Goal: Information Seeking & Learning: Find specific page/section

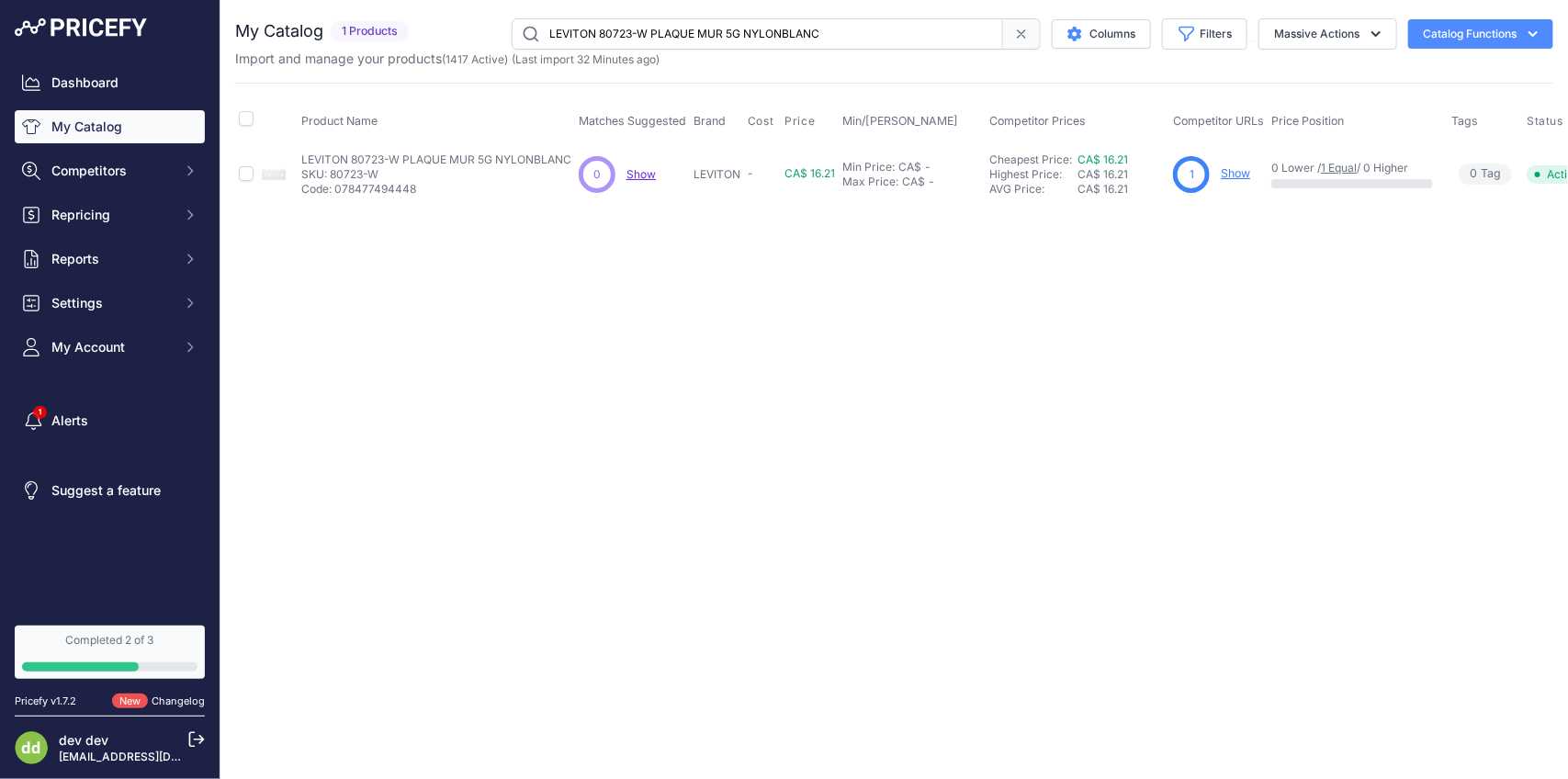
click at [736, 35] on input "LEVITON 80723-W PLAQUE MUR 5G NYLONBLANC" at bounding box center [757, 34] width 491 height 31
paste input "5-E PLAQUE 2G OBTURATEUR MONTE EN BOITE NYLON NOIR"
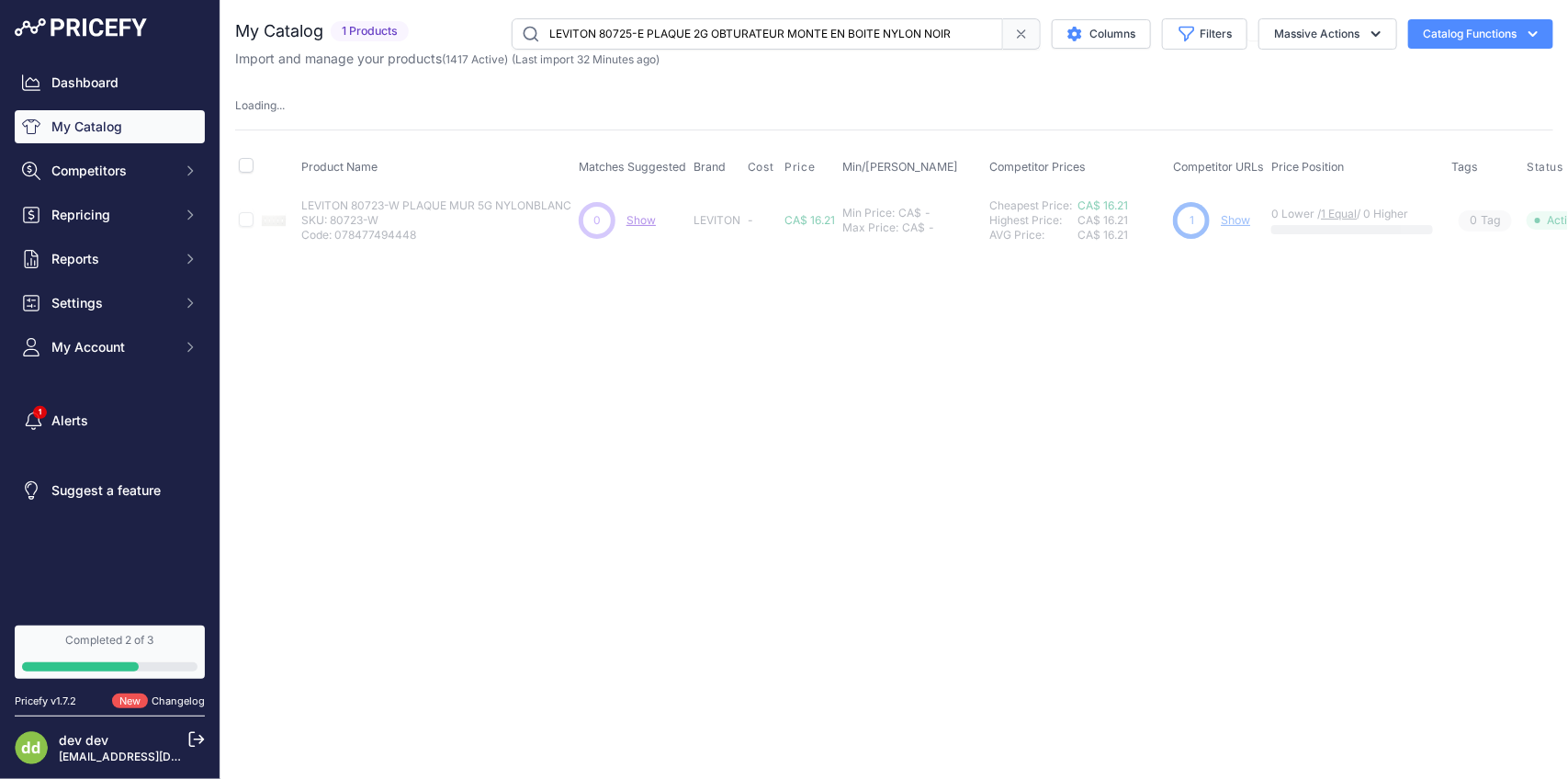
click at [773, 39] on input "LEVITON 80725-E PLAQUE 2G OBTURATEUR MONTE EN BOITE NYLON NOIR" at bounding box center [757, 34] width 491 height 31
paste input "W PLAQUE MUR 2G 2VIERGENYLON BLANC"
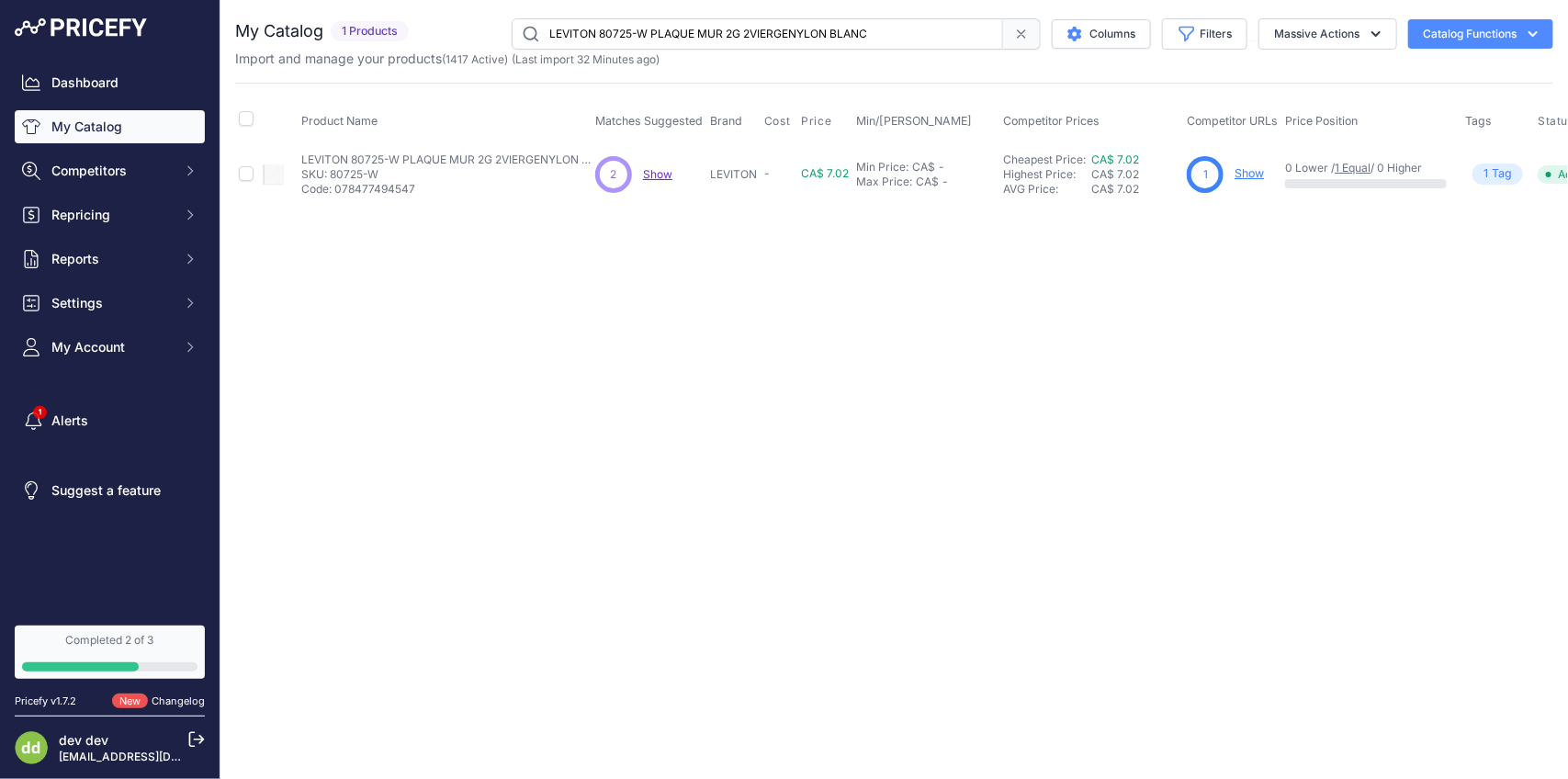
click at [766, 23] on input "LEVITON 80725-W PLAQUE MUR 2G 2VIERGENYLON BLANC" at bounding box center [757, 34] width 491 height 31
paste input "30-W PLAQUE 3G"
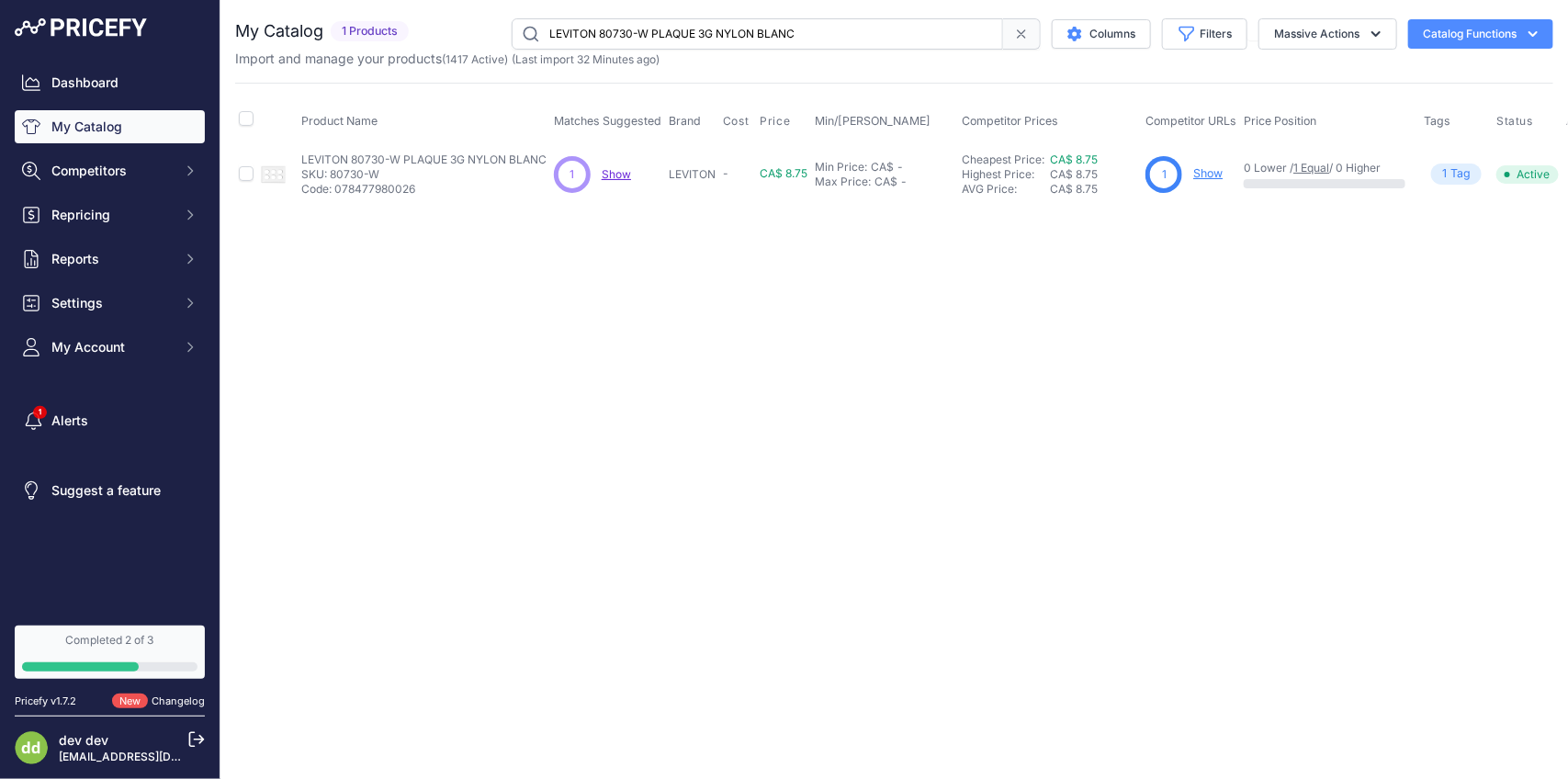
click at [742, 42] on input "LEVITON 80730-W PLAQUE 3G NYLON BLANC" at bounding box center [757, 34] width 491 height 31
paste input "2-W PLAQUE 4G 3 A BASCULE [DATE]"
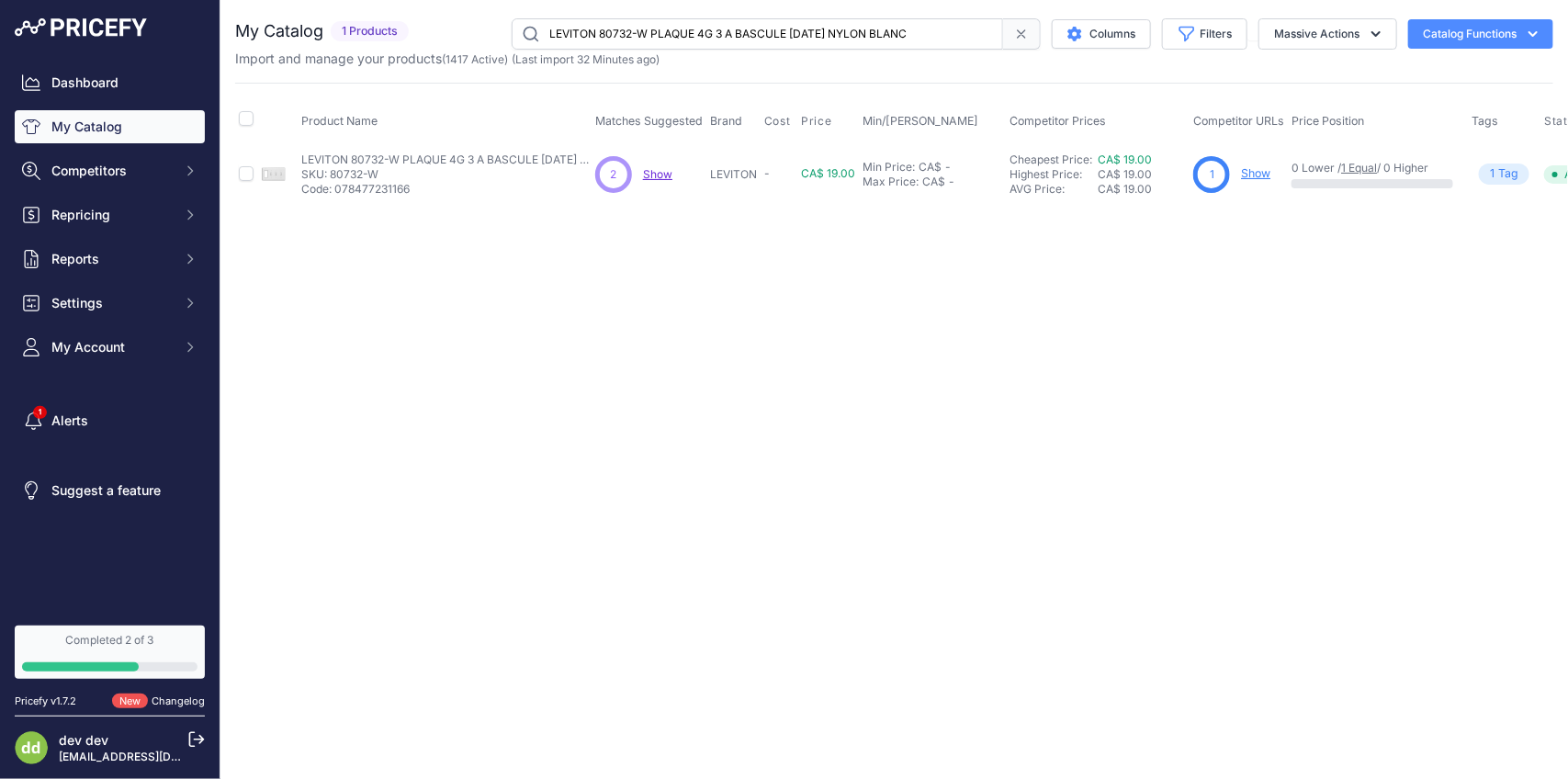
click at [774, 33] on input "LEVITON 80732-W PLAQUE 4G 3 A BASCULE [DATE] NYLON BLANC" at bounding box center [757, 34] width 491 height 31
paste input "4-W PLAQUE 2G OBTURATEUR MONTE BRIDE"
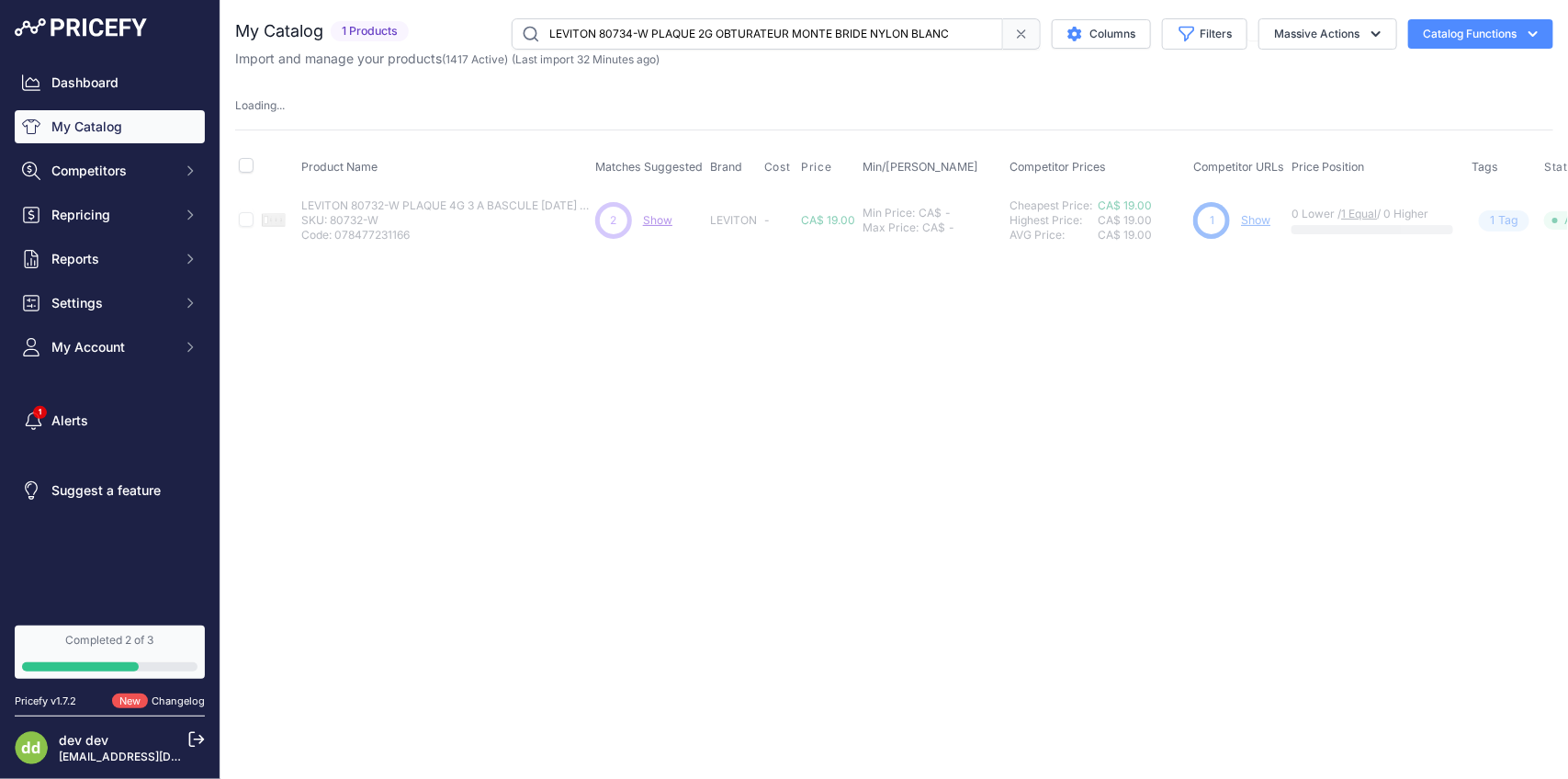
click at [740, 42] on input "LEVITON 80734-W PLAQUE 2G OBTURATEUR MONTE BRIDE NYLON BLANC" at bounding box center [757, 34] width 491 height 31
paste input "5-W PLAQUE 3G OBTURATEUR [PERSON_NAME]"
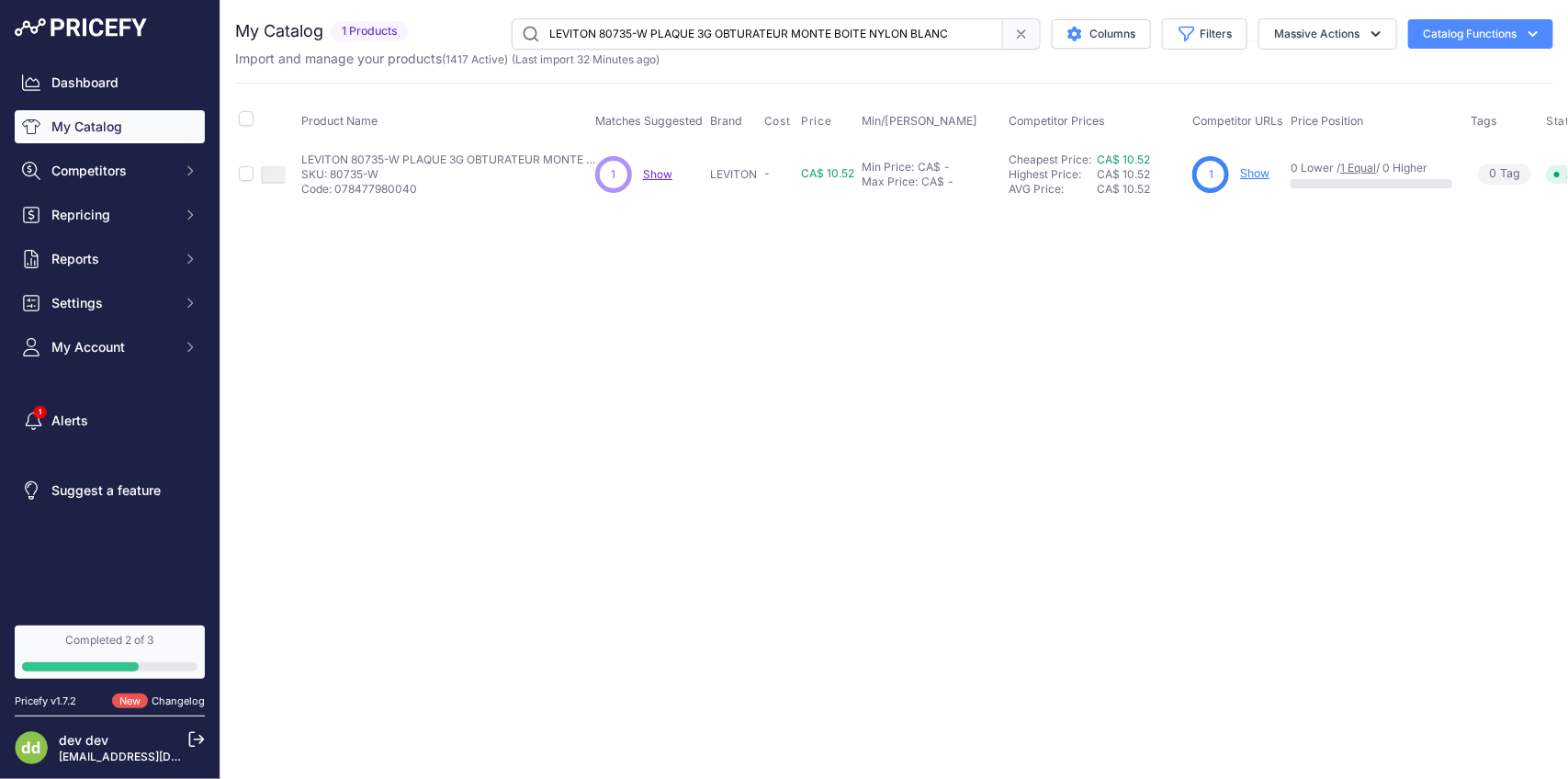
click at [701, 18] on input "LEVITON 80735-W PLAQUE 3G OBTURATEUR MONTE BOITE NYLON BLANC" at bounding box center [757, 34] width 491 height 31
paste input "6-W PLAQUE 6G A BASCUL"
click at [751, 43] on input "LEVITON 80736-W PLAQUE 6G A BASCULE NYLON BLANC" at bounding box center [757, 34] width 491 height 31
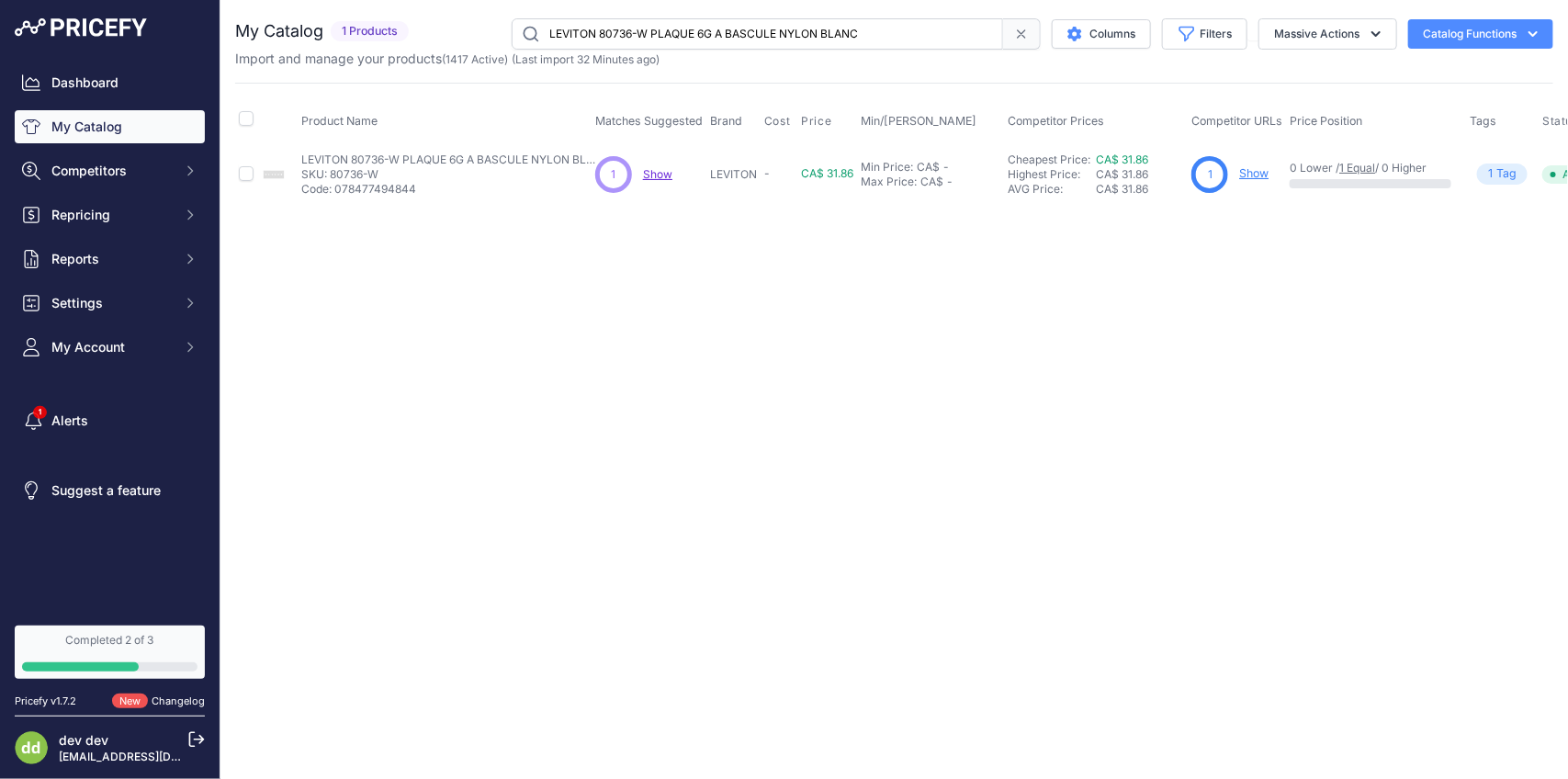
click at [751, 43] on input "LEVITON 80736-W PLAQUE 6G A BASCULE NYLON BLANC" at bounding box center [757, 34] width 491 height 31
click at [795, 28] on input "LEVITON 80736-W PLAQUE 6G A BASCULE NYLON BLANC" at bounding box center [757, 34] width 491 height 31
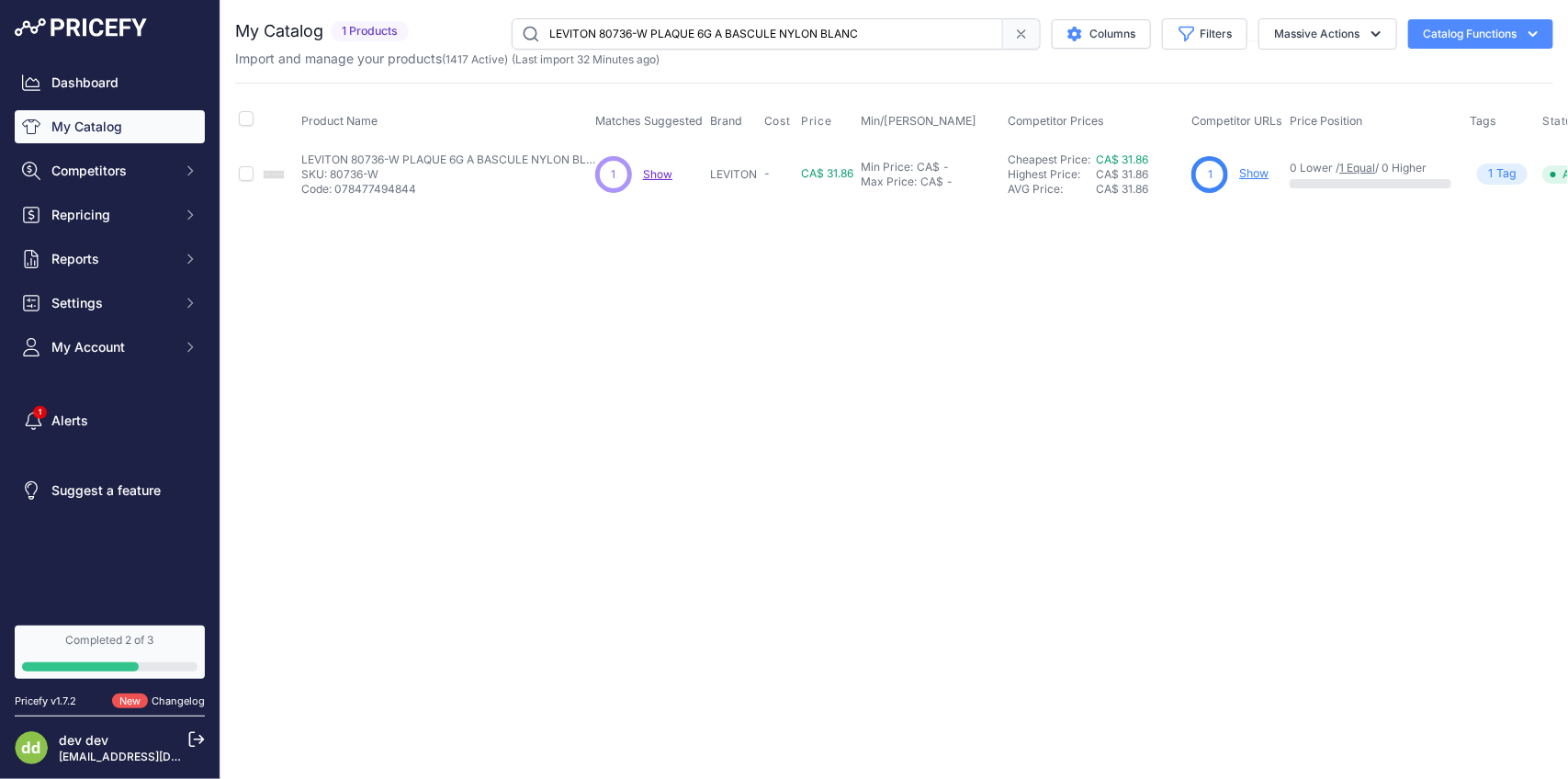
paste input "46-W PLAQUE 2G 1 DUP [DATE]"
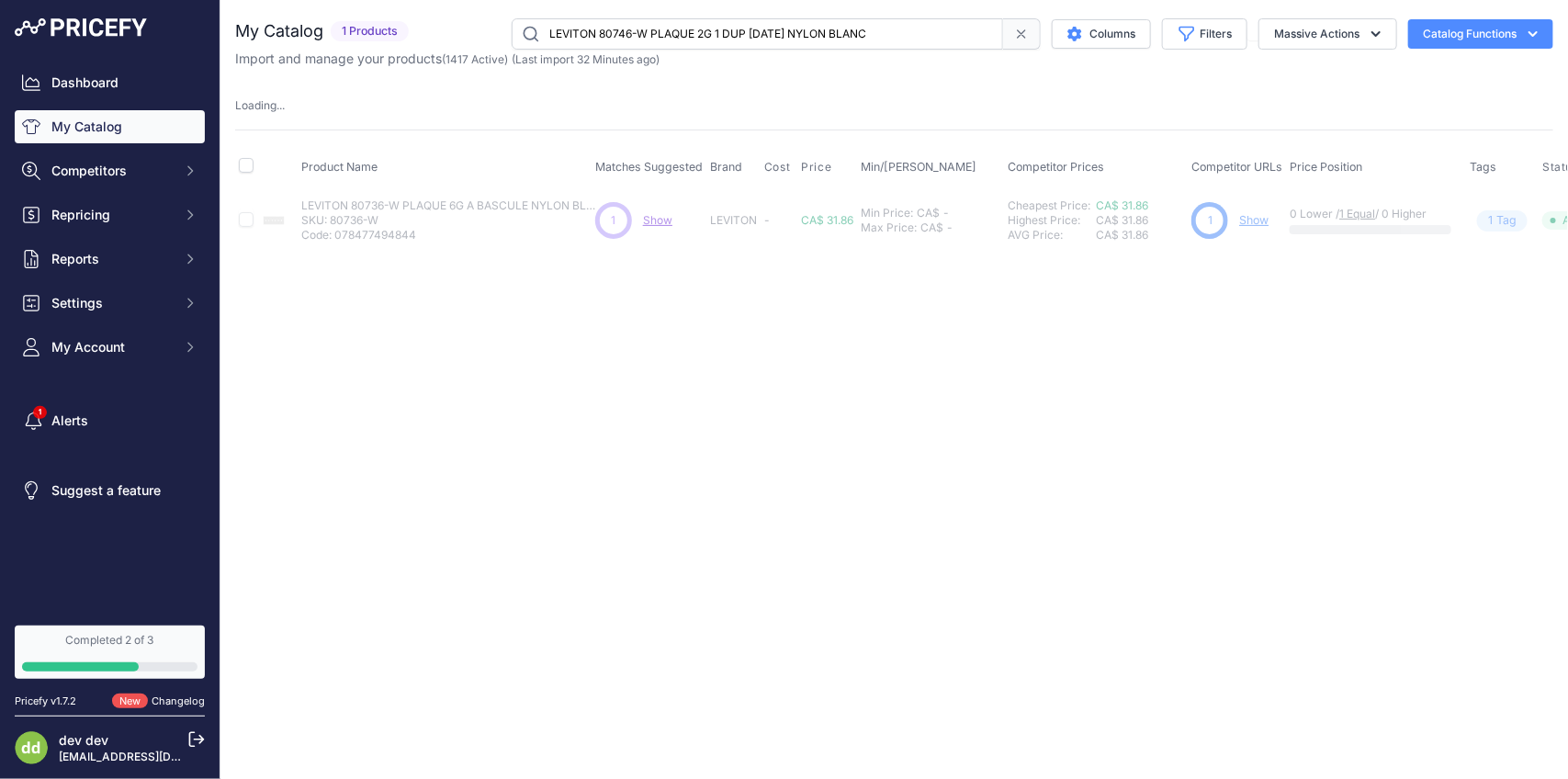
click at [754, 29] on input "LEVITON 80746-W PLAQUE 2G 1 DUP [DATE] NYLON BLANC" at bounding box center [757, 34] width 491 height 31
paste input "3401 PLAQUE 1G DEC ALUM"
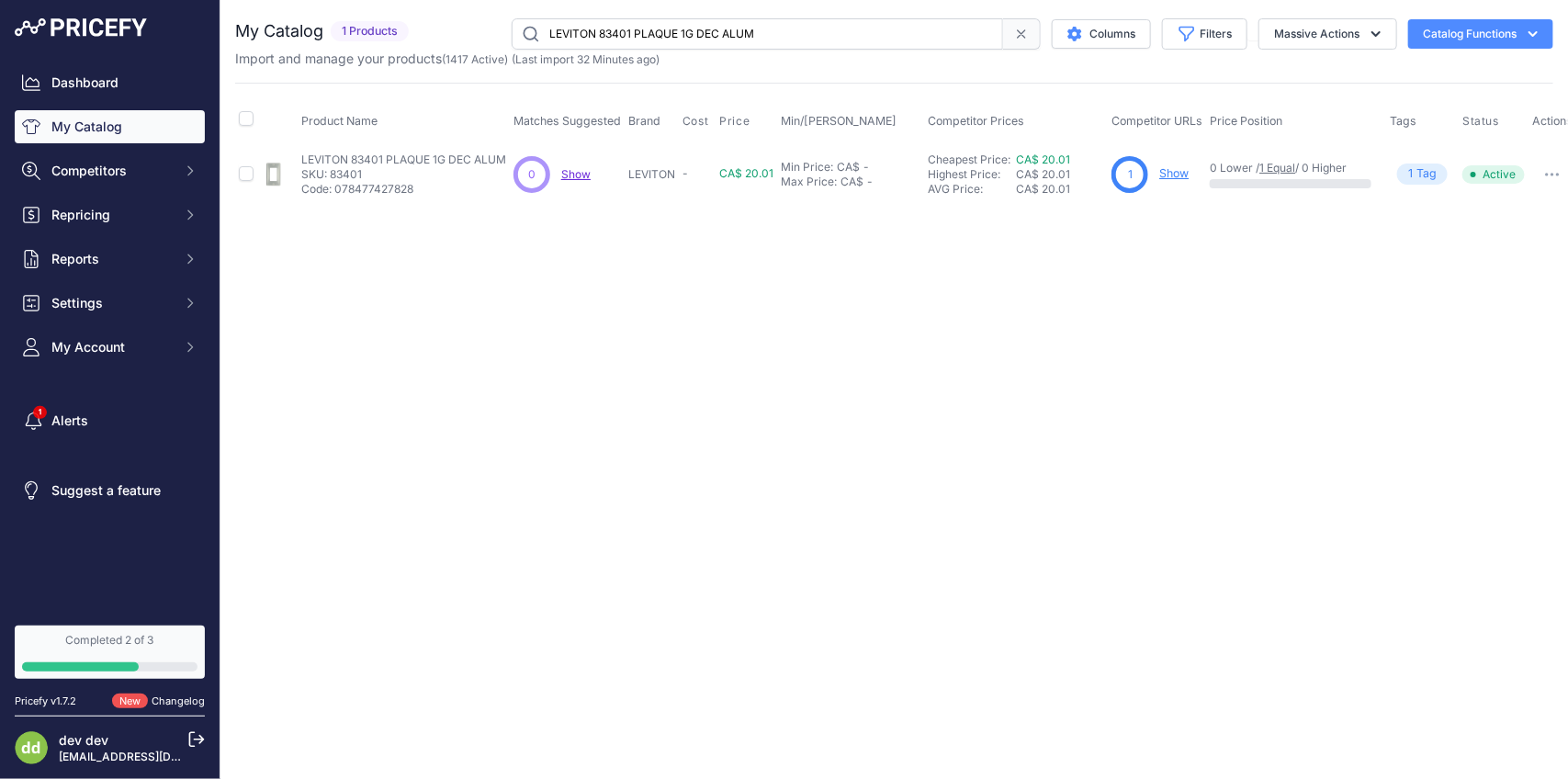
click at [705, 38] on input "LEVITON 83401 PLAQUE 1G DEC ALUM" at bounding box center [757, 34] width 491 height 31
paste input "4000-PRT VIS PLAQUE ACI/INOX 100"
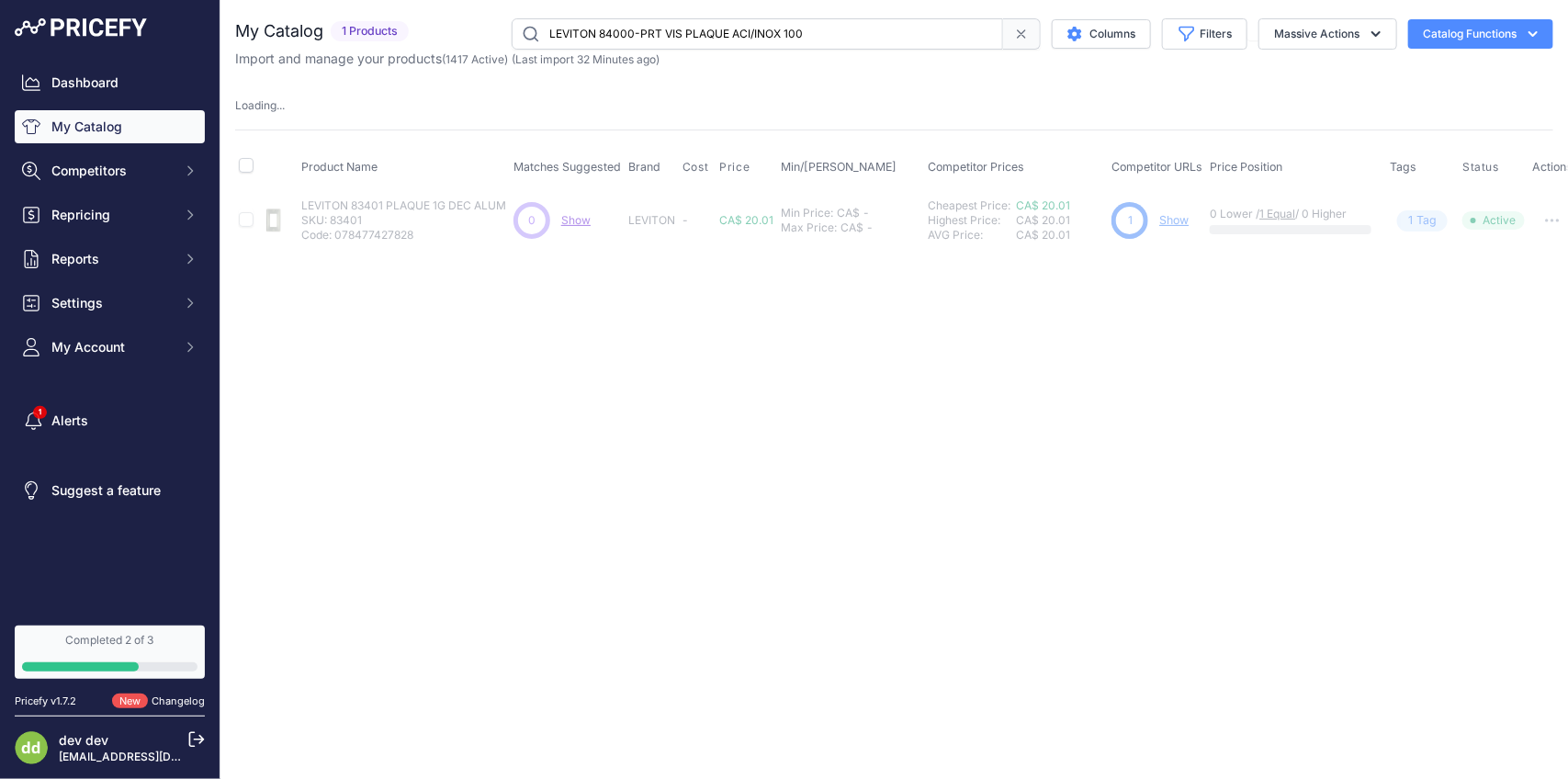
click at [766, 24] on input "LEVITON 84000-PRT VIS PLAQUE ACI/INOX 100" at bounding box center [757, 34] width 491 height 31
paste input "1 PLAQUE 1G INTERR SS"
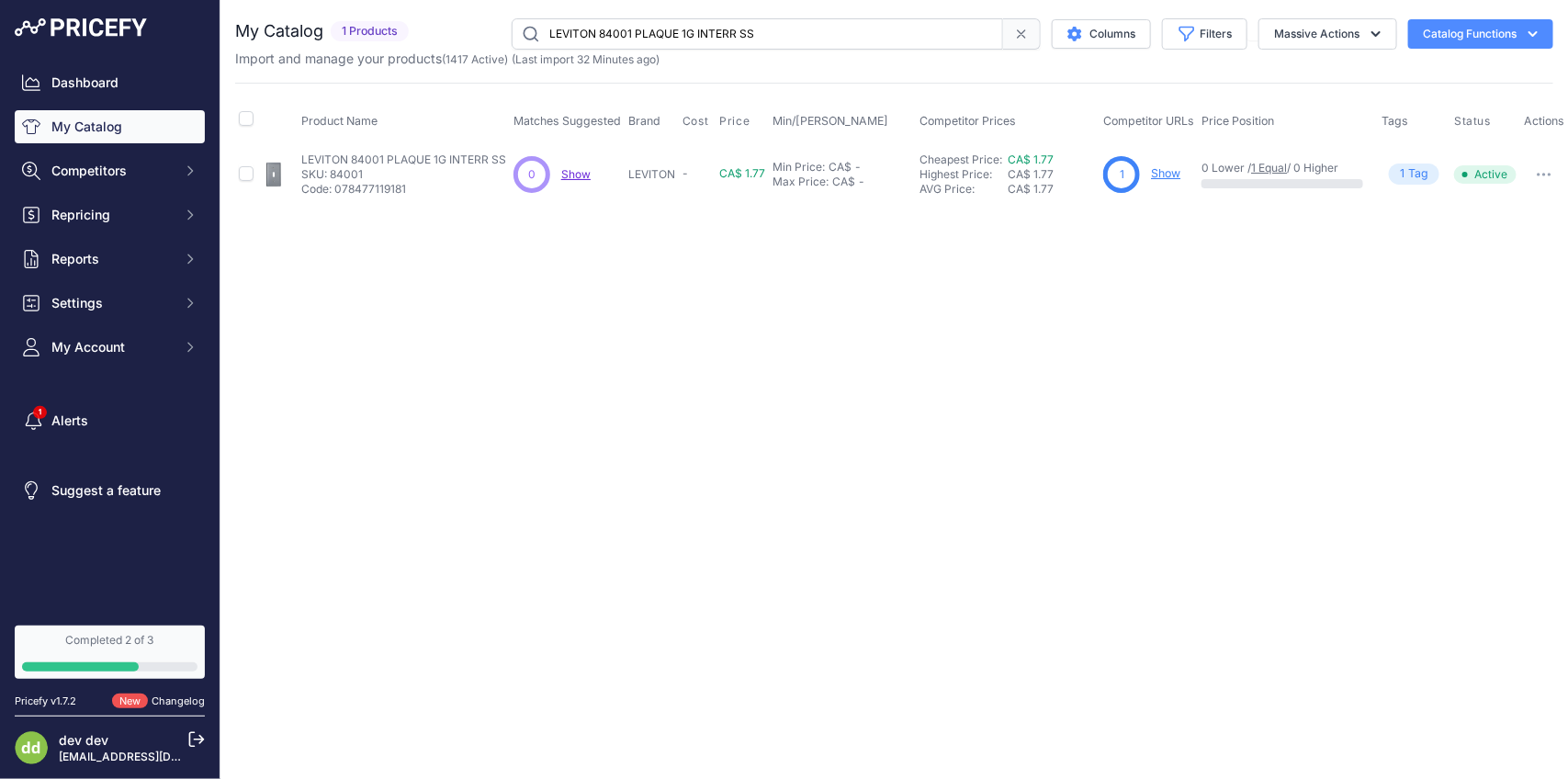
click at [677, 44] on input "LEVITON 84001 PLAQUE 1G INTERR SS" at bounding box center [757, 34] width 491 height 31
paste input "-40"
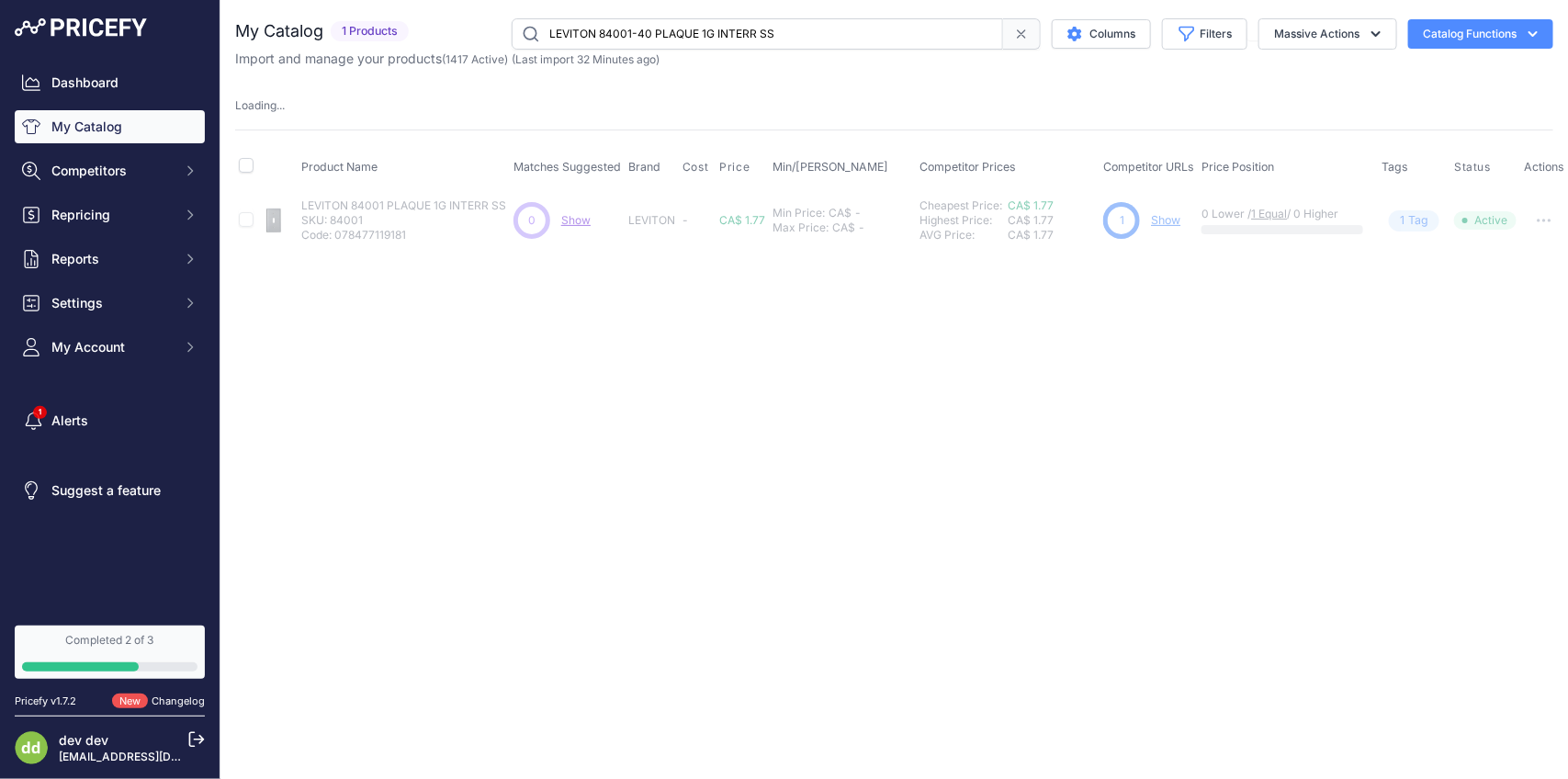
click at [790, 35] on input "LEVITON 84001-40 PLAQUE 1G INTERR SS" at bounding box center [757, 34] width 491 height 31
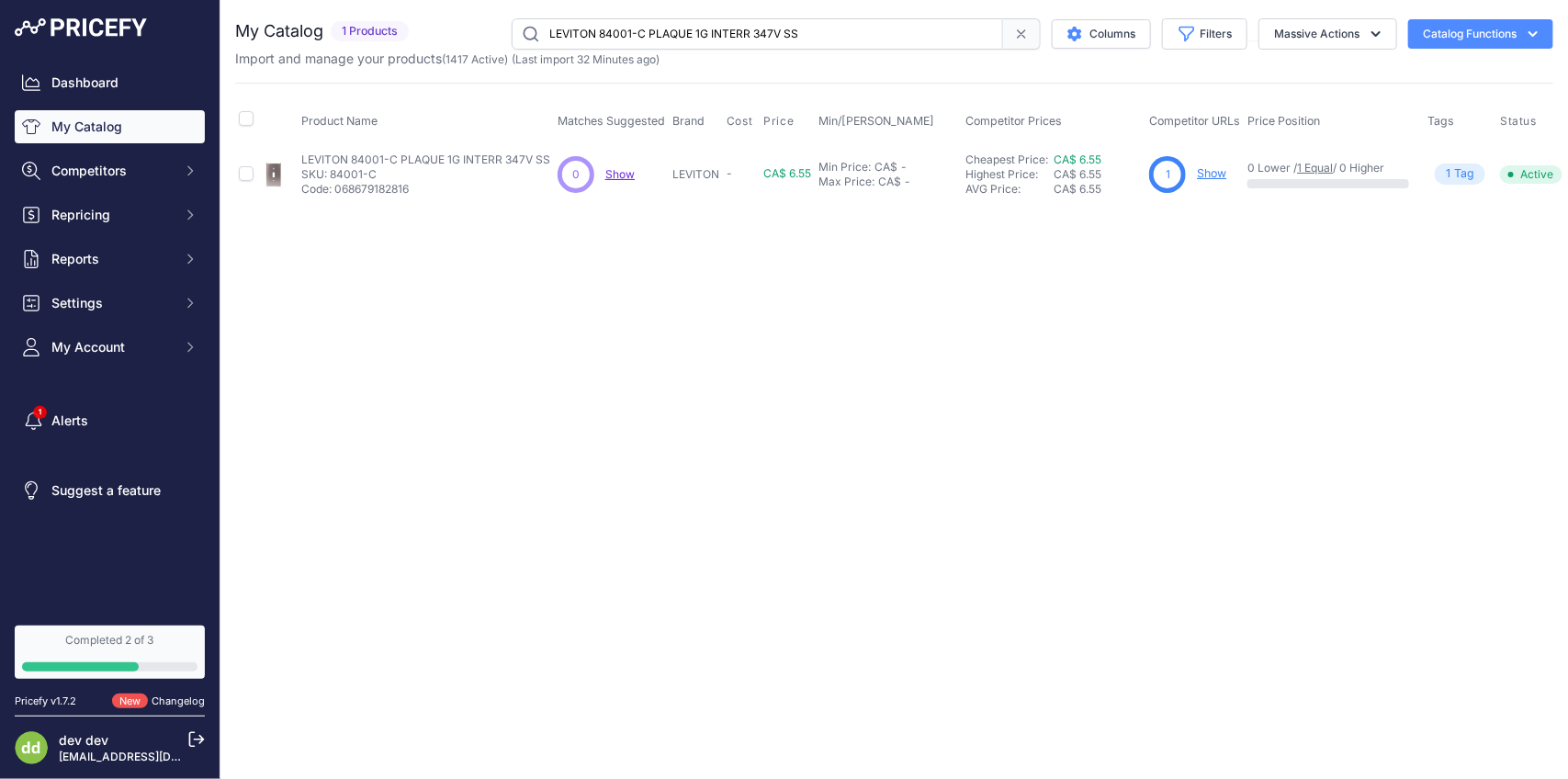
click at [698, 42] on input "LEVITON 84001-C PLAQUE 1G INTERR 347V SS" at bounding box center [757, 34] width 491 height 31
paste input "LOK PLAQUE 1G A BASCULE VISINVIO ACIER INOX"
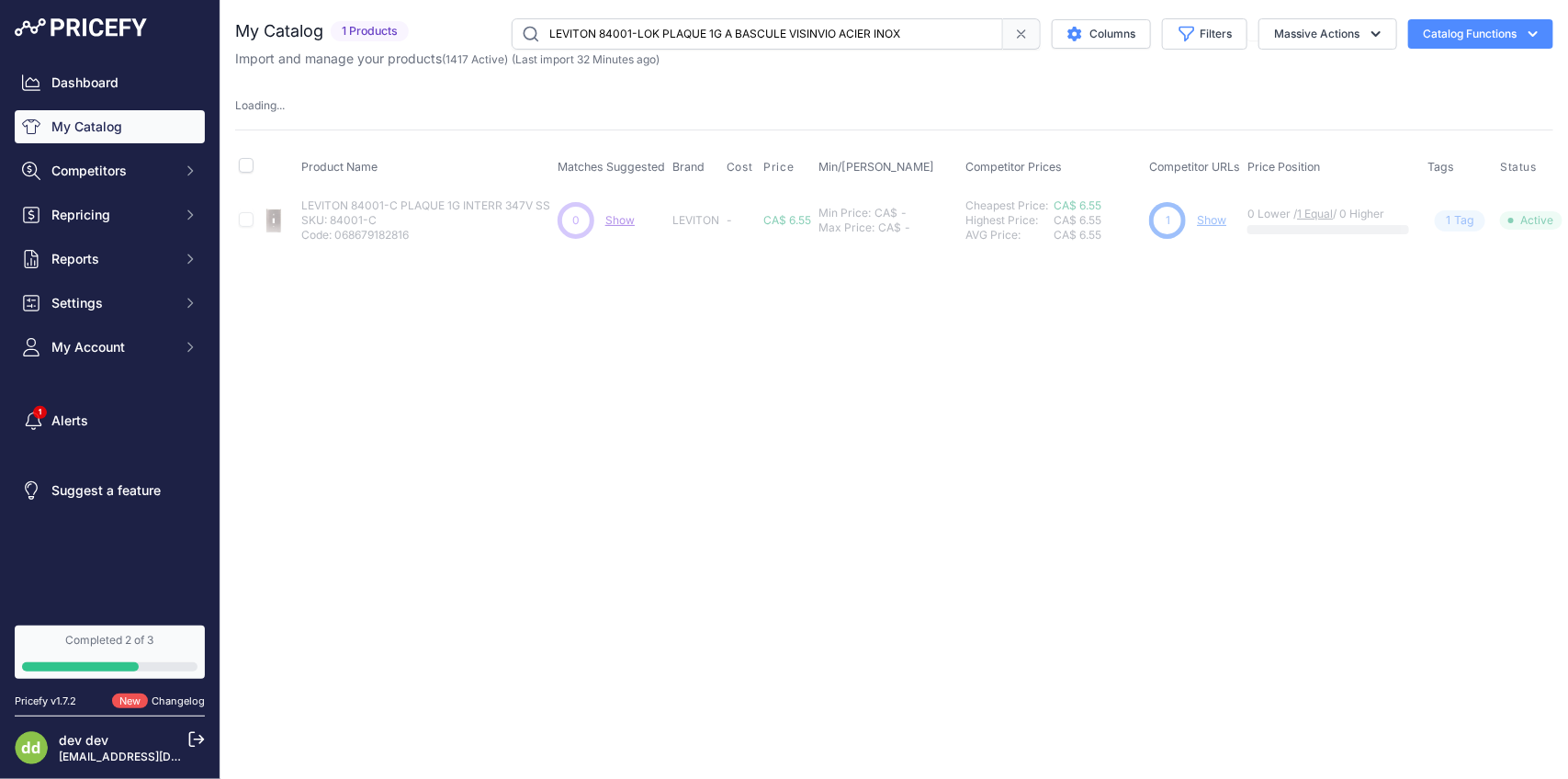
click at [746, 35] on input "LEVITON 84001-LOK PLAQUE 1G A BASCULE VISINVIO ACIER INOX" at bounding box center [757, 34] width 491 height 31
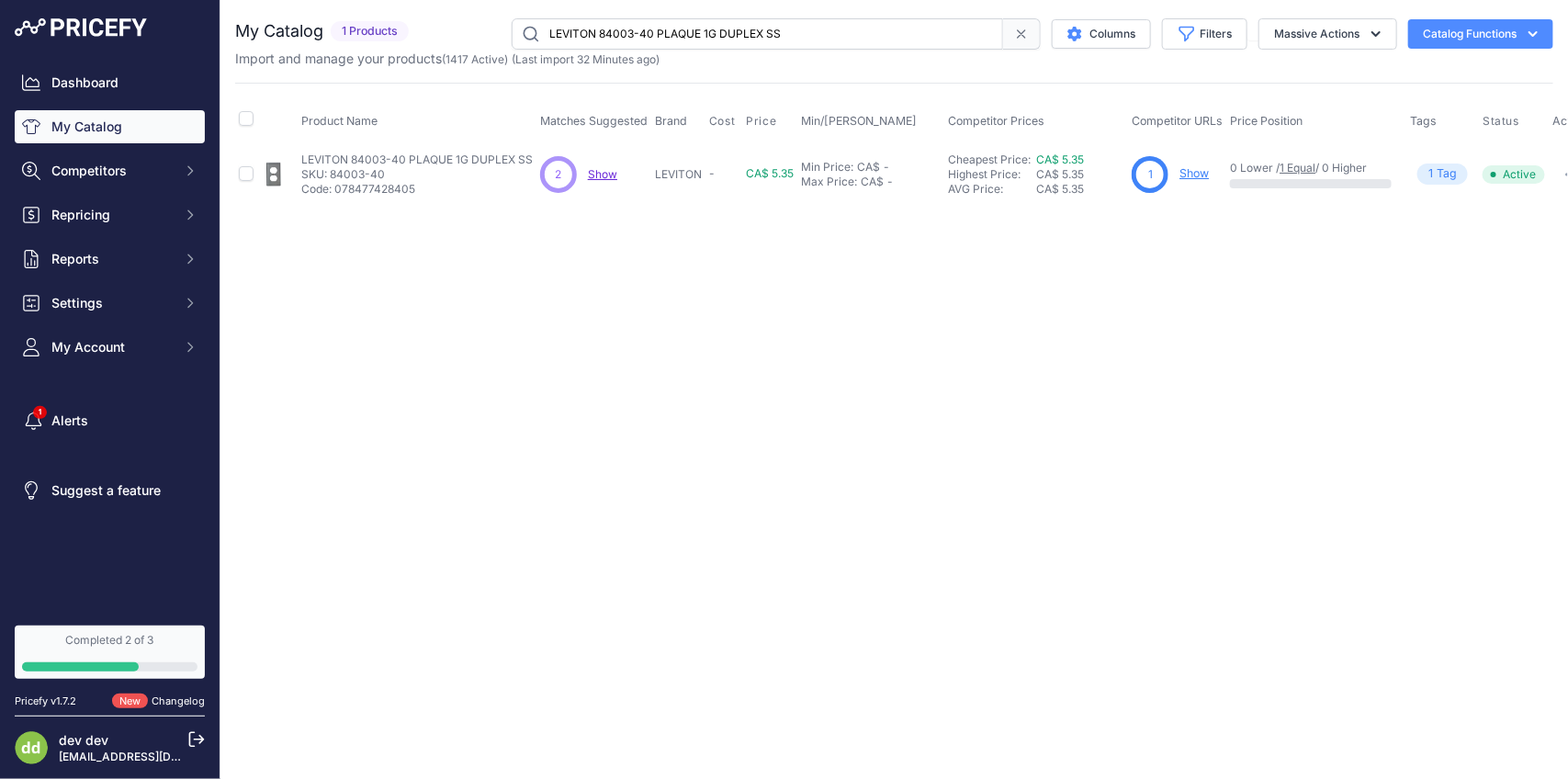
click at [686, 37] on input "LEVITON 84003-40 PLAQUE 1G DUPLEX SS" at bounding box center [757, 34] width 491 height 31
paste input "4-40 PLAQUE 1G RECEPT 15A"
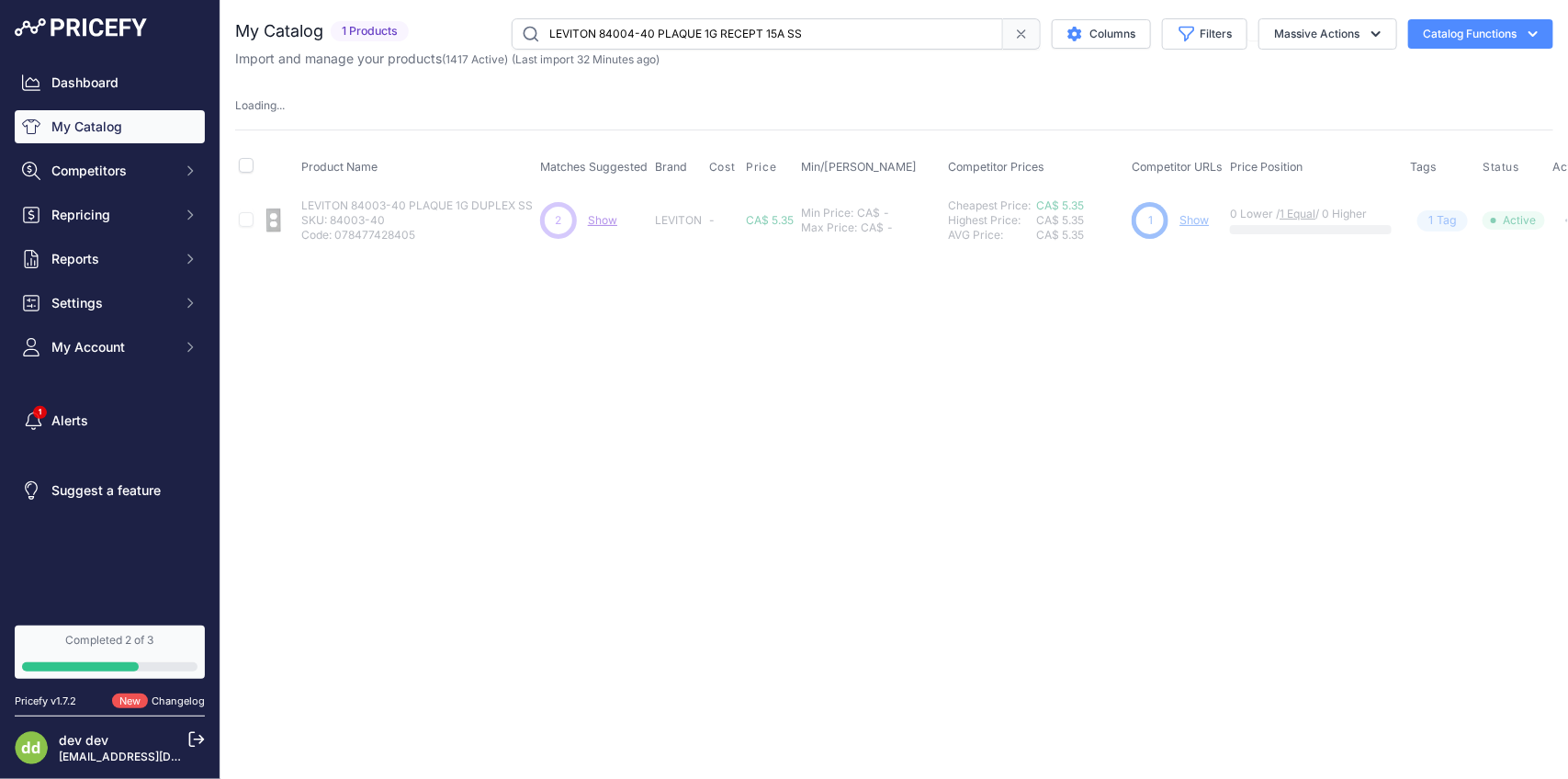
click at [754, 42] on input "LEVITON 84004-40 PLAQUE 1G RECEPT 15A SS" at bounding box center [757, 34] width 491 height 31
paste input "5 PLAQUE 2G INTERR DUPLEX"
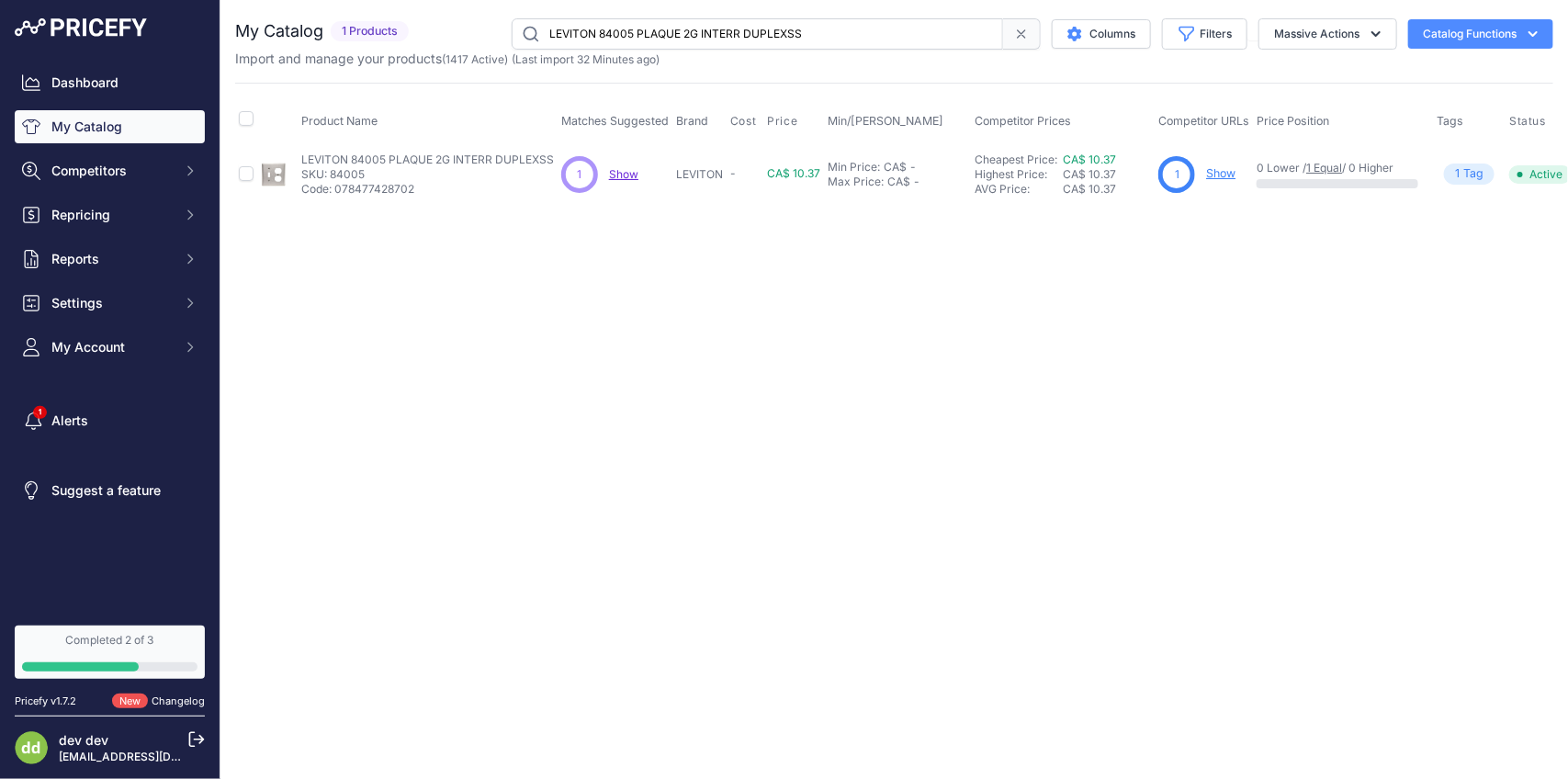
click at [759, 33] on input "LEVITON 84005 PLAQUE 2G INTERR DUPLEXSS" at bounding box center [757, 34] width 491 height 31
paste input "6-40 PLAQUE 2G INTERR VIERGE"
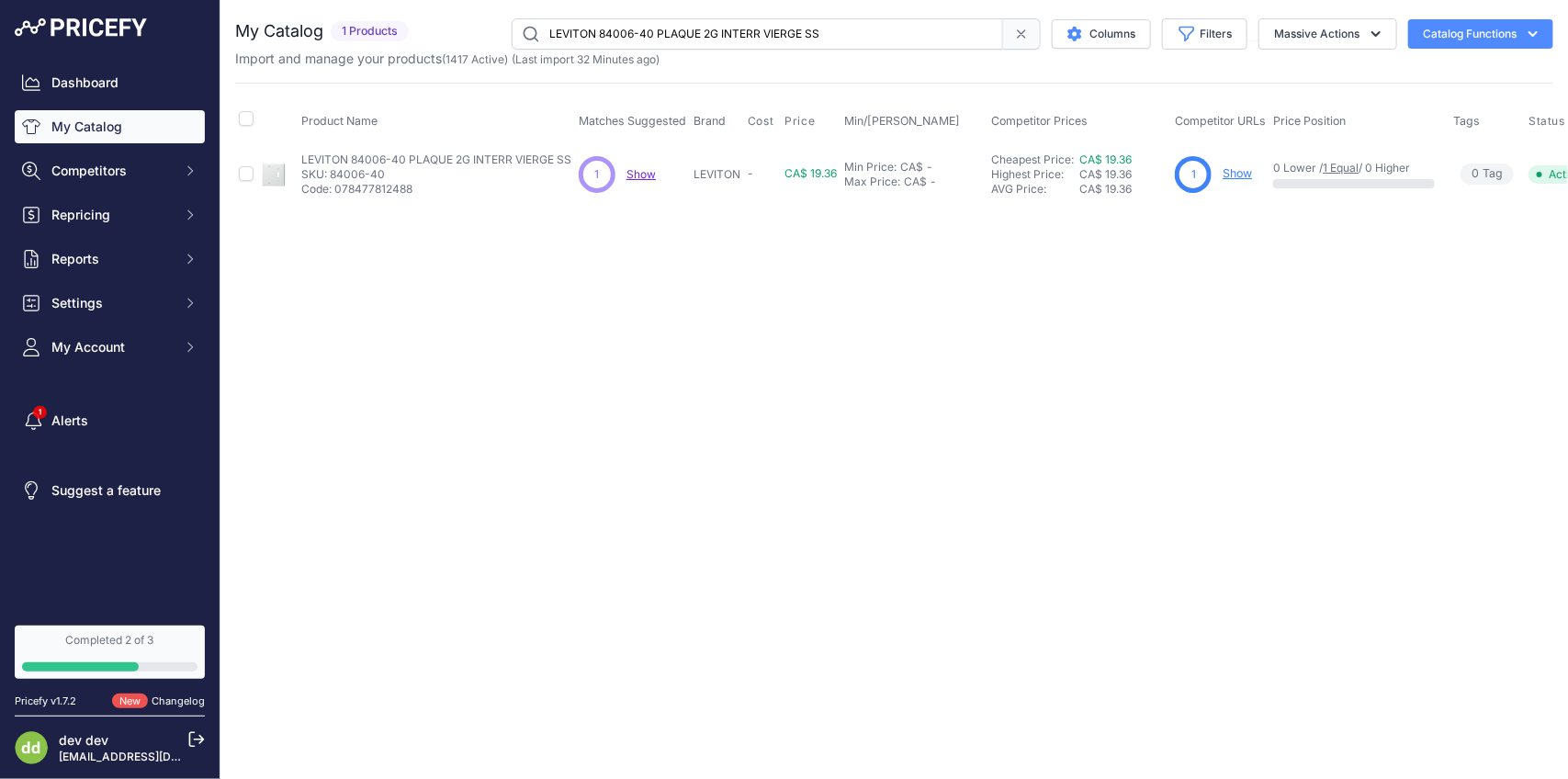
click at [653, 29] on input "LEVITON 84006-40 PLAQUE 2G INTERR VIERGE SS" at bounding box center [757, 34] width 491 height 31
paste input "8-40 PLAQUE 2G 1 VIERGE1 DUPLEX"
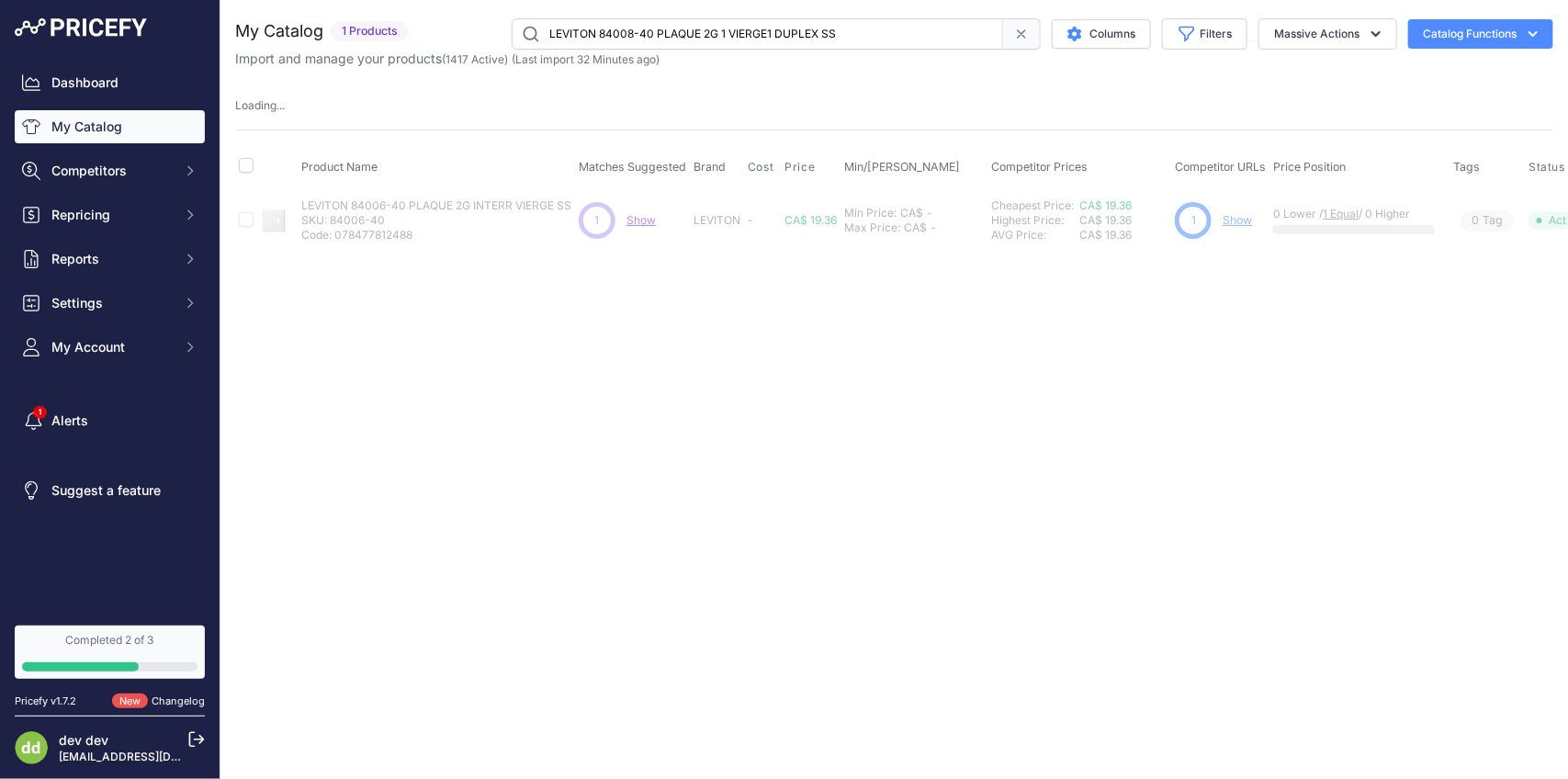
click at [718, 29] on input "LEVITON 84008-40 PLAQUE 2G 1 VIERGE1 DUPLEX SS" at bounding box center [757, 34] width 491 height 31
paste input "9 PLAQUE 2G INTERR"
click at [727, 33] on input "LEVITON 84009 PLAQUE 2G INTERR SS" at bounding box center [757, 34] width 491 height 31
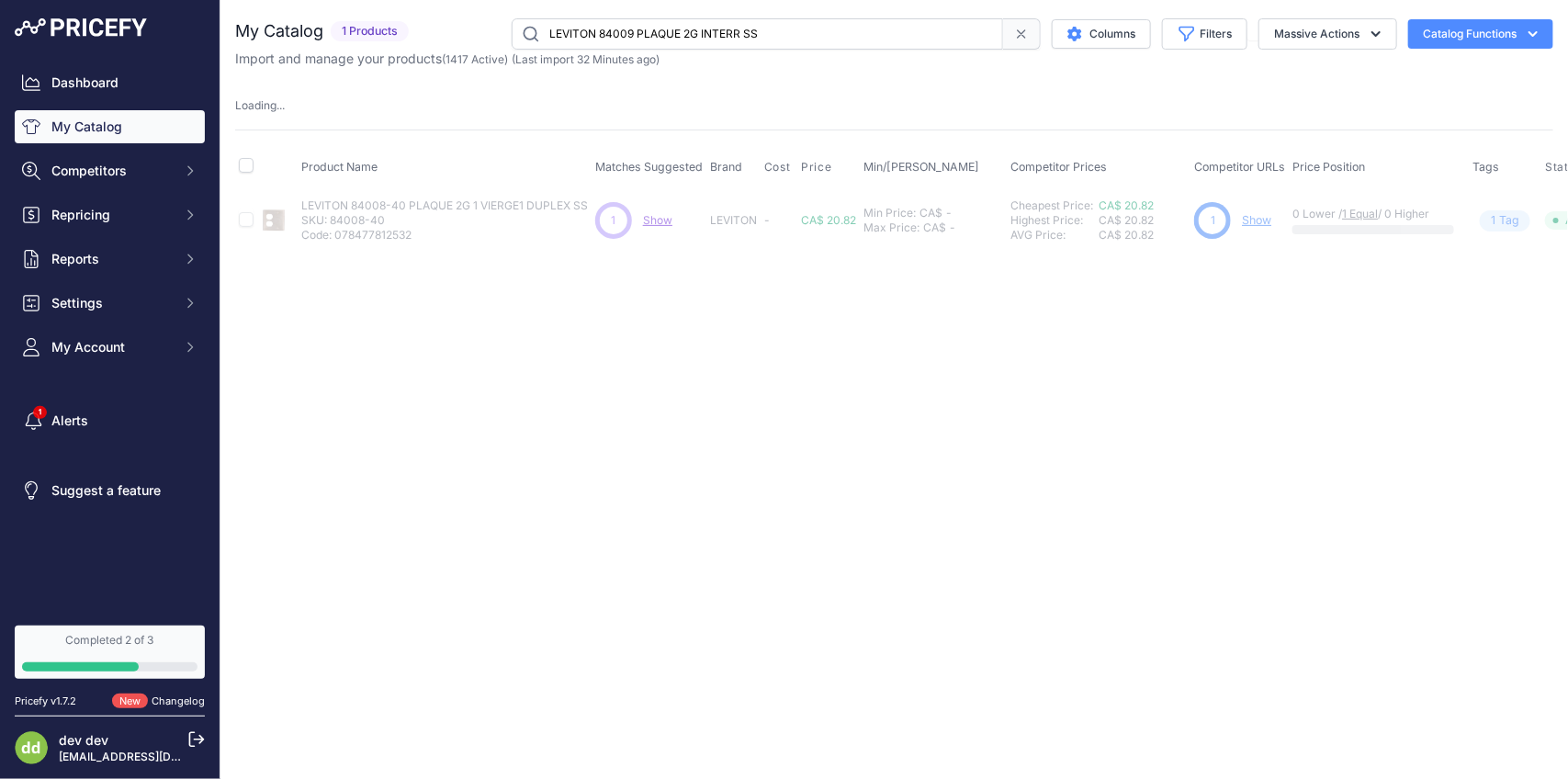
click at [727, 33] on input "LEVITON 84009 PLAQUE 2G INTERR SS" at bounding box center [757, 34] width 491 height 31
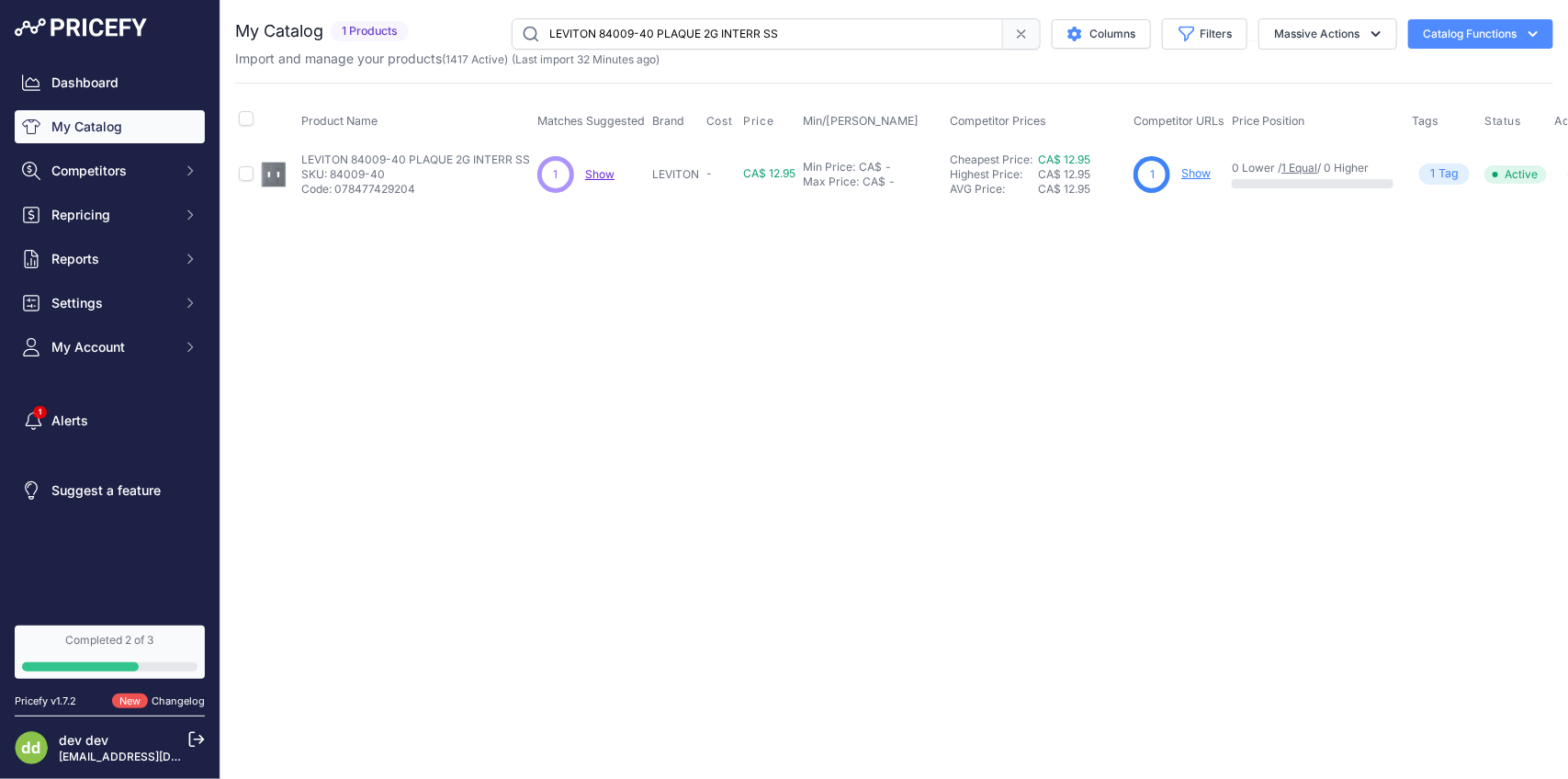
click at [727, 44] on input "LEVITON 84009-40 PLAQUE 2G INTERR SS" at bounding box center [757, 34] width 491 height 31
paste input "C PLAQUE 2G INTERR 347V"
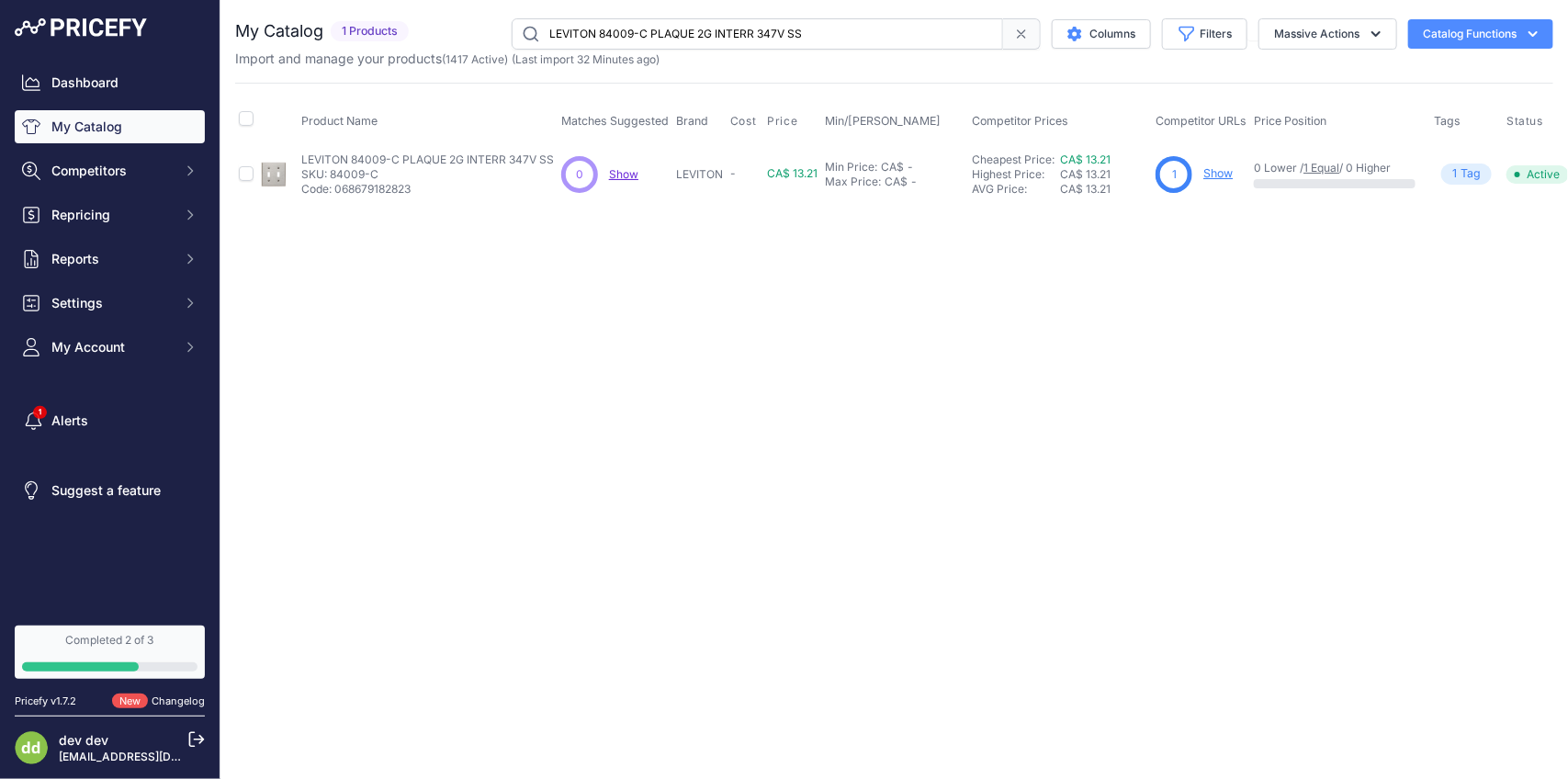
click at [833, 38] on input "LEVITON 84009-C PLAQUE 2G INTERR 347V SS" at bounding box center [757, 34] width 491 height 31
click at [833, 35] on input "LEVITON 84009-C PLAQUE 2G INTERR 347V SS" at bounding box center [757, 34] width 491 height 31
paste input "11 PLAQUE 3G INTERR"
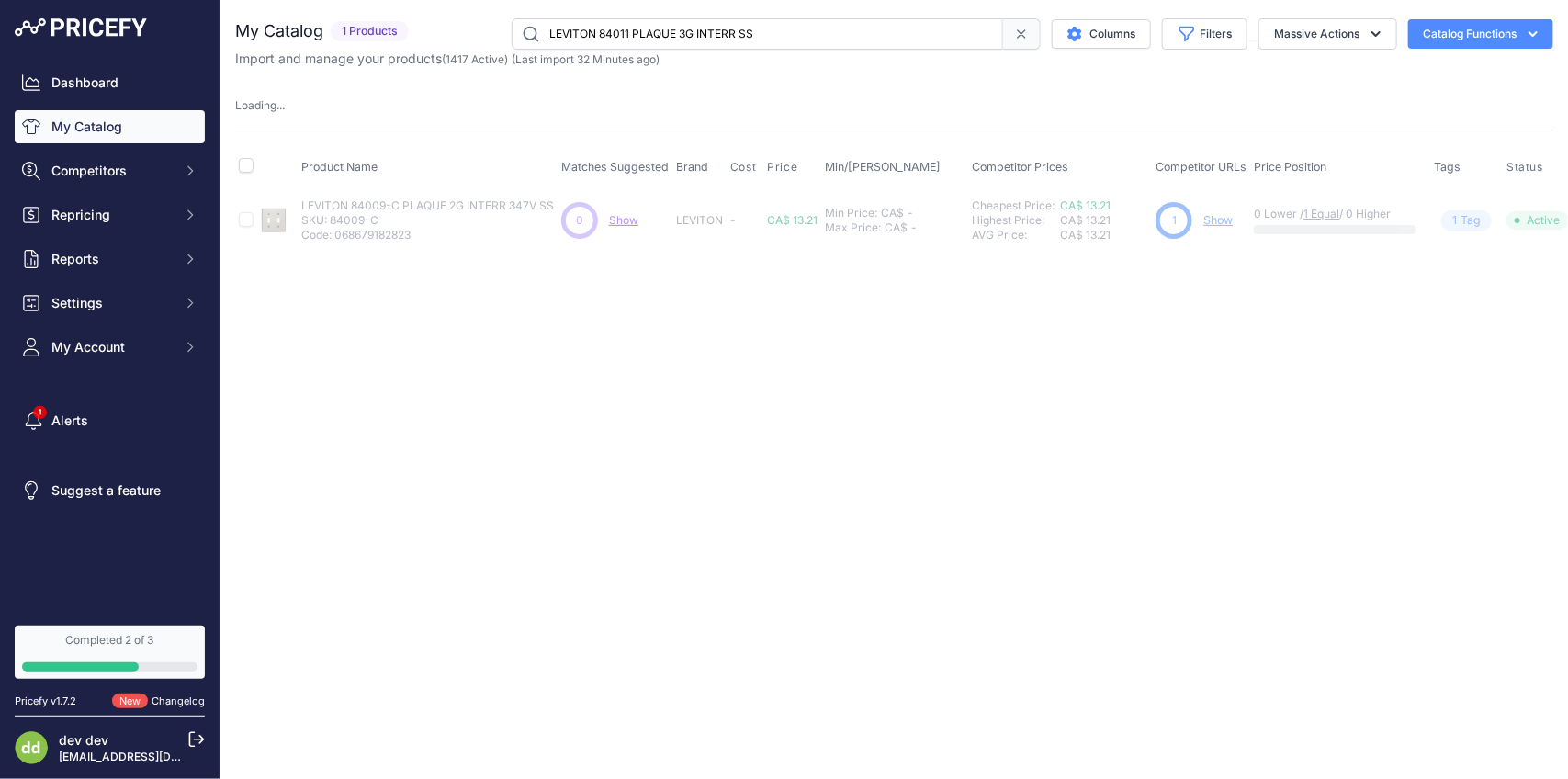
click at [733, 35] on input "LEVITON 84011 PLAQUE 3G INTERR SS" at bounding box center [757, 34] width 491 height 31
click at [735, 33] on input "LEVITON 84011 PLAQUE 3G INTERR SS" at bounding box center [757, 34] width 491 height 31
paste input "-40 PLAQUE 3G A BASCULE NON-MAGNETIQUE ACIER INOX"
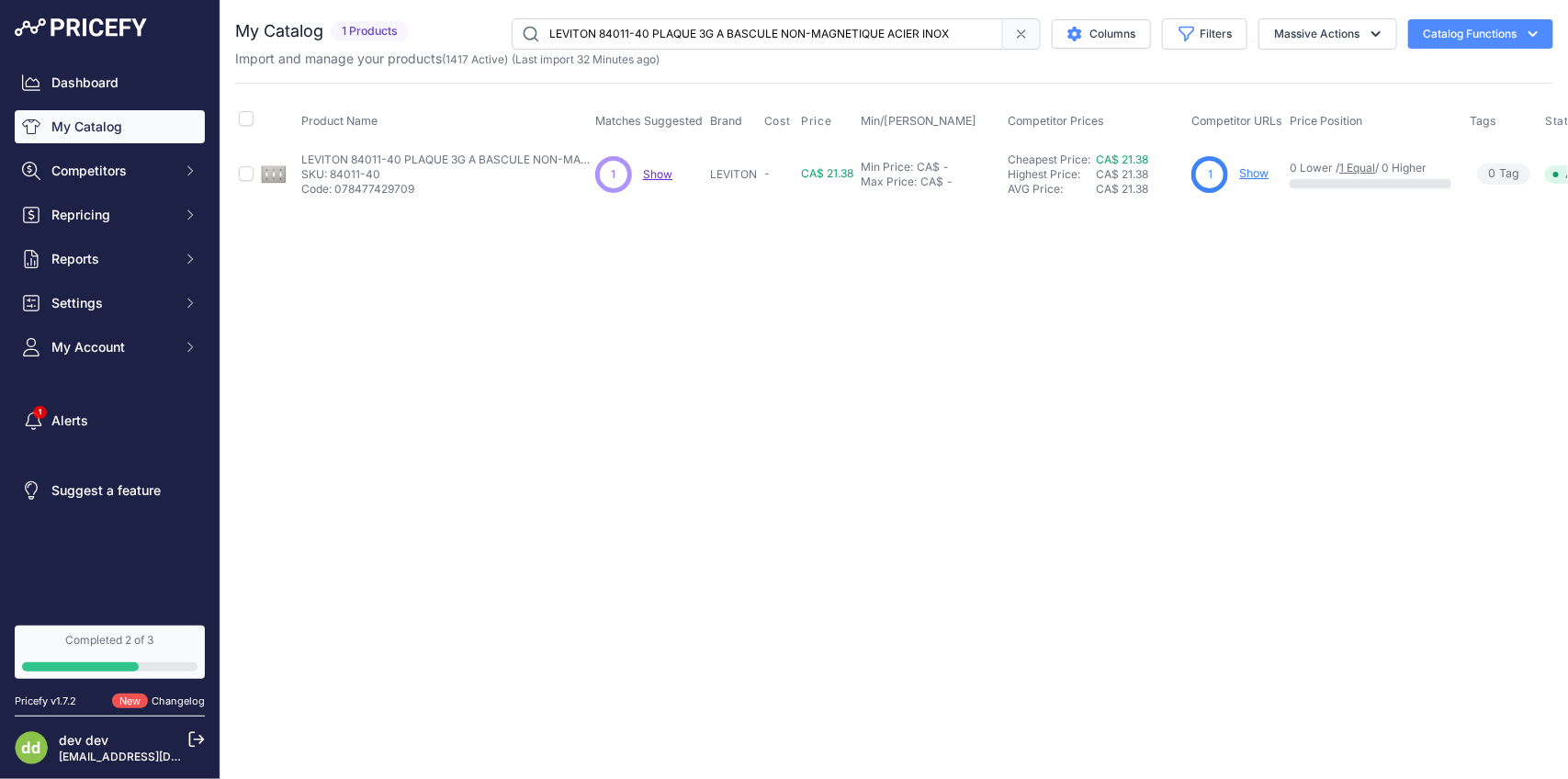
click at [731, 38] on input "LEVITON 84011-40 PLAQUE 3G A BASCULE NON-MAGNETIQUE ACIER INOX" at bounding box center [757, 34] width 491 height 31
paste input "C PLAQUE 3G INTERR 347V SS"
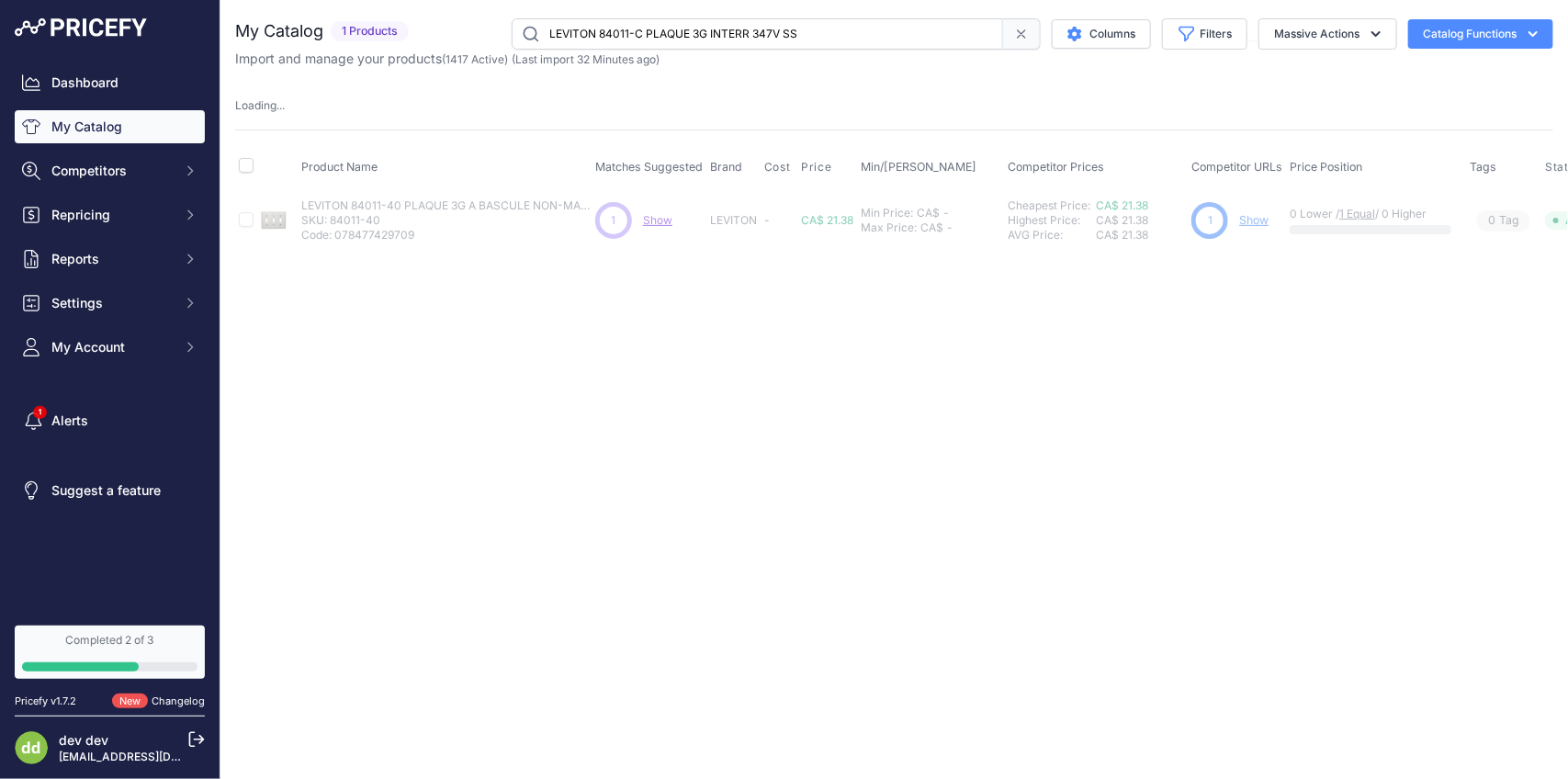
click at [717, 28] on input "LEVITON 84011-C PLAQUE 3G INTERR 347V SS" at bounding box center [757, 34] width 491 height 31
click at [718, 28] on input "LEVITON 84011-C PLAQUE 3G INTERR 347V SS" at bounding box center [757, 34] width 491 height 31
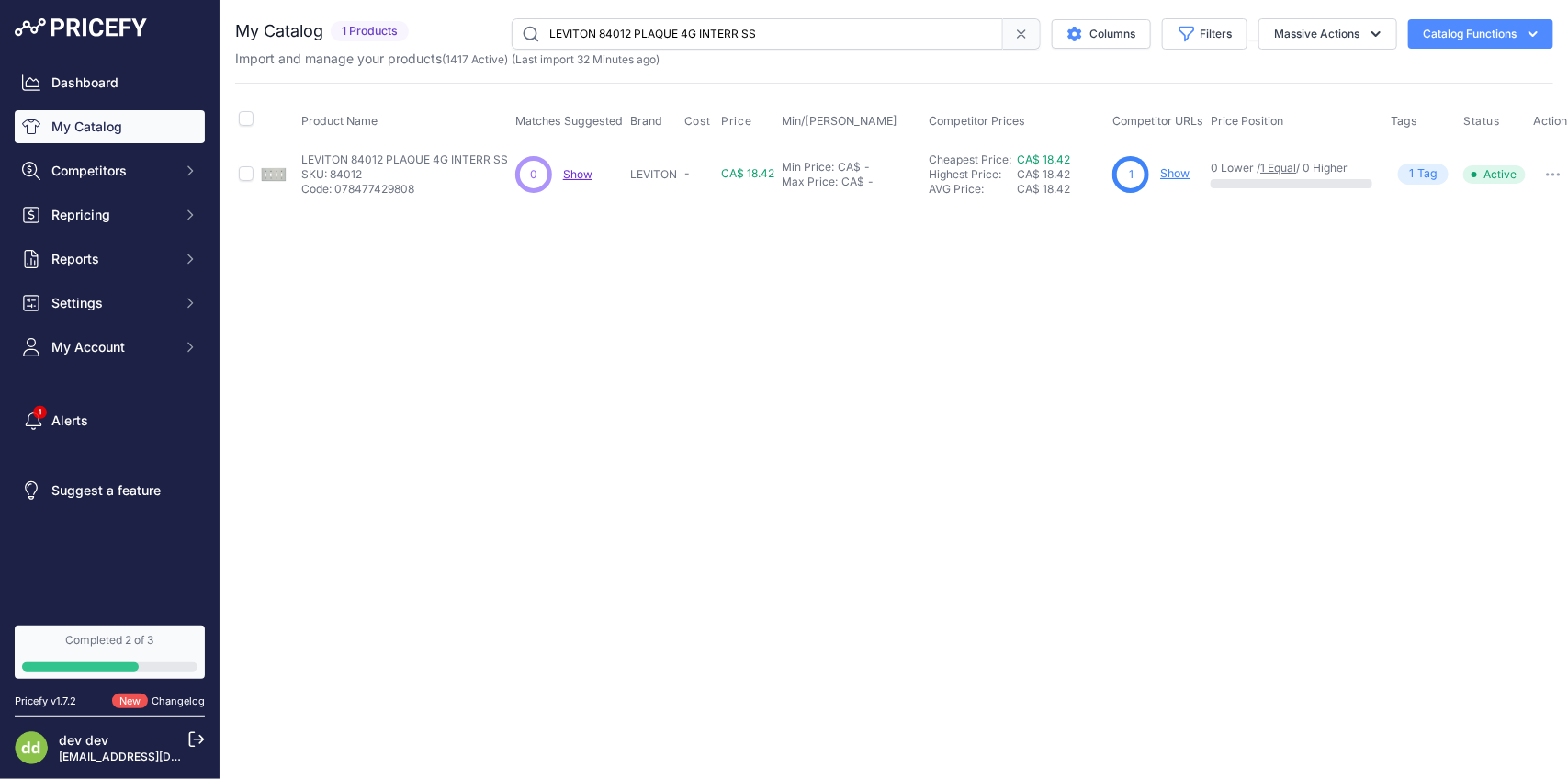
click at [701, 27] on input "LEVITON 84012 PLAQUE 4G INTERR SS" at bounding box center [757, 34] width 491 height 31
paste input "-C PLAQUE 4G INTERR 347V"
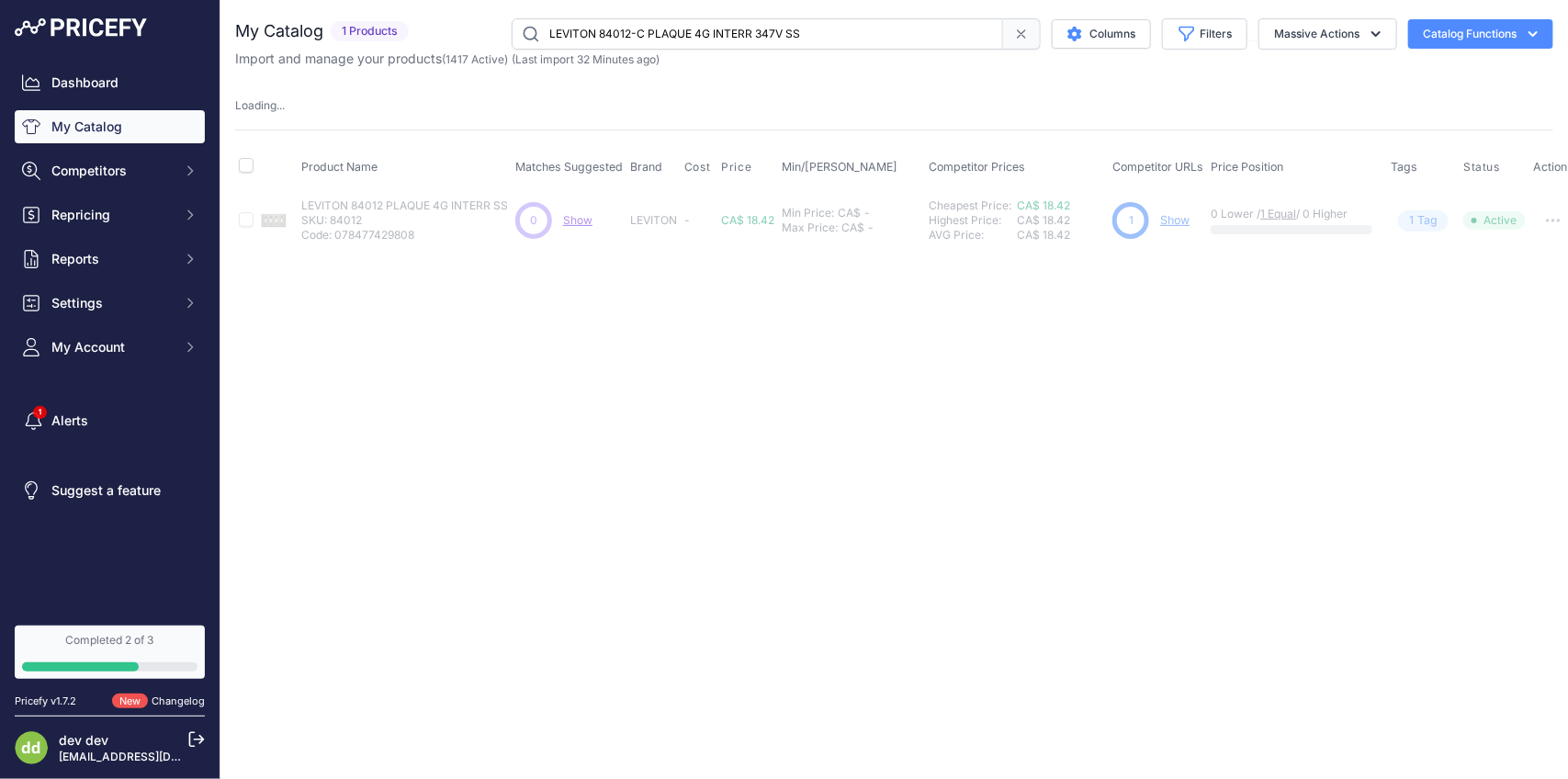
click at [728, 20] on input "LEVITON 84012-C PLAQUE 4G INTERR 347V SS" at bounding box center [757, 34] width 491 height 31
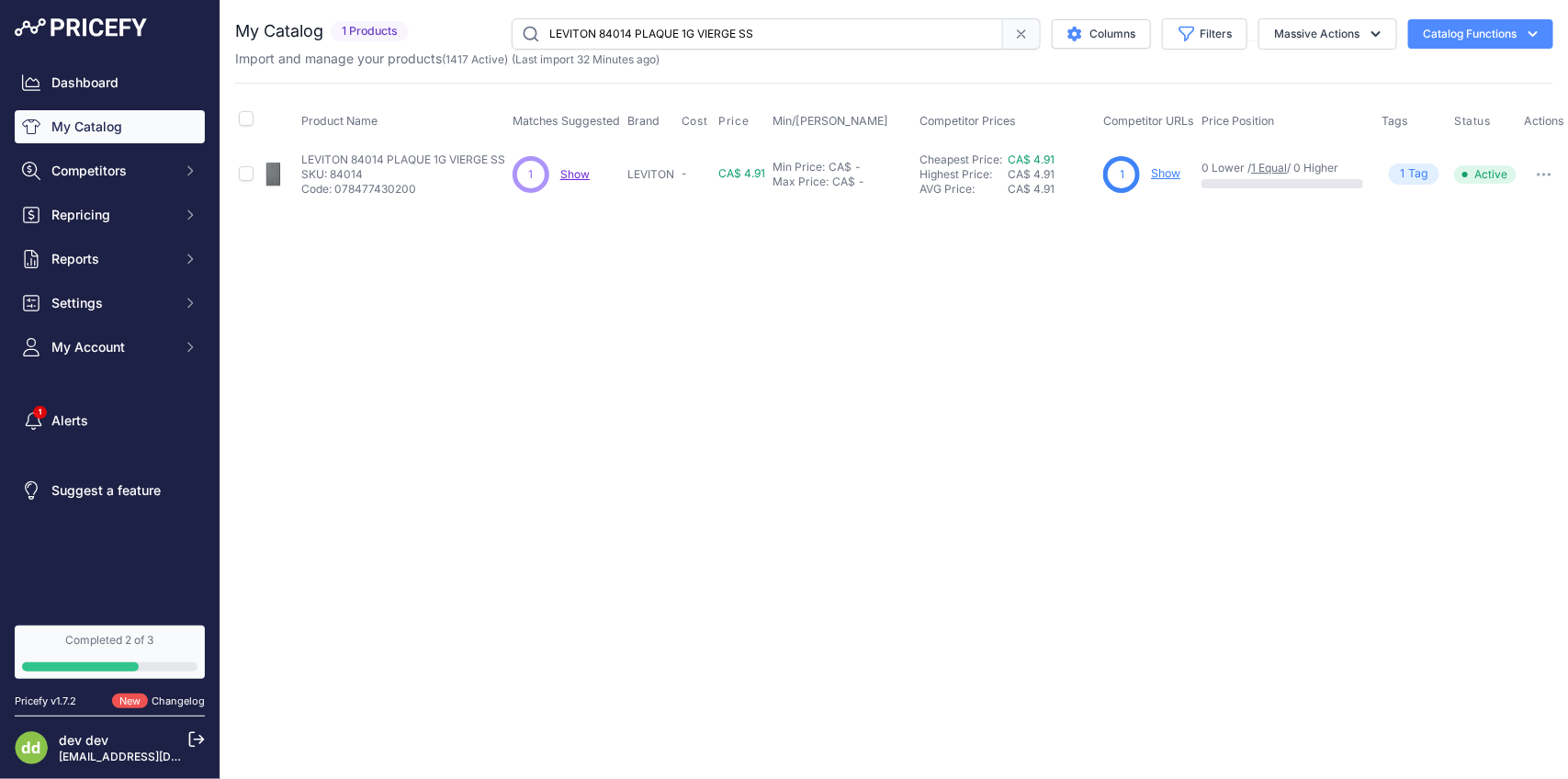
click at [755, 25] on input "LEVITON 84014 PLAQUE 1G VIERGE SS" at bounding box center [757, 34] width 491 height 31
paste input "-40"
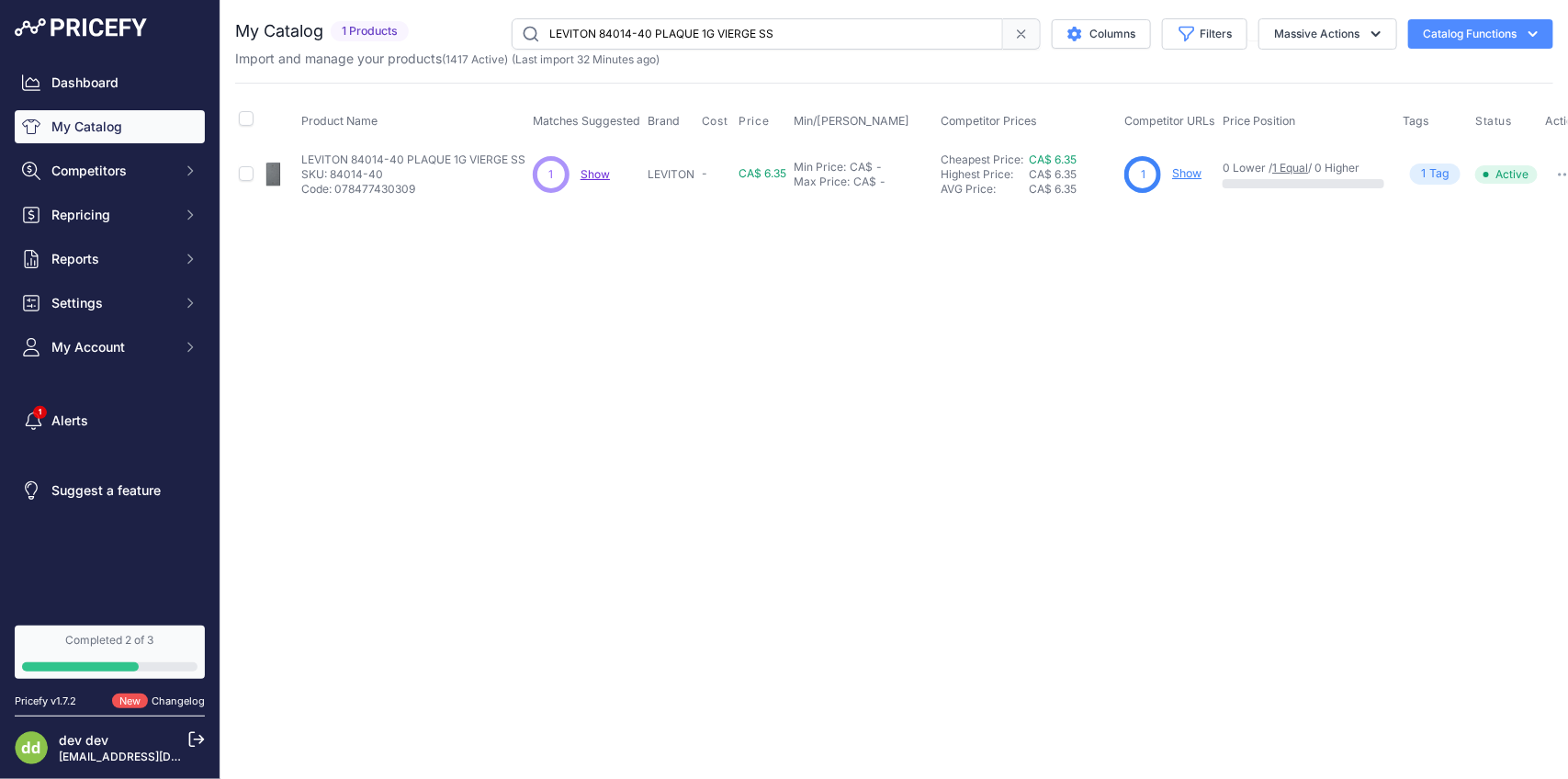
click at [705, 37] on input "LEVITON 84014-40 PLAQUE 1G VIERGE SS" at bounding box center [757, 34] width 491 height 31
paste input "6 PLAQUE 2G DUPLEX"
click at [731, 34] on input "LEVITON 84016 PLAQUE 2G DUPLEX SS" at bounding box center [757, 34] width 491 height 31
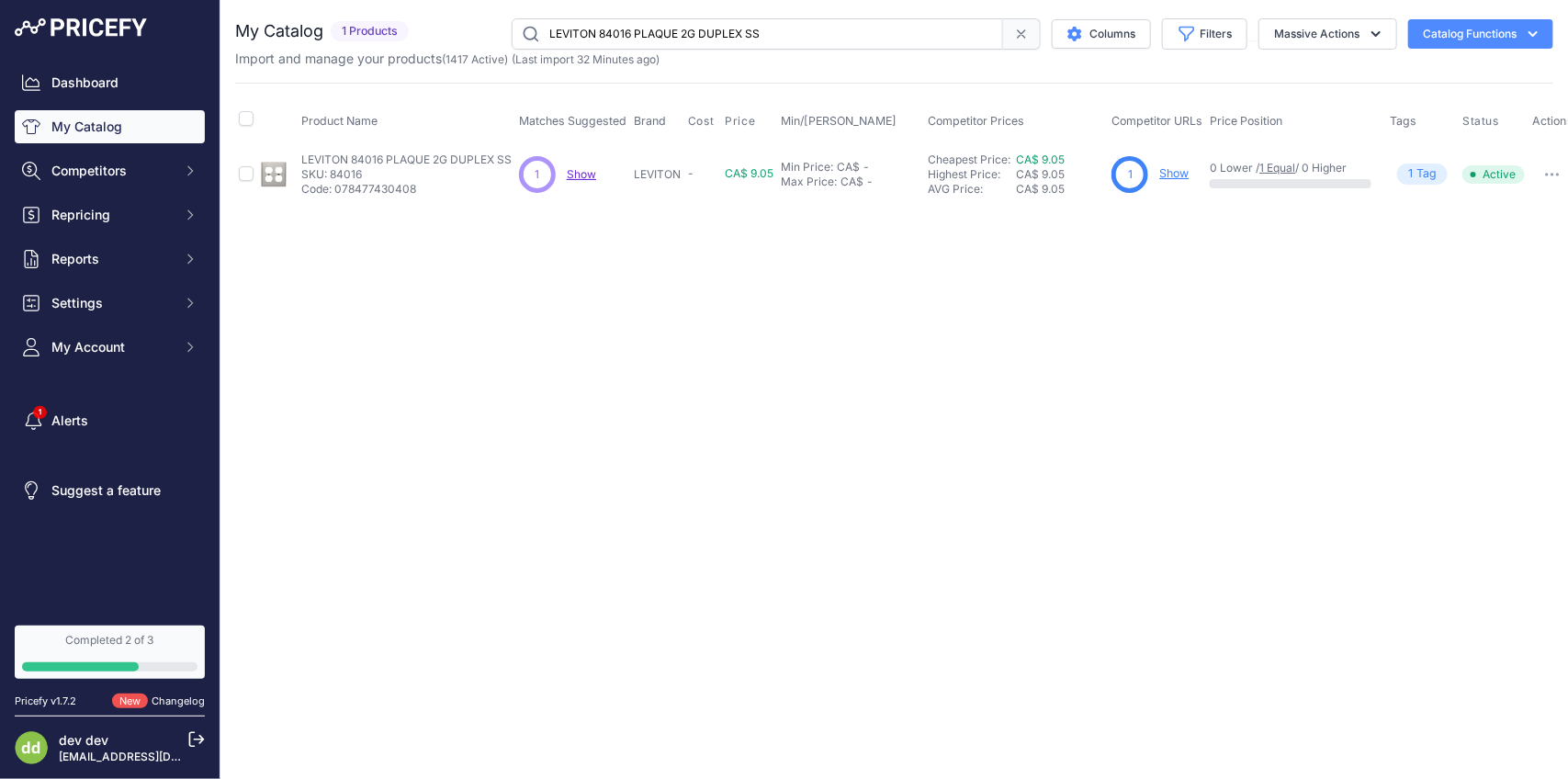
click at [731, 34] on input "LEVITON 84016 PLAQUE 2G DUPLEX SS" at bounding box center [757, 34] width 491 height 31
paste input "-40 PLAQUE 2G NON-MAGNETIQUEACIER INOX"
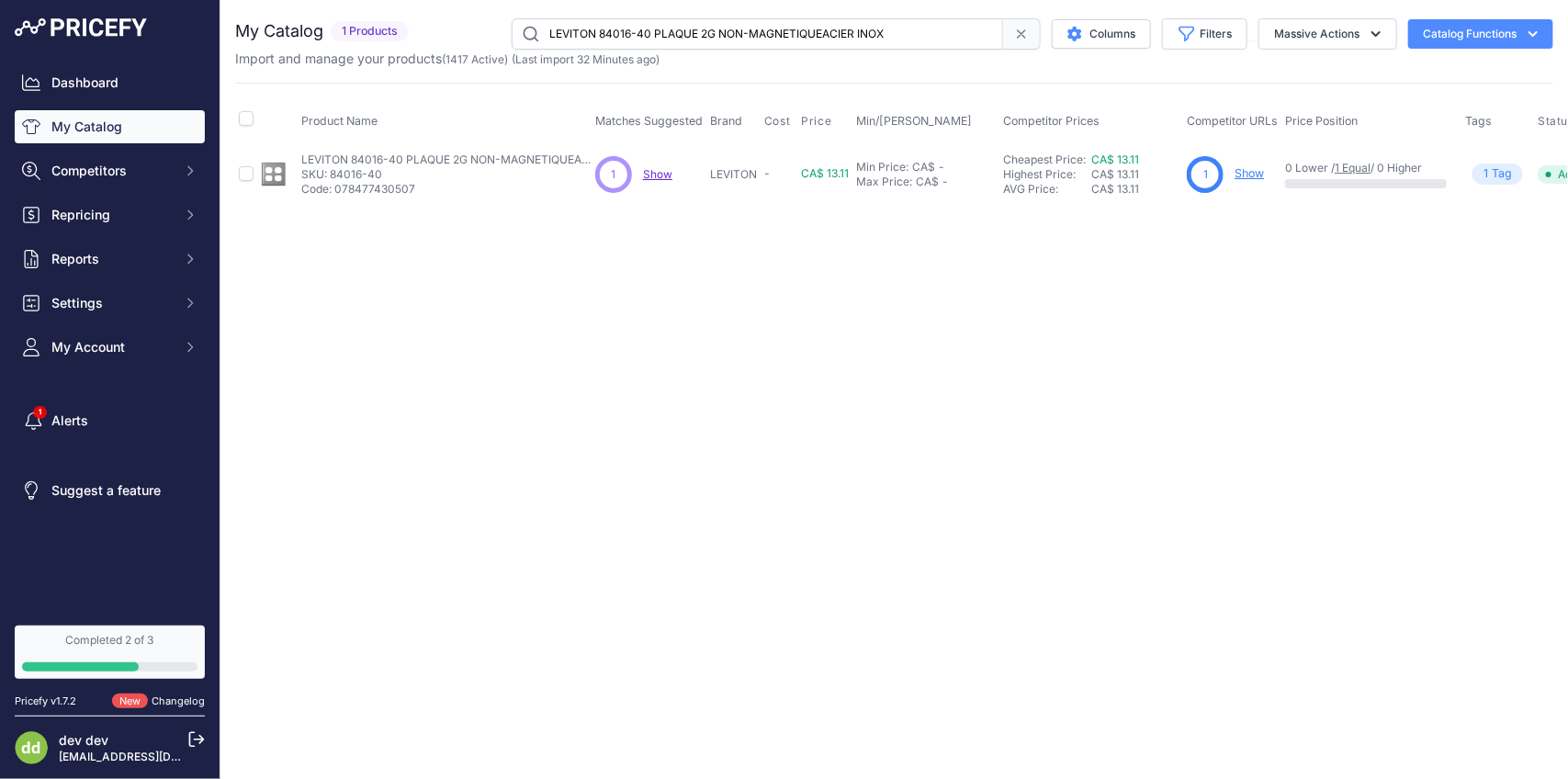
click at [770, 42] on input "LEVITON 84016-40 PLAQUE 2G NON-MAGNETIQUEACIER INOX" at bounding box center [757, 34] width 491 height 31
paste input "7-40 PLAQUE 1G TEL SS"
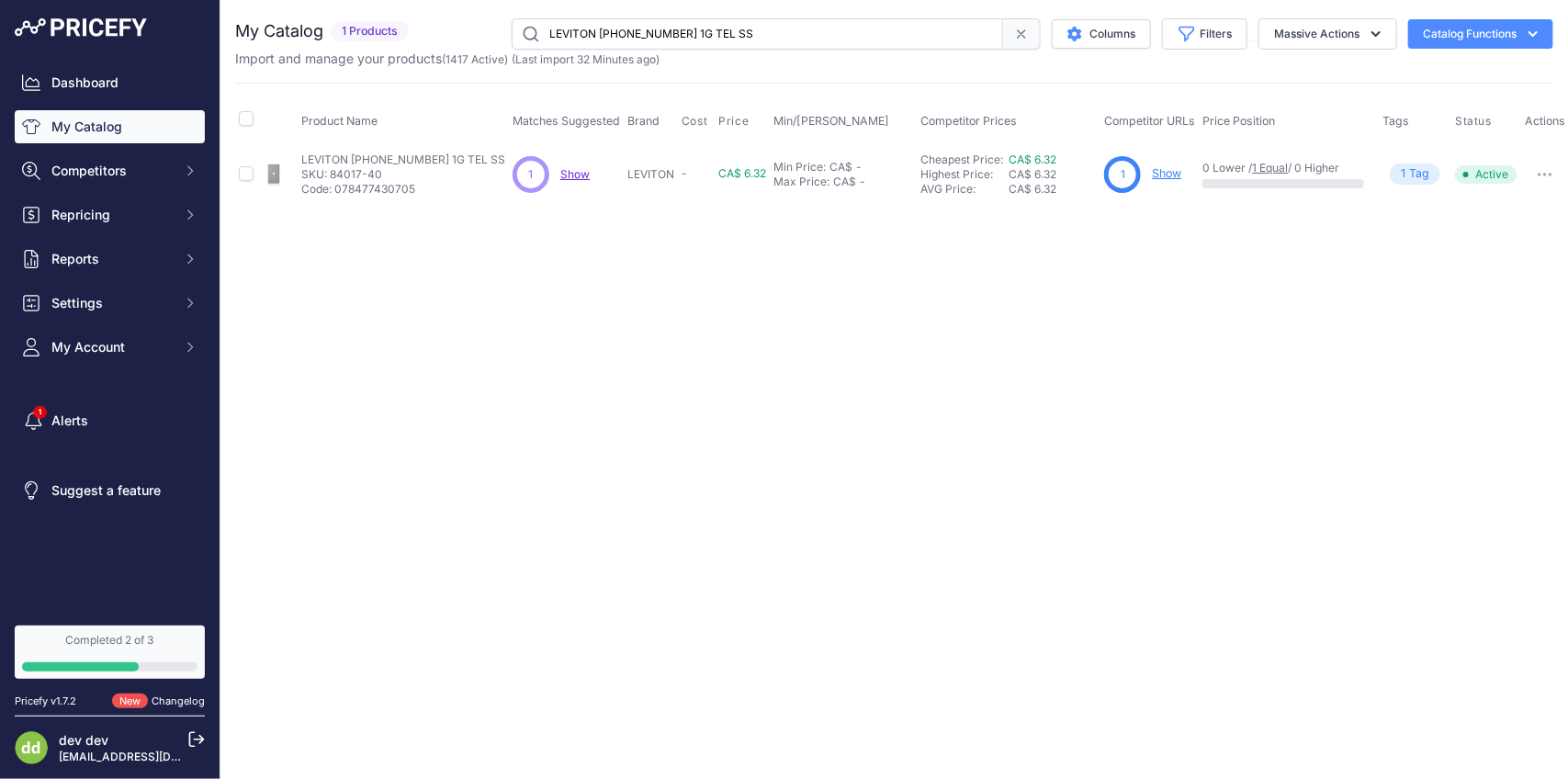
click at [781, 39] on input "LEVITON [PHONE_NUMBER] 1G TEL SS" at bounding box center [757, 34] width 491 height 31
paste input "9 PLAQUE 1G VIERGE"
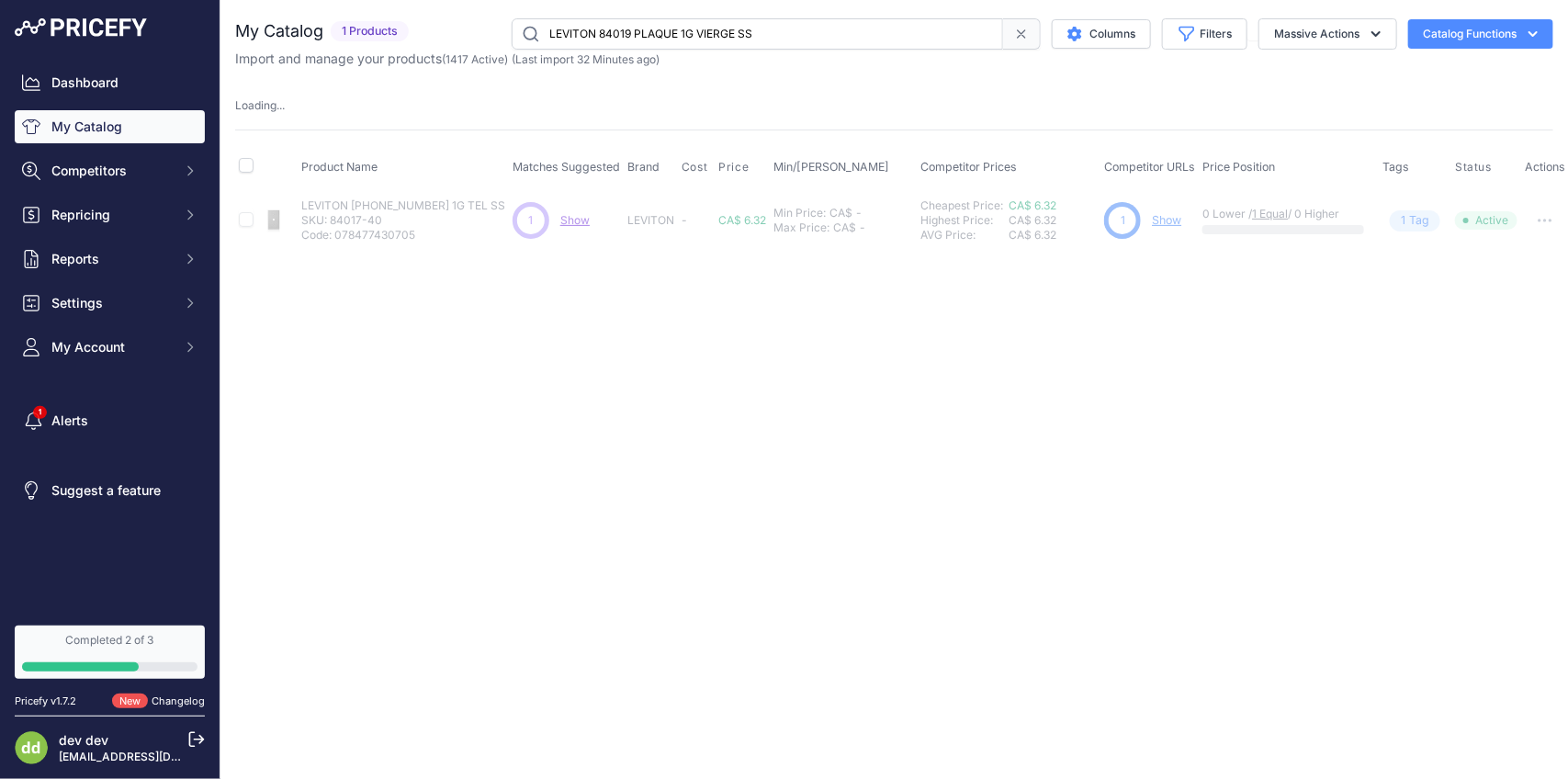
click at [736, 25] on input "LEVITON 84019 PLAQUE 1G VIERGE SS" at bounding box center [757, 34] width 491 height 31
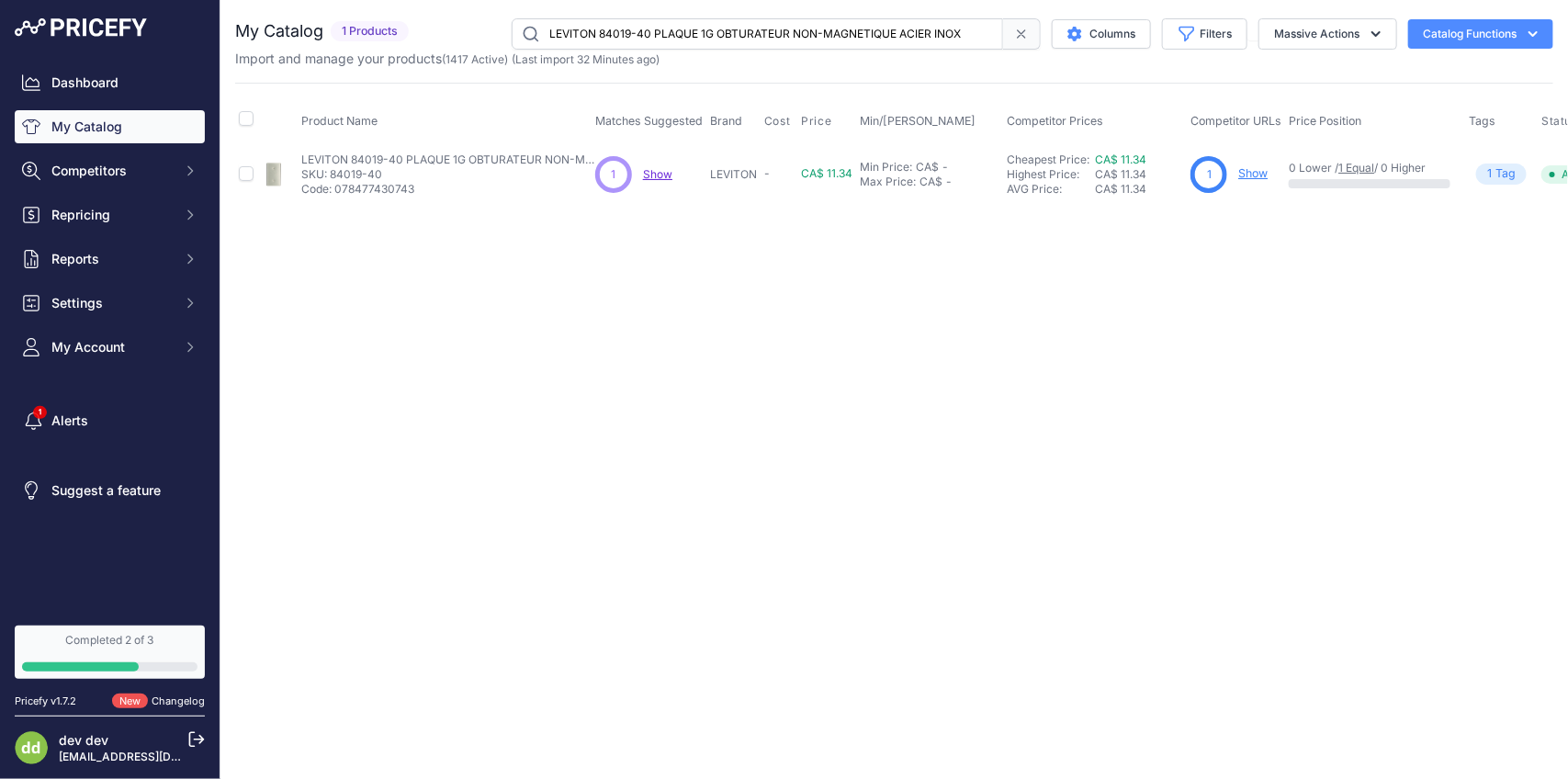
click at [701, 39] on input "LEVITON 84019-40 PLAQUE 1G OBTURATEUR NON-MAGNETIQUE ACIER INOX" at bounding box center [757, 34] width 491 height 31
paste input "20-40 PLAQUE 1G RECEPT 30A SS"
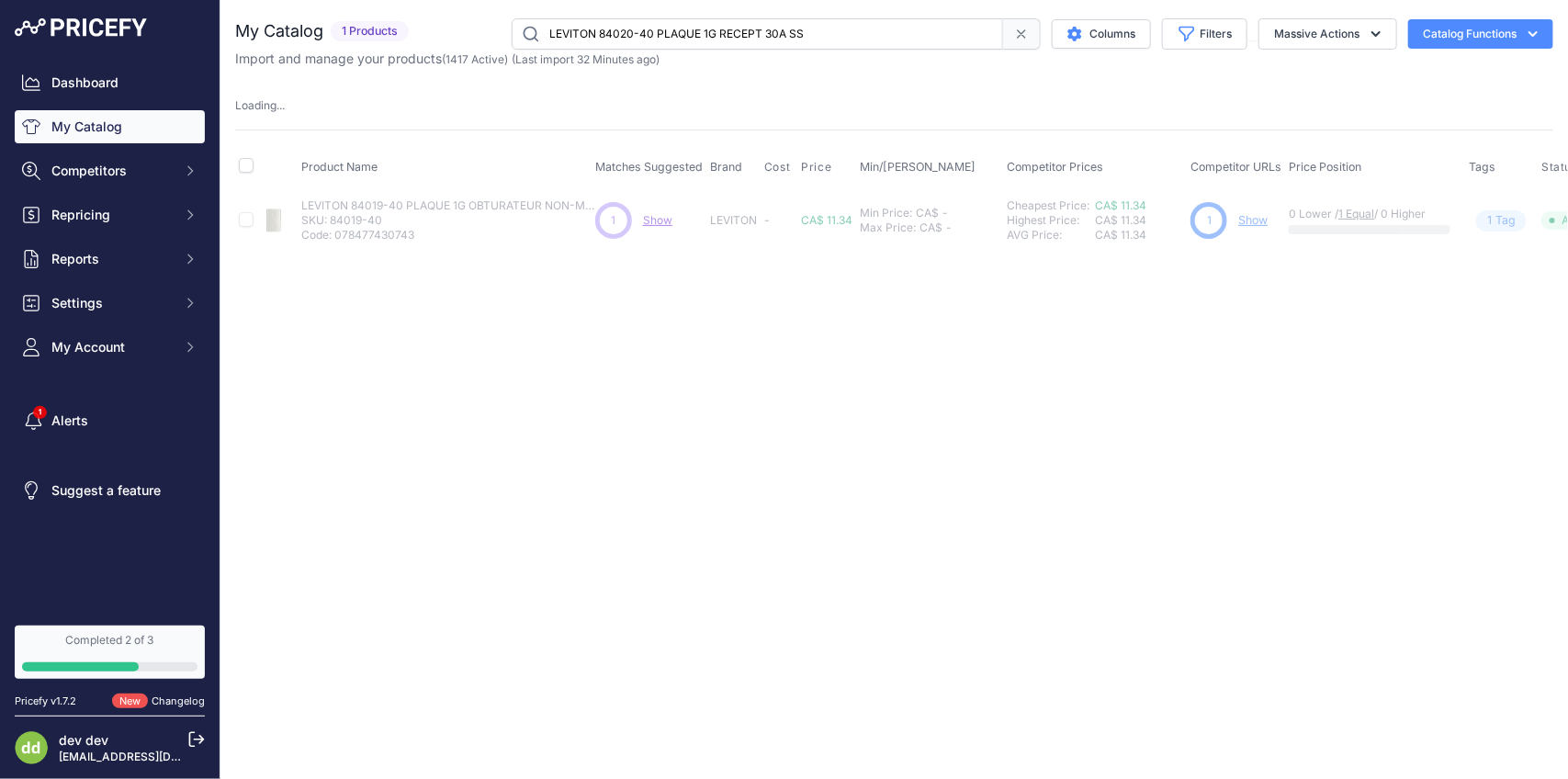
click at [735, 44] on input "LEVITON 84020-40 PLAQUE 1G RECEPT 30A SS" at bounding box center [757, 34] width 491 height 31
paste input "1-40 PLAQUE 3G 2INTERR DUPLEX"
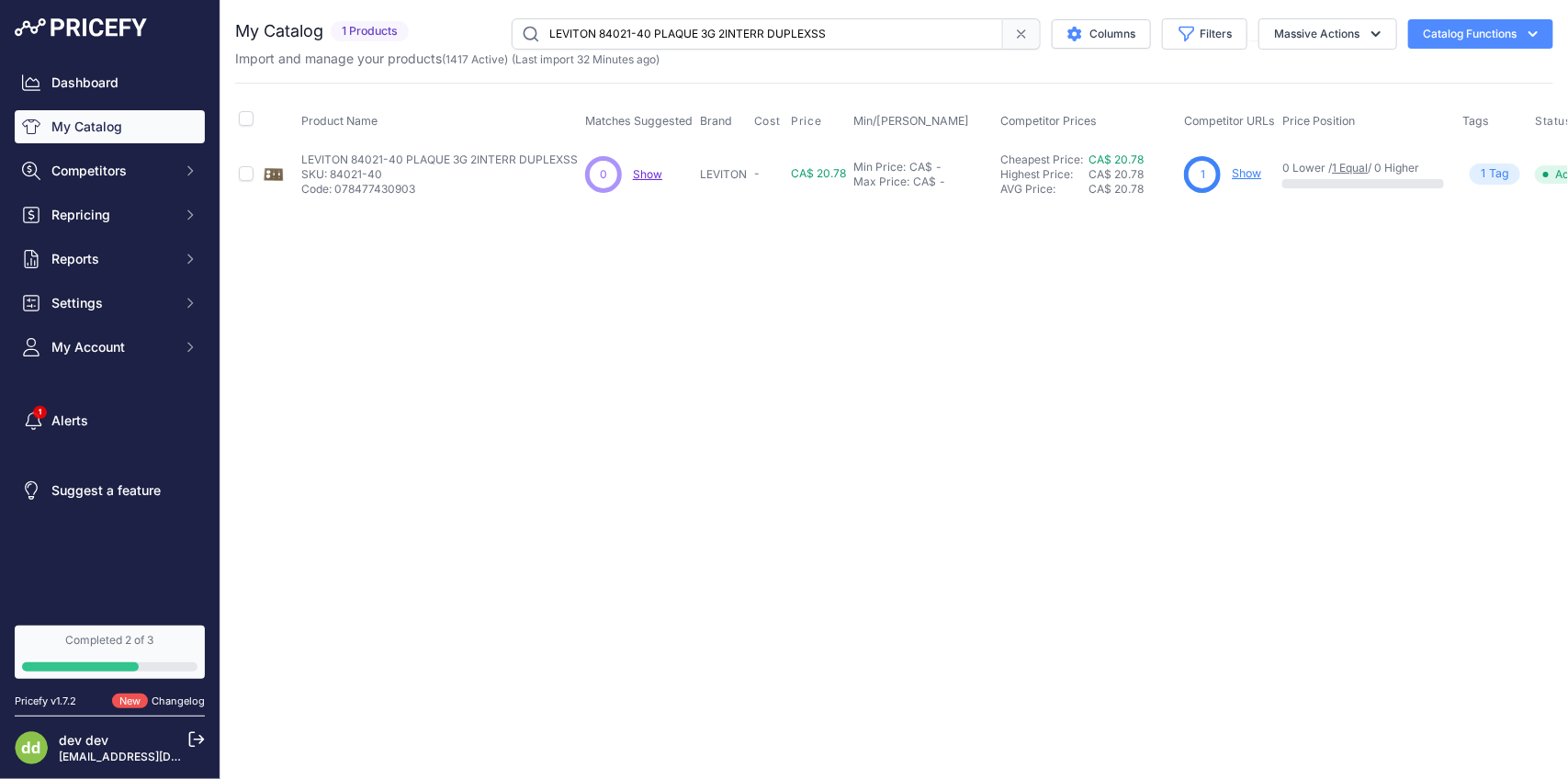
click at [713, 44] on input "LEVITON 84021-40 PLAQUE 3G 2INTERR DUPLEXSS" at bounding box center [757, 34] width 491 height 31
paste input "3-40 PLAQUE 5G INTERR"
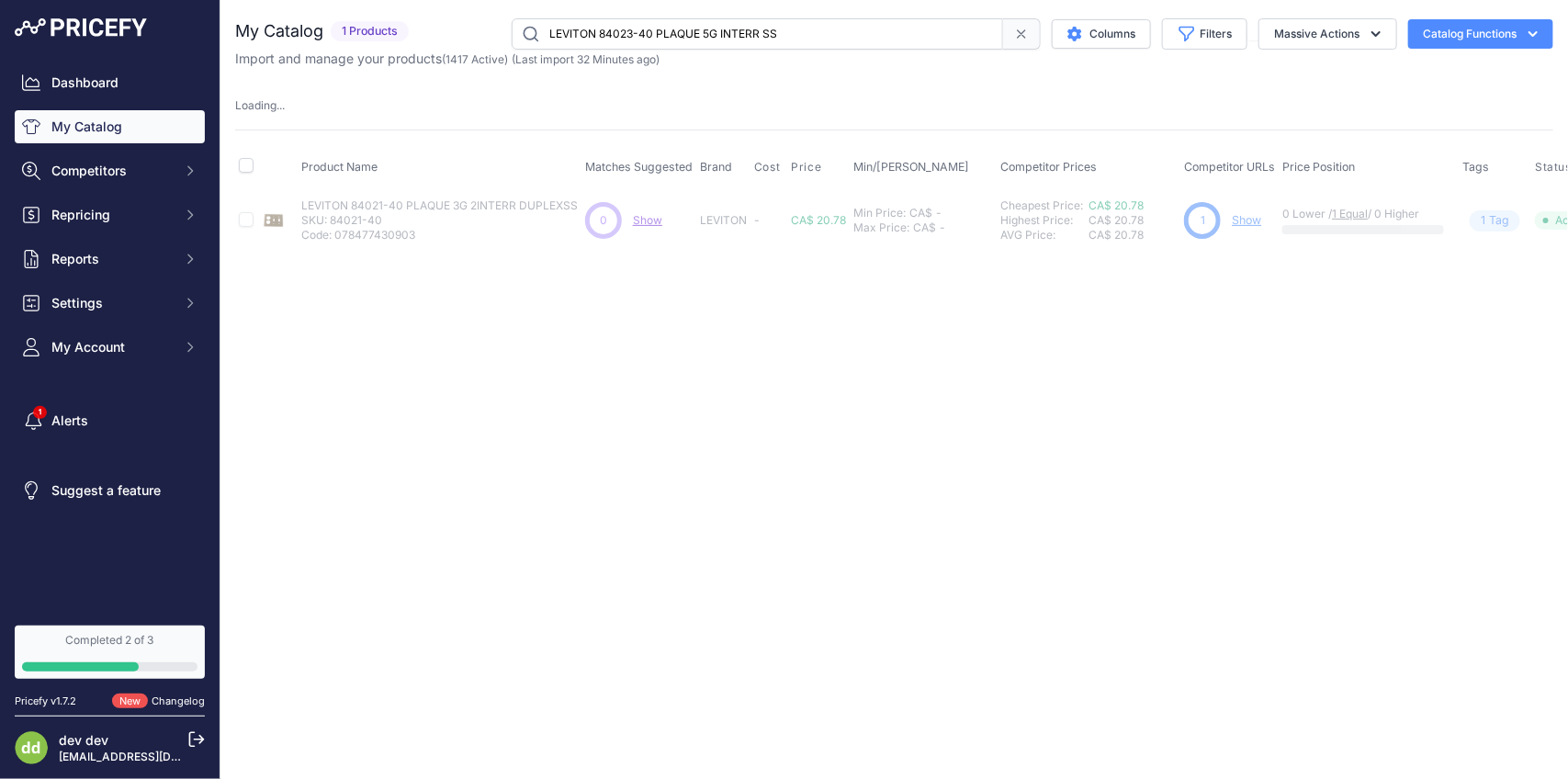
click at [718, 28] on input "LEVITON 84023-40 PLAQUE 5G INTERR SS" at bounding box center [757, 34] width 491 height 31
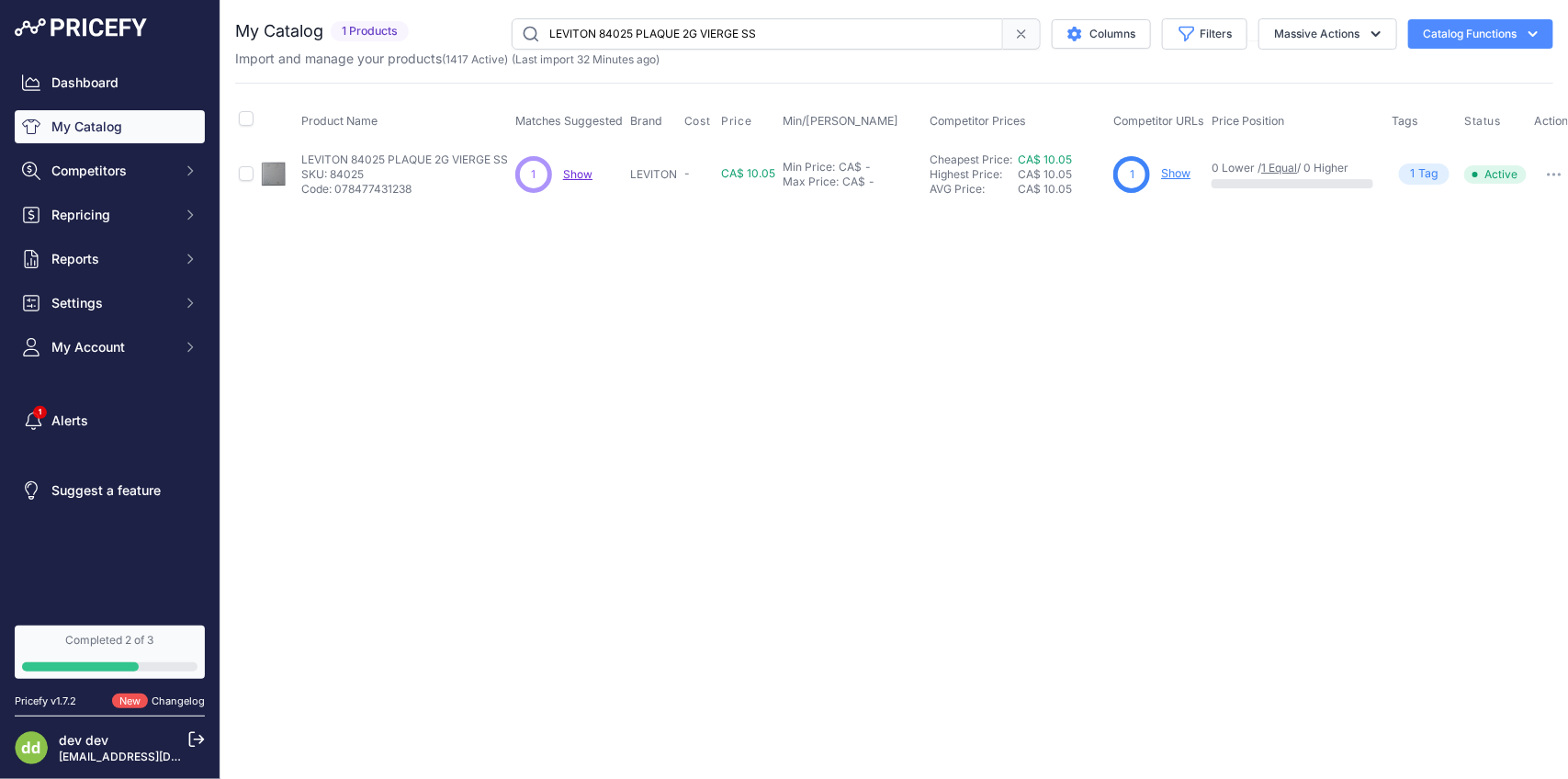
click at [715, 35] on input "LEVITON 84025 PLAQUE 2G VIERGE SS" at bounding box center [757, 34] width 491 height 31
click at [717, 34] on input "LEVITON 84025 PLAQUE 2G VIERGE SS" at bounding box center [757, 34] width 491 height 31
paste input "-40 PLAQUE 2G OBTURATEUR NONMAGNETIQUE ACIER INOX"
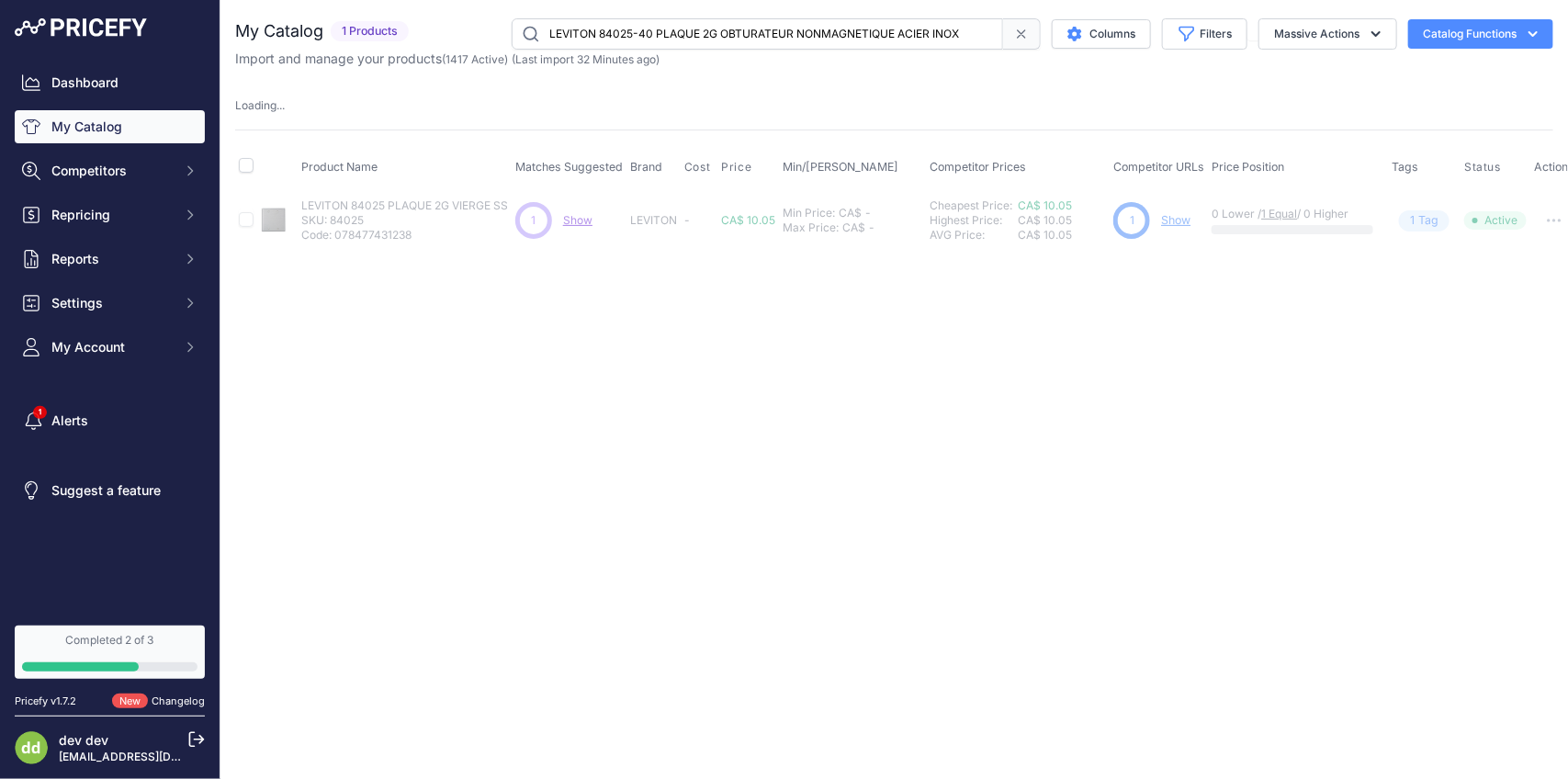
click at [779, 33] on input "LEVITON 84025-40 PLAQUE 2G OBTURATEUR NONMAGNETIQUE ACIER INOX" at bounding box center [757, 34] width 491 height 31
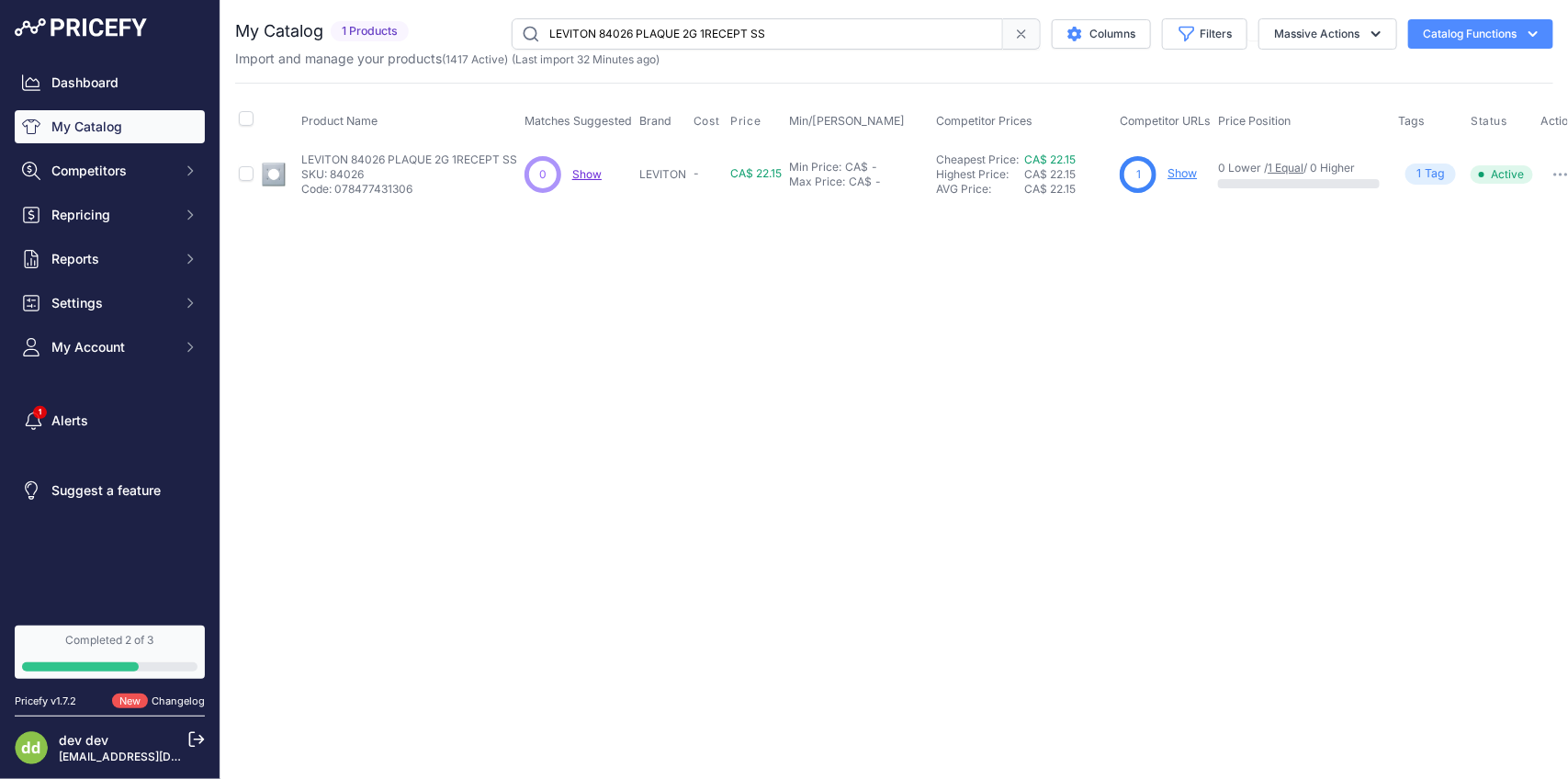
click at [754, 43] on input "LEVITON 84026 PLAQUE 2G 1RECEPT SS" at bounding box center [757, 34] width 491 height 31
paste input "8 PLAQUE 1G RECEPT 50A"
click at [784, 20] on input "LEVITON 84028 PLAQUE 1G RECEPT 50A SS" at bounding box center [757, 34] width 491 height 31
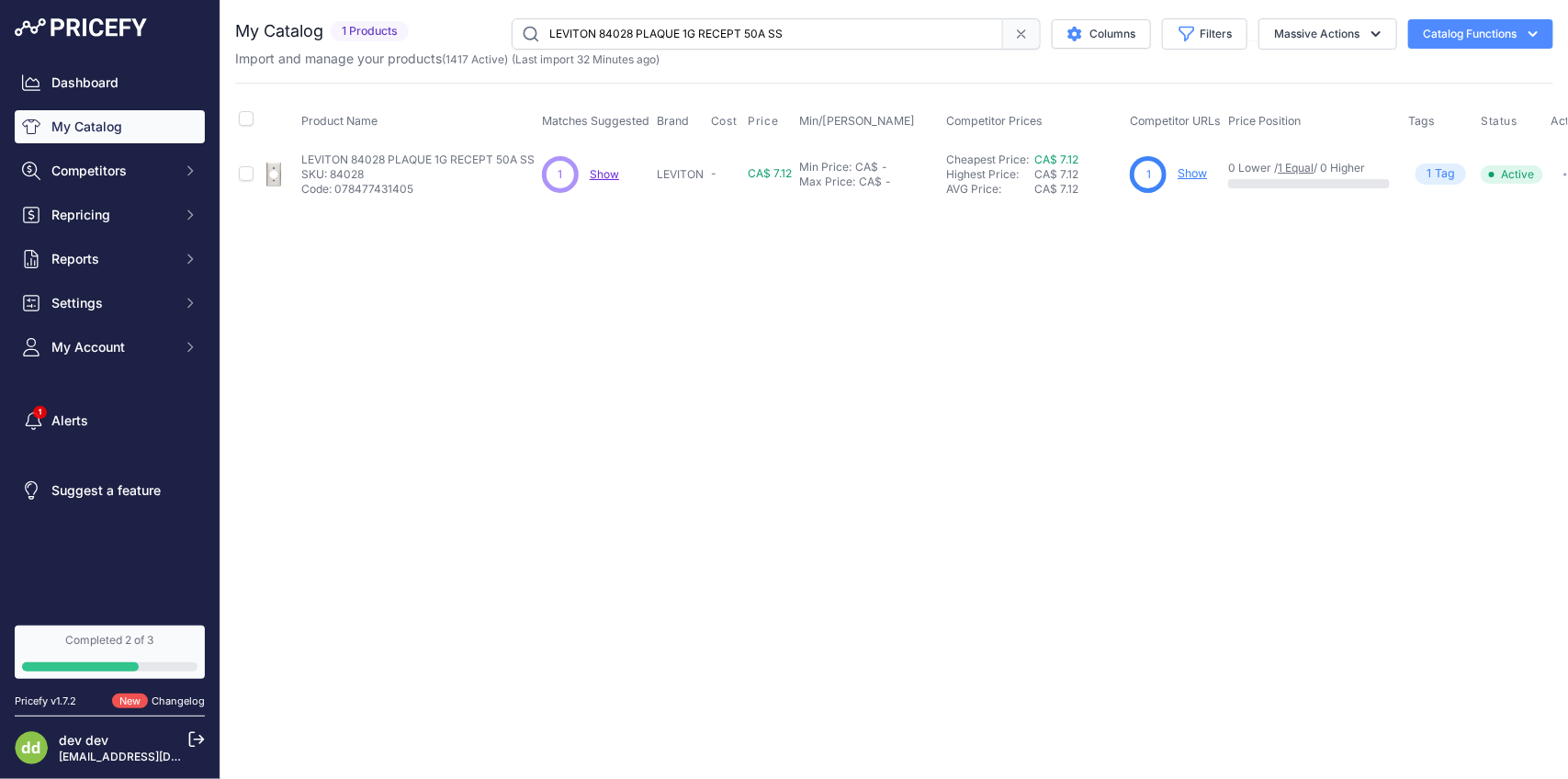
click at [784, 20] on input "LEVITON 84028 PLAQUE 1G RECEPT 50A SS" at bounding box center [757, 34] width 491 height 31
paste input "30-40 PLAQUE 3G 3DUPLEX"
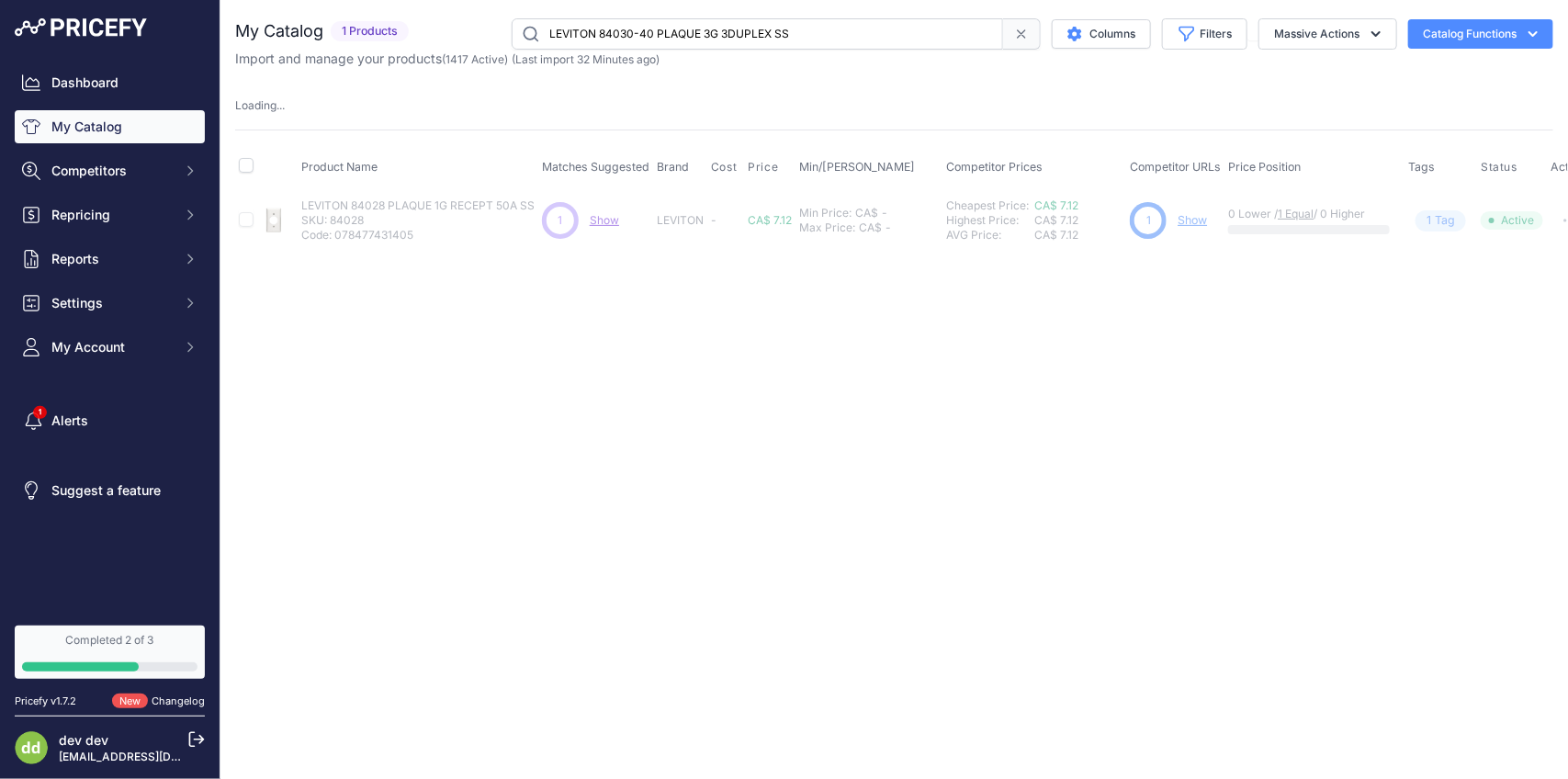
click at [771, 42] on input "LEVITON 84030-40 PLAQUE 3G 3DUPLEX SS" at bounding box center [757, 34] width 491 height 31
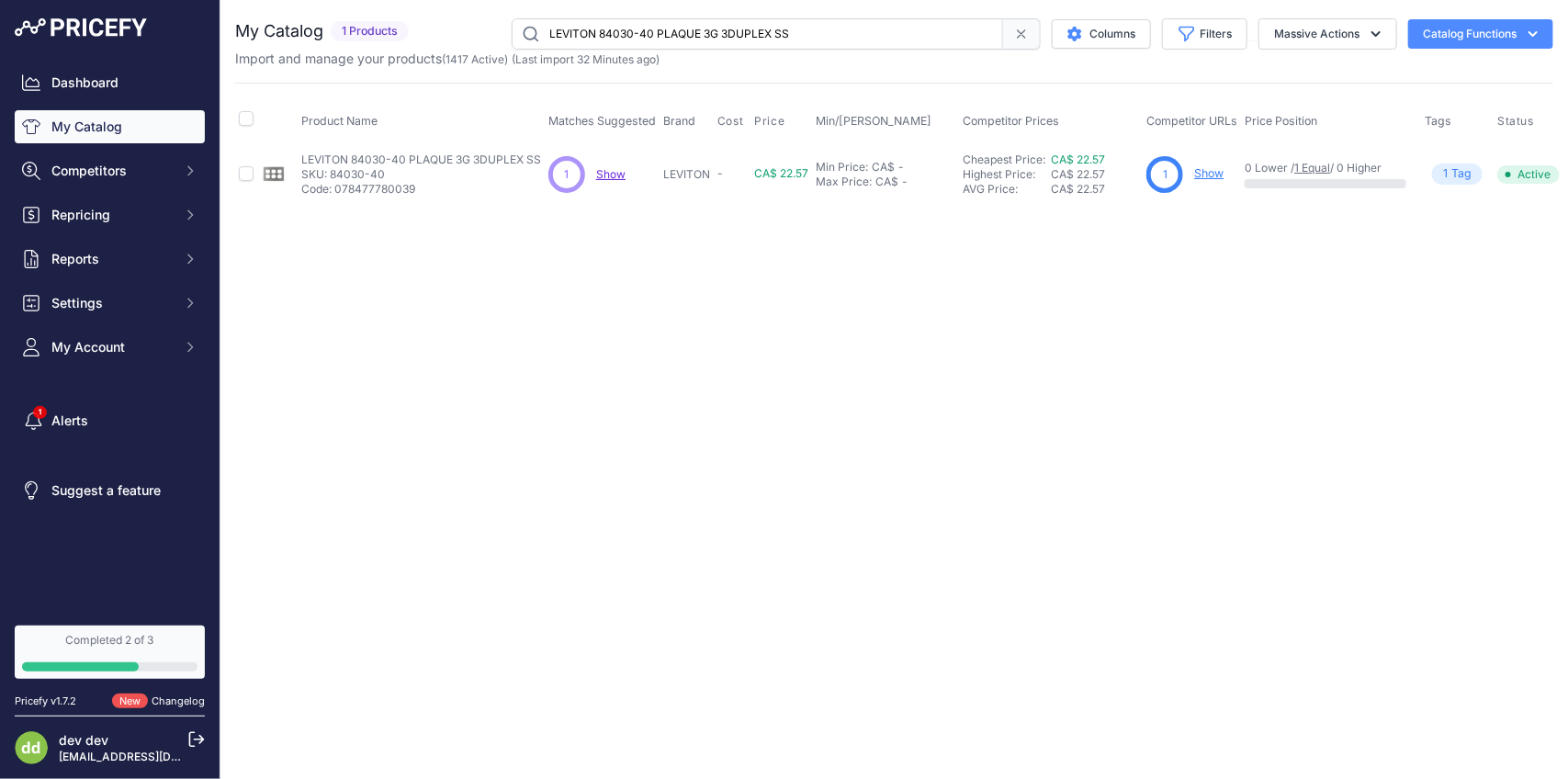
click at [768, 28] on input "LEVITON 84030-40 PLAQUE 3G 3DUPLEX SS" at bounding box center [757, 34] width 491 height 31
paste input "3-40 PLAQUE 3G OBTURATEUR NONMAGNETIQUE ACIER INOX"
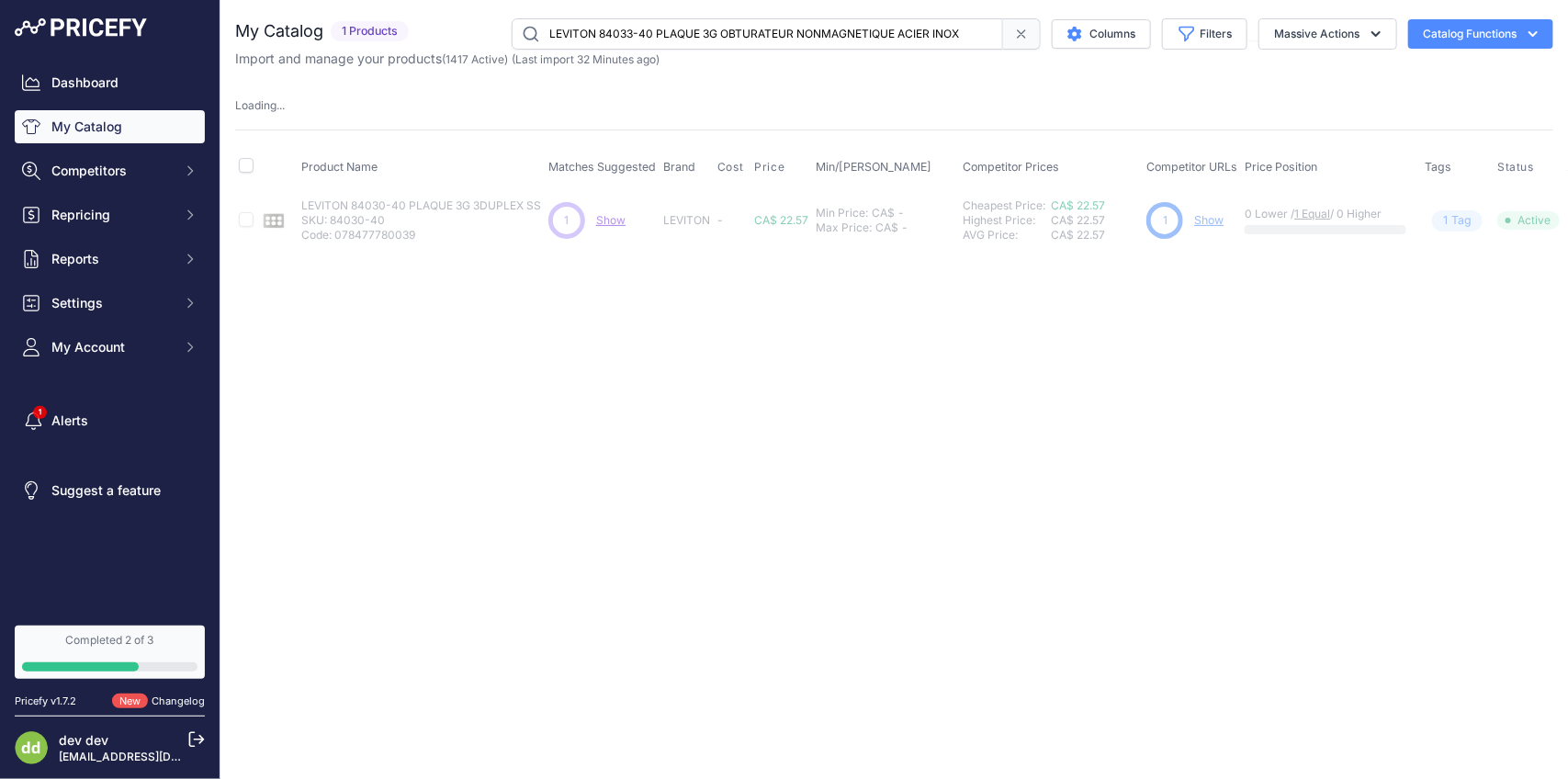
click at [756, 42] on input "LEVITON 84033-40 PLAQUE 3G OBTURATEUR NONMAGNETIQUE ACIER INOX" at bounding box center [757, 34] width 491 height 31
paste input "4-40 PLAQUE PLEINE DOUBLE SS"
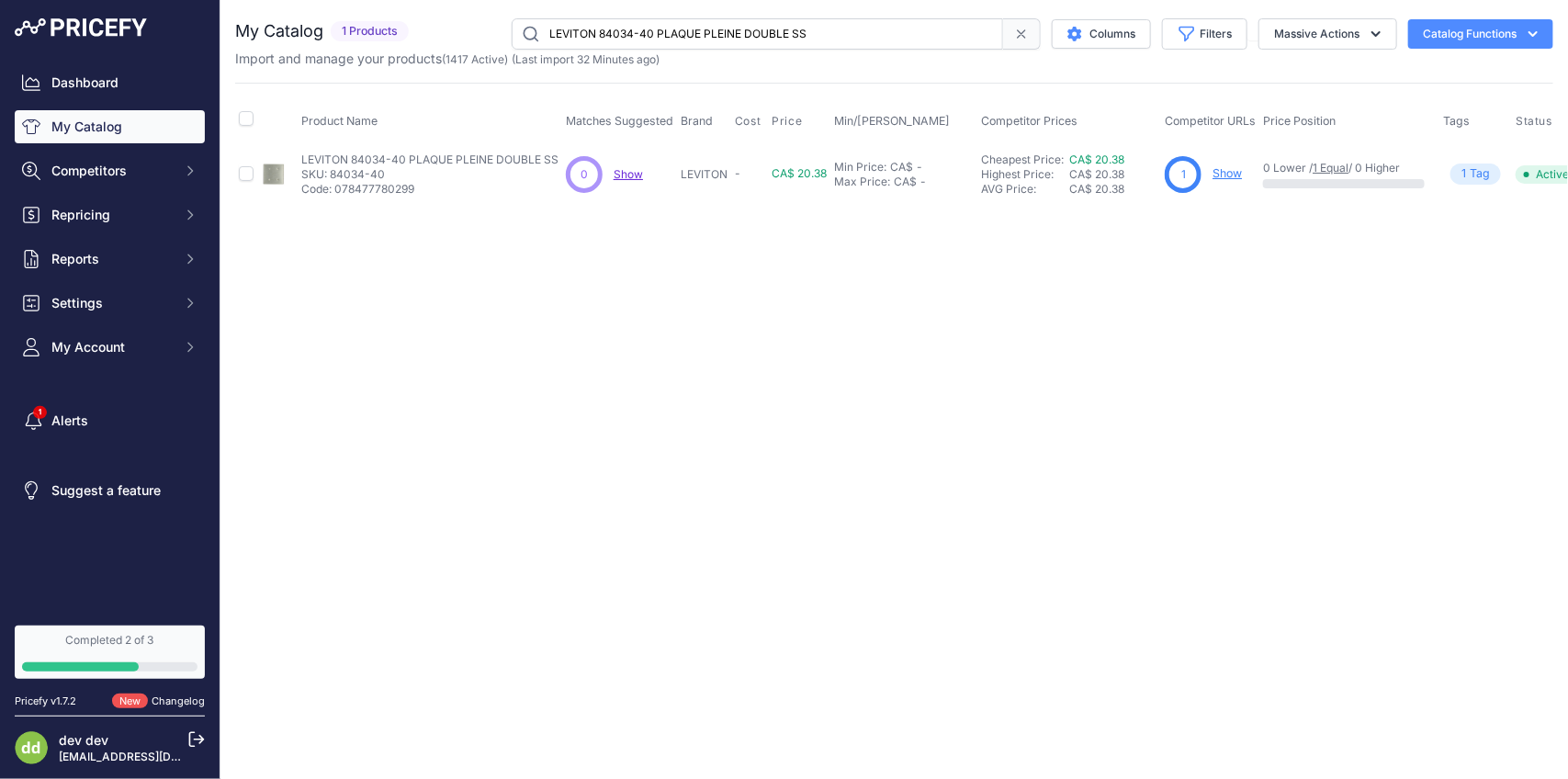
click at [747, 34] on input "LEVITON 84034-40 PLAQUE PLEINE DOUBLE SS" at bounding box center [757, 34] width 491 height 31
paste input "5-40 PLAQUE 3G VIERG"
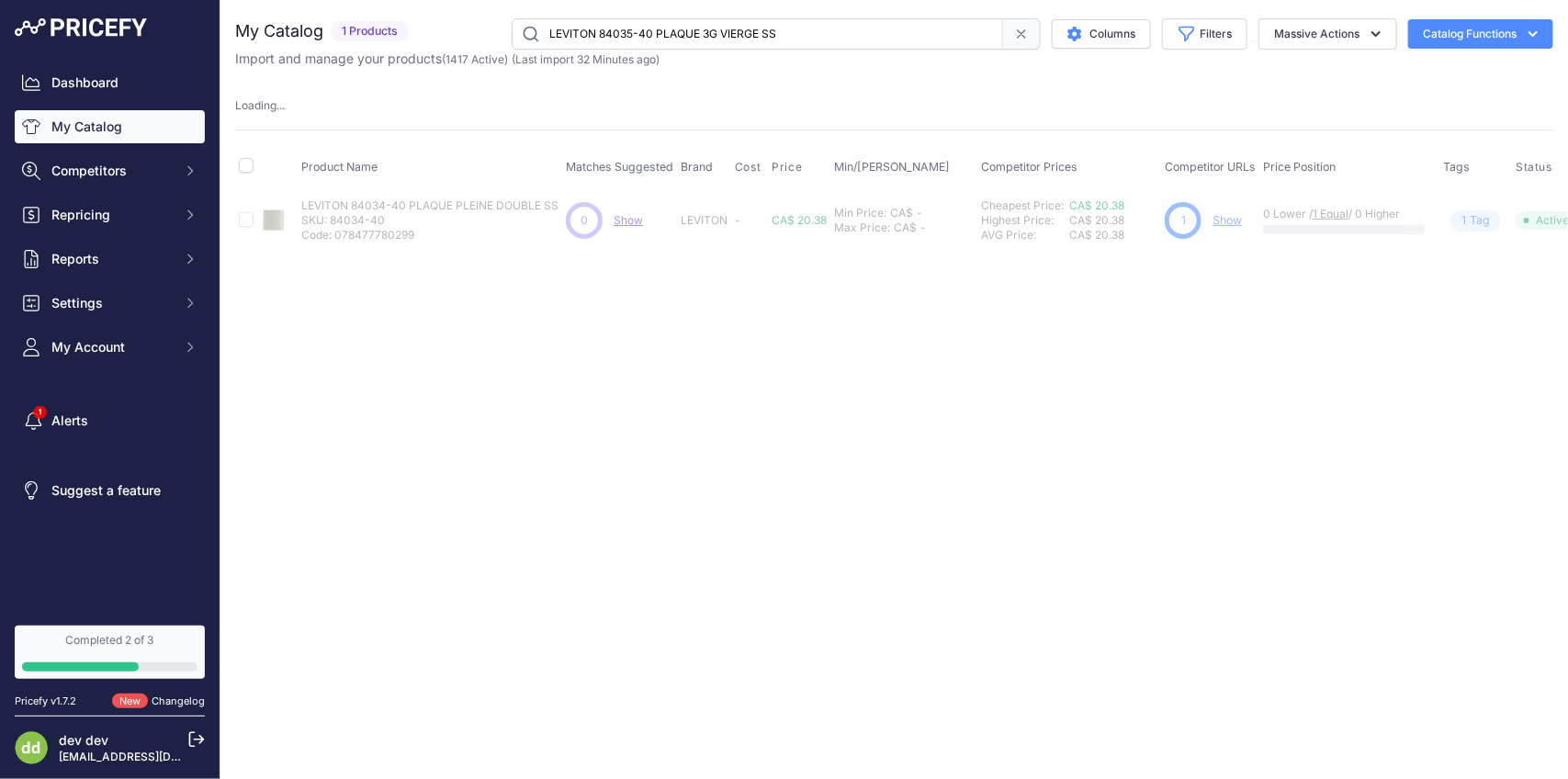
click at [731, 44] on input "LEVITON 84035-40 PLAQUE 3G VIERGE SS" at bounding box center [757, 34] width 491 height 31
paste input "6-40 PLAQUE 6G INTERR"
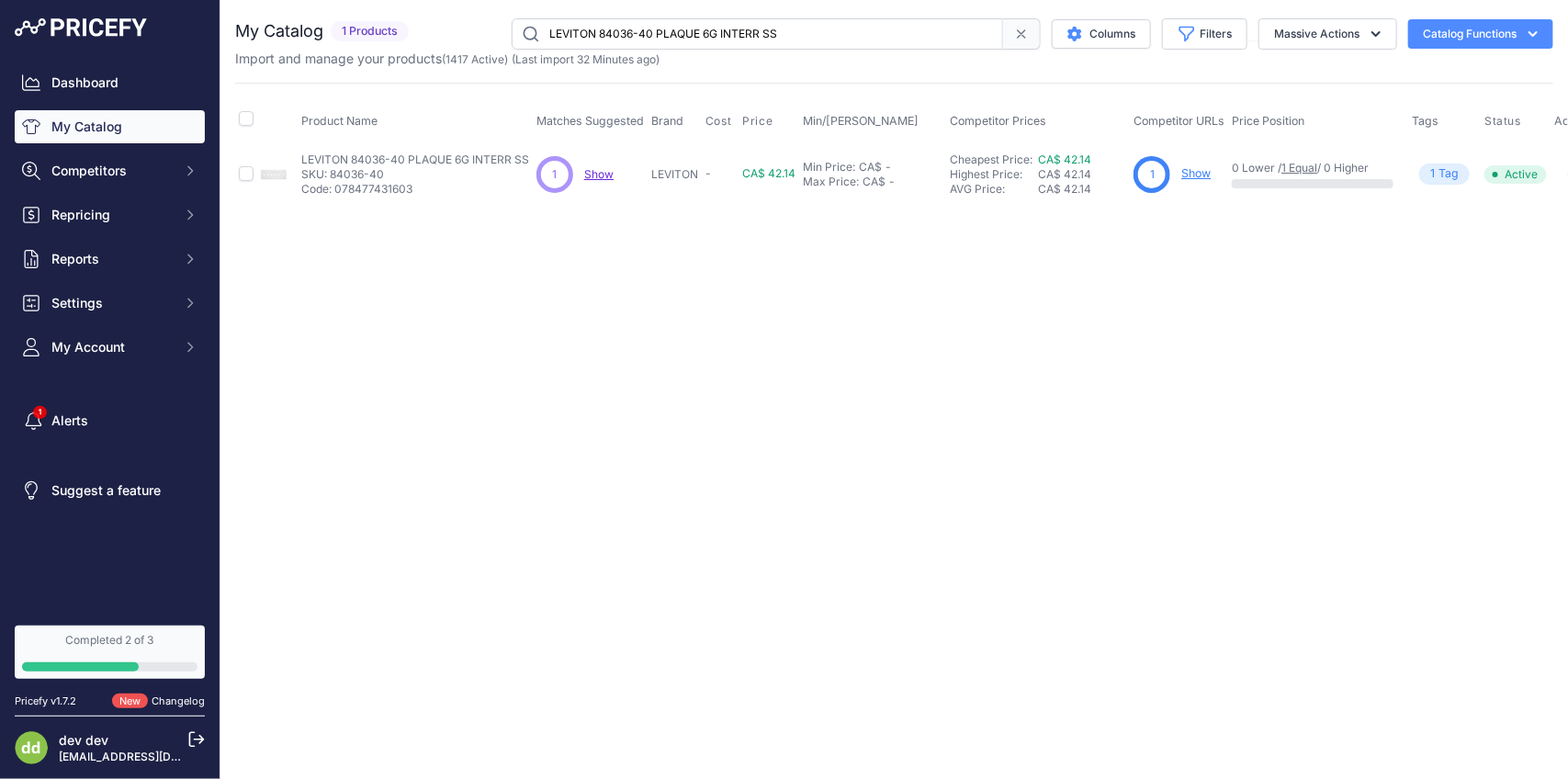
click at [739, 38] on input "LEVITON 84036-40 PLAQUE 6G INTERR SS" at bounding box center [757, 34] width 491 height 31
click at [740, 37] on input "LEVITON 84036-40 PLAQUE 6G INTERR SS" at bounding box center [757, 34] width 491 height 31
paste input "9-40 PLAQUE 2G"
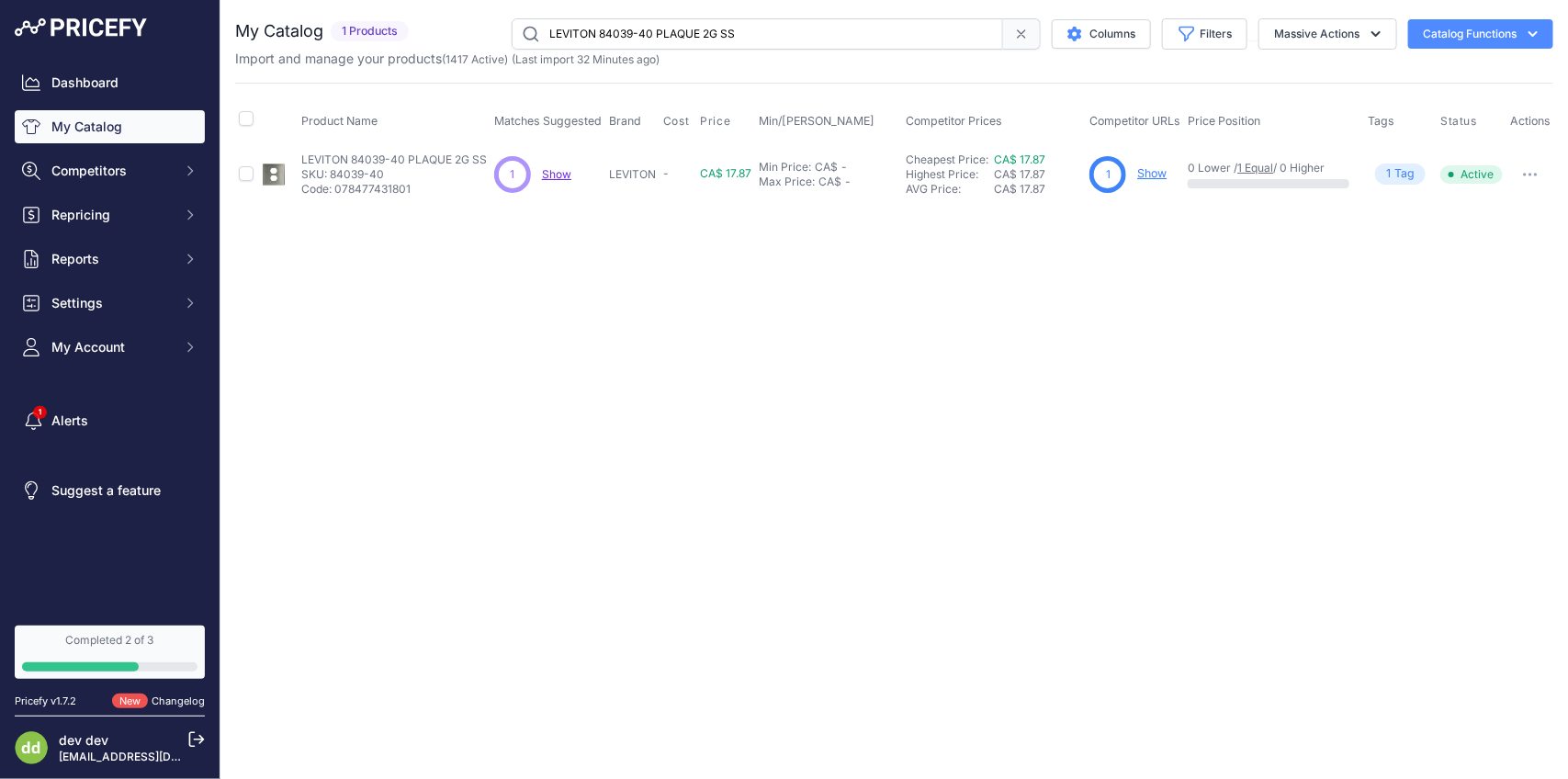
click at [739, 24] on input "LEVITON 84039-40 PLAQUE 2G SS" at bounding box center [757, 34] width 491 height 31
paste input "41-40 PLAQUE 4G RECEPT"
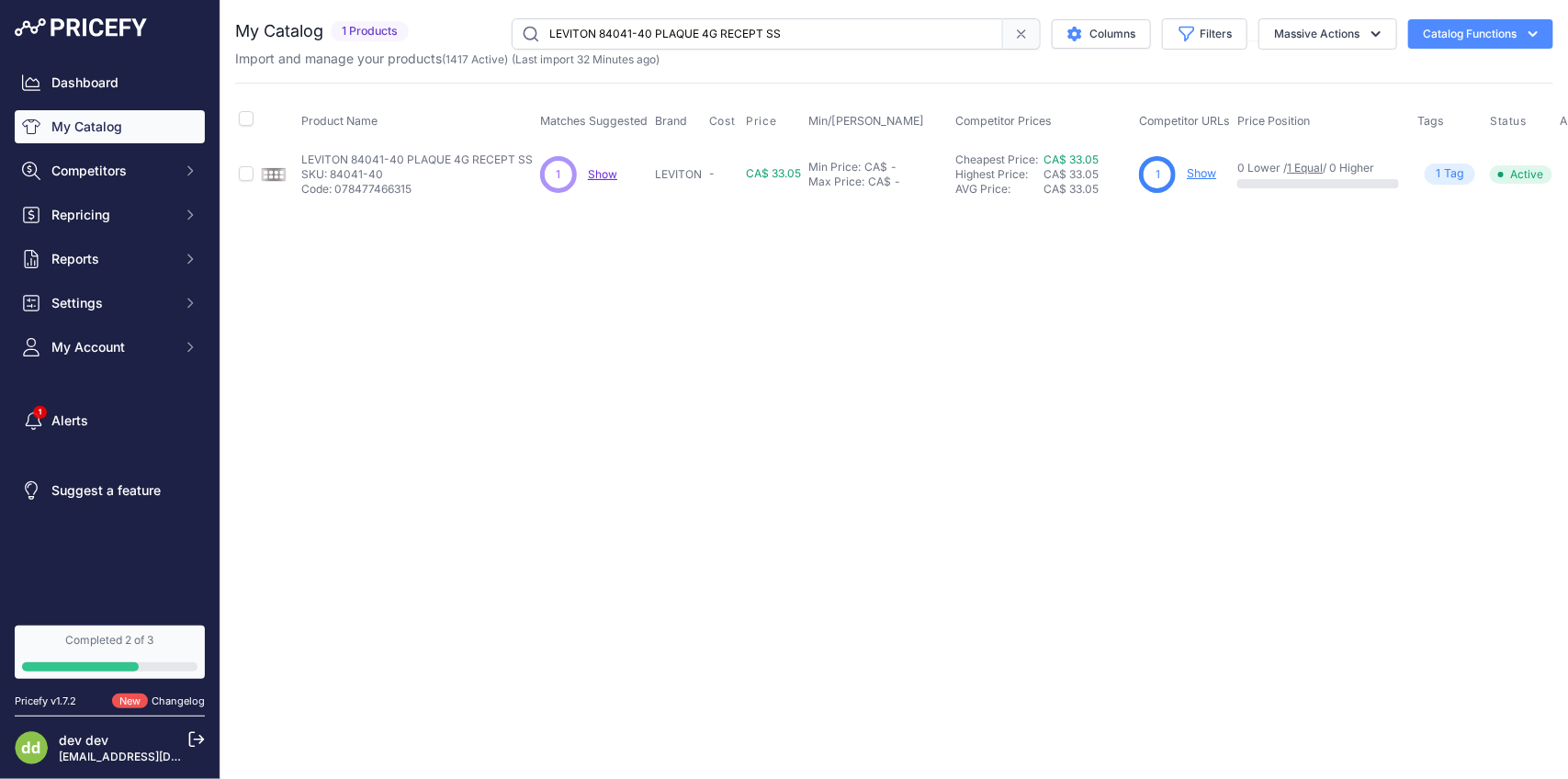
click at [718, 35] on input "LEVITON 84041-40 PLAQUE 4G RECEPT SS" at bounding box center [757, 34] width 491 height 31
paste input "6-40 PLAQUE 2G 1 DUPLEX 1 RECSIMPLE"
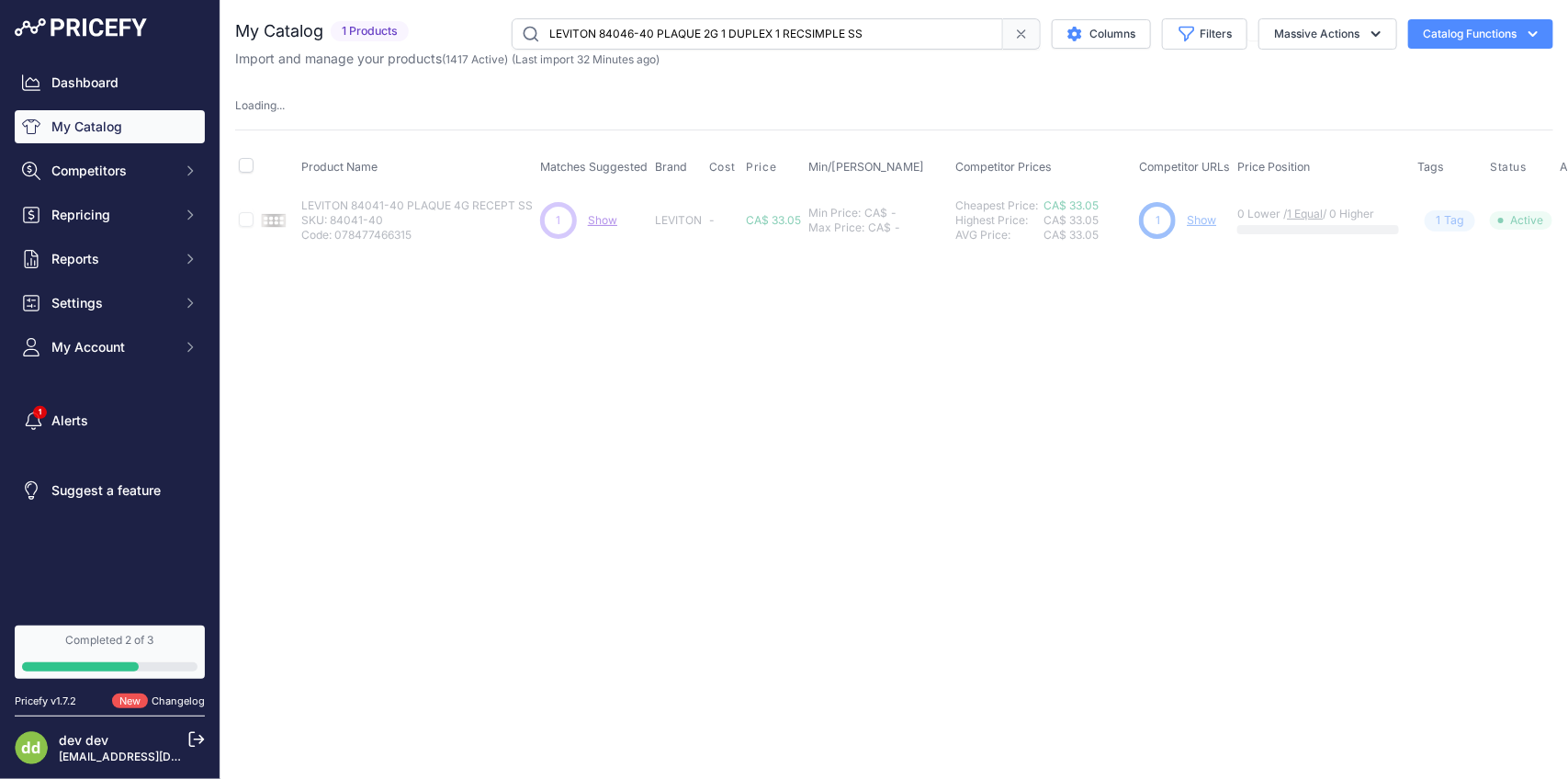
click at [758, 27] on input "LEVITON 84046-40 PLAQUE 2G 1 DUPLEX 1 RECSIMPLE SS" at bounding box center [757, 34] width 491 height 31
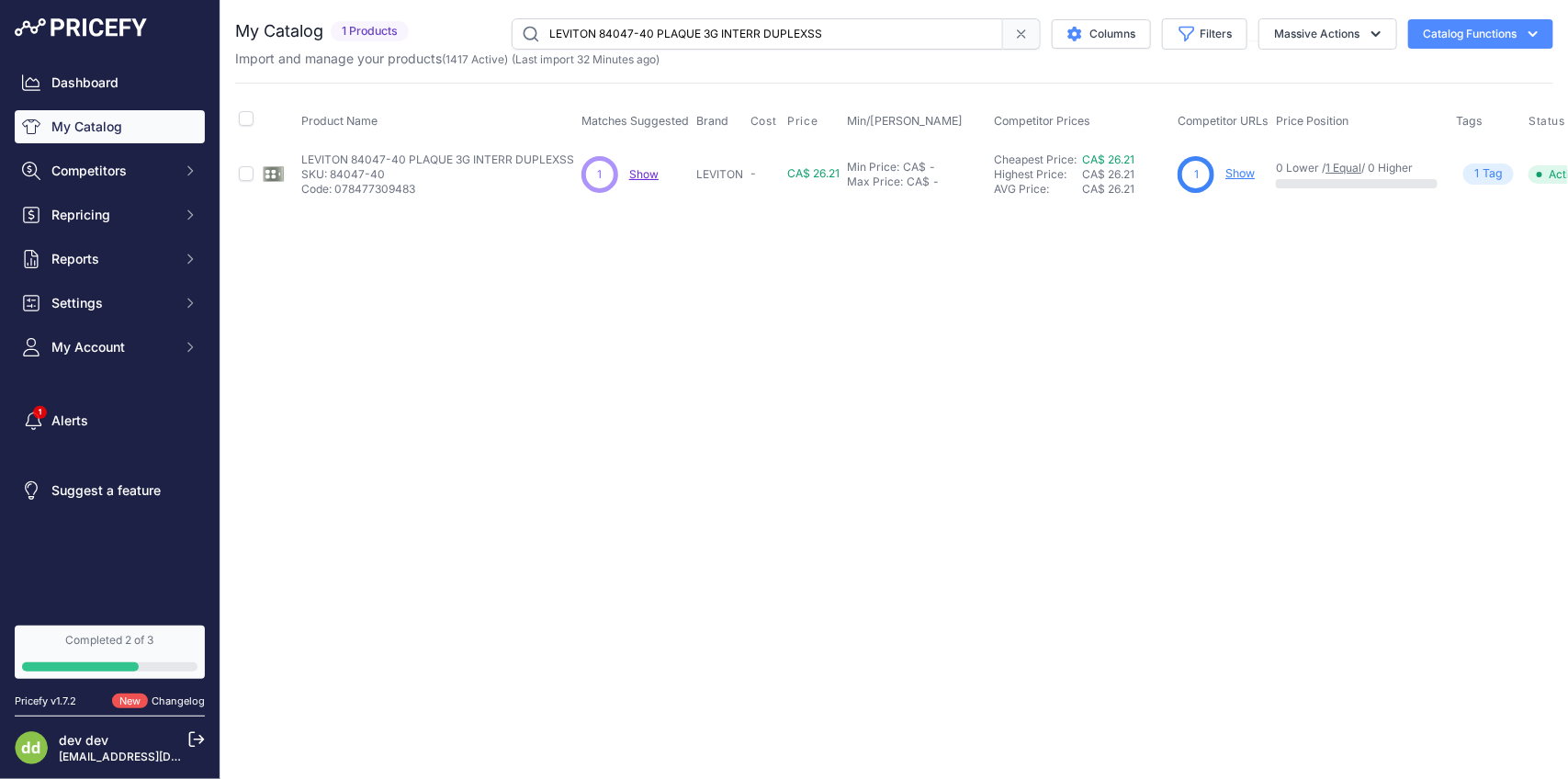
click at [654, 28] on input "LEVITON 84047-40 PLAQUE 3G INTERR DUPLEXSS" at bounding box center [757, 34] width 491 height 31
paste input "52-40 PLAQUE 2G RECEPT"
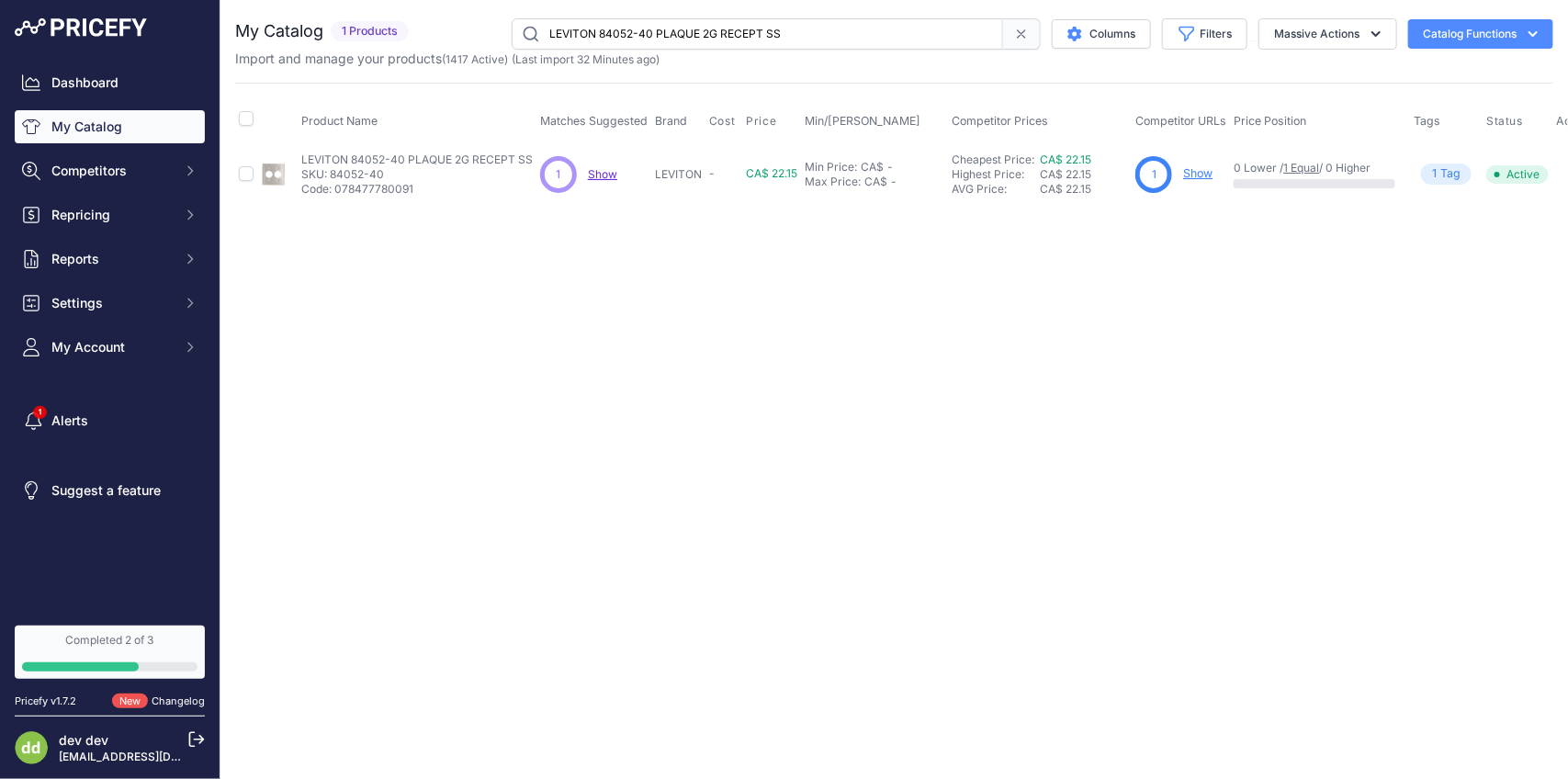
click at [735, 33] on input "LEVITON 84052-40 PLAQUE 2G RECEPT SS" at bounding box center [757, 34] width 491 height 31
paste input "65-40 PLAQUE 5G OBTURATEUR MONTE EN BOITE ACIER INOX"
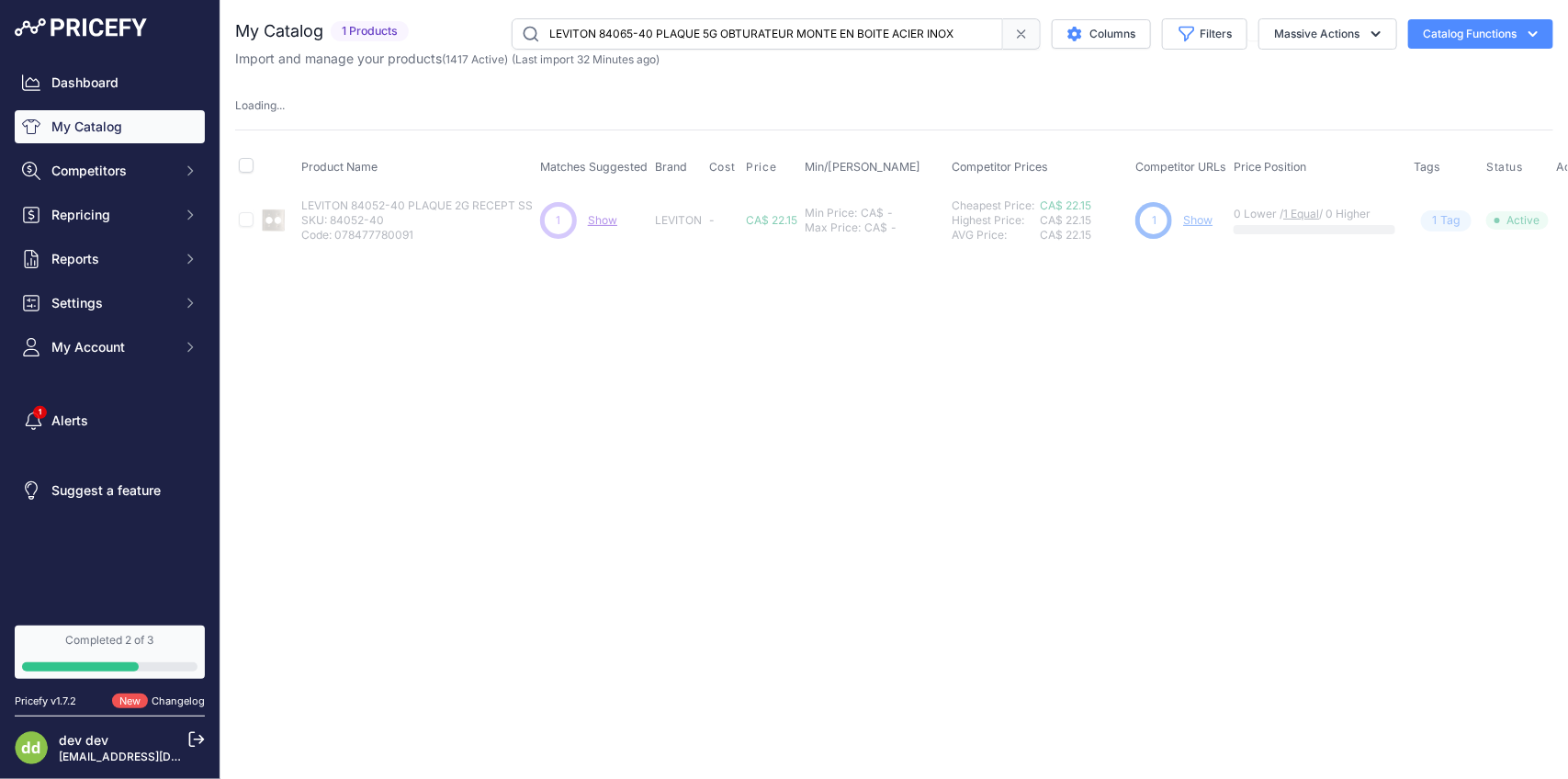
click at [699, 37] on input "LEVITON 84065-40 PLAQUE 5G OBTURATEUR MONTE EN BOITE ACIER INOX" at bounding box center [757, 34] width 491 height 31
paste input "71-40 PLAQUE MURAL TYPE 302 SS"
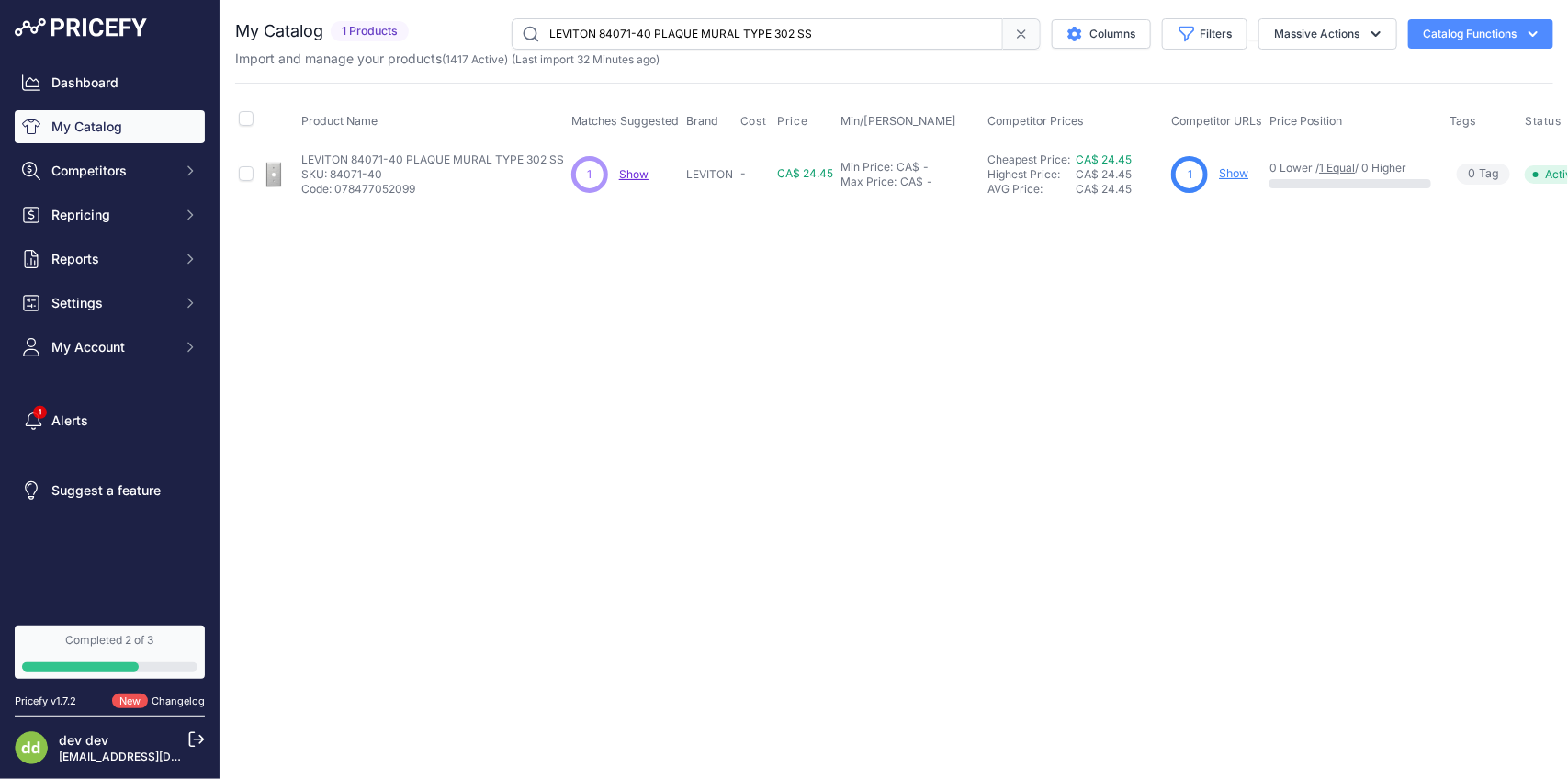
click at [655, 42] on input "LEVITON 84071-40 PLAQUE MURAL TYPE 302 SS" at bounding box center [757, 34] width 491 height 31
paste input "7-40 PLAQUE 2G TGL/OBTURATEURMONTE BRIDE ACIER INOX"
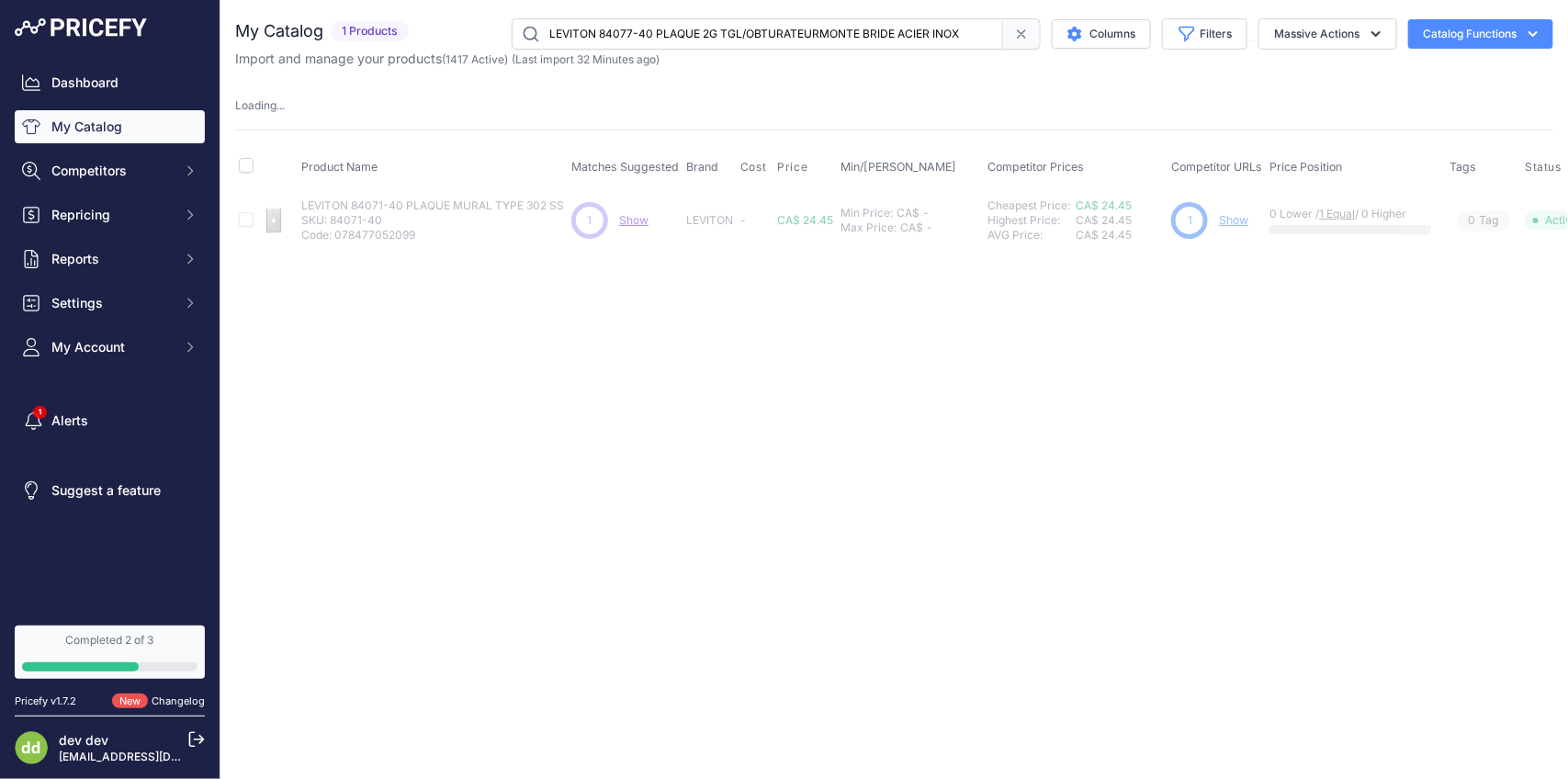
click at [731, 28] on input "LEVITON 84077-40 PLAQUE 2G TGL/OBTURATEURMONTE BRIDE ACIER INOX" at bounding box center [757, 34] width 491 height 31
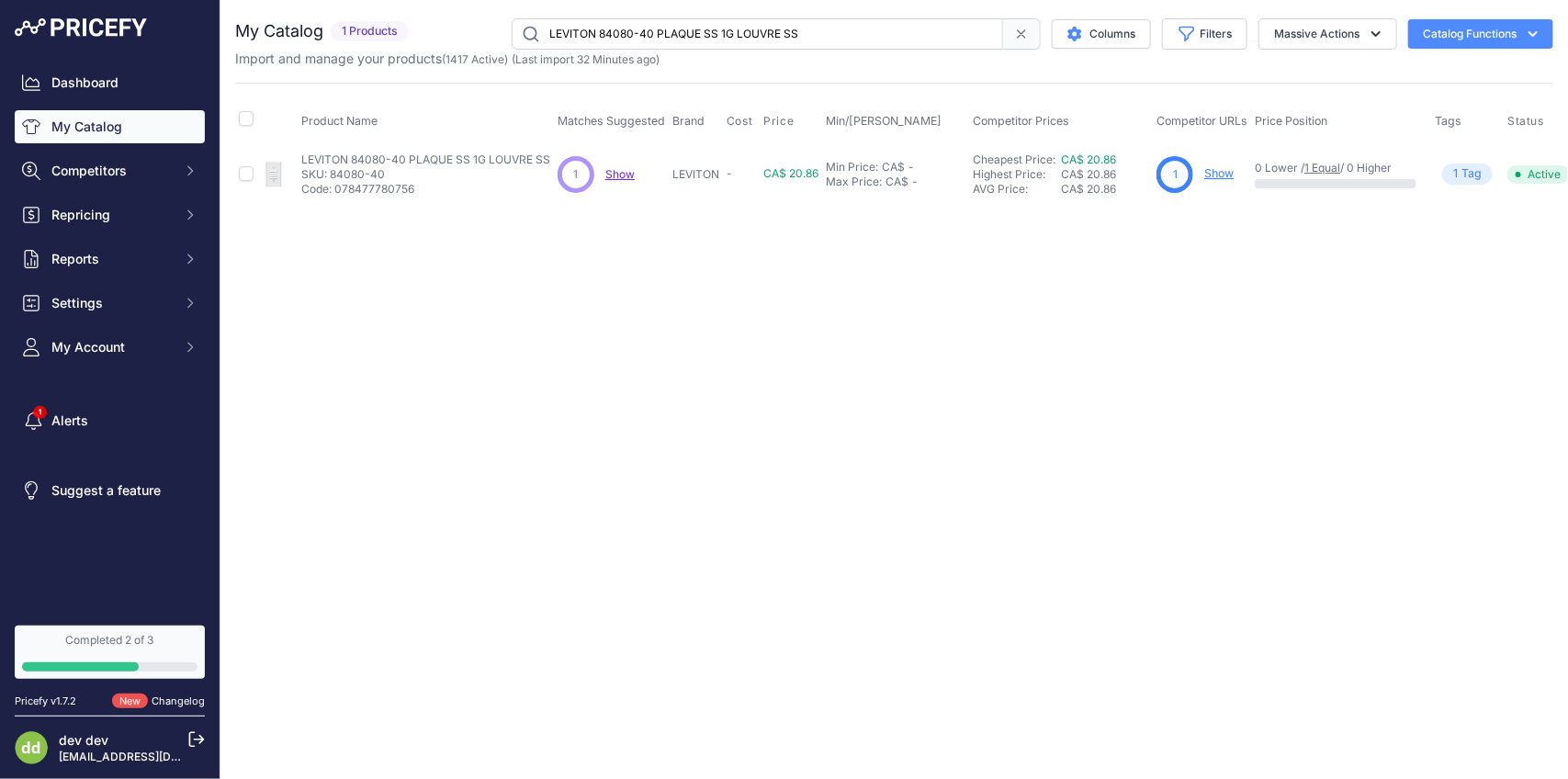
click at [738, 43] on input "LEVITON 84080-40 PLAQUE SS 1G LOUVRE SS" at bounding box center [757, 34] width 491 height 31
paste input "7-40 PLAQUE 2G OBTURATEUR/2GBRIDE ACIER INOX"
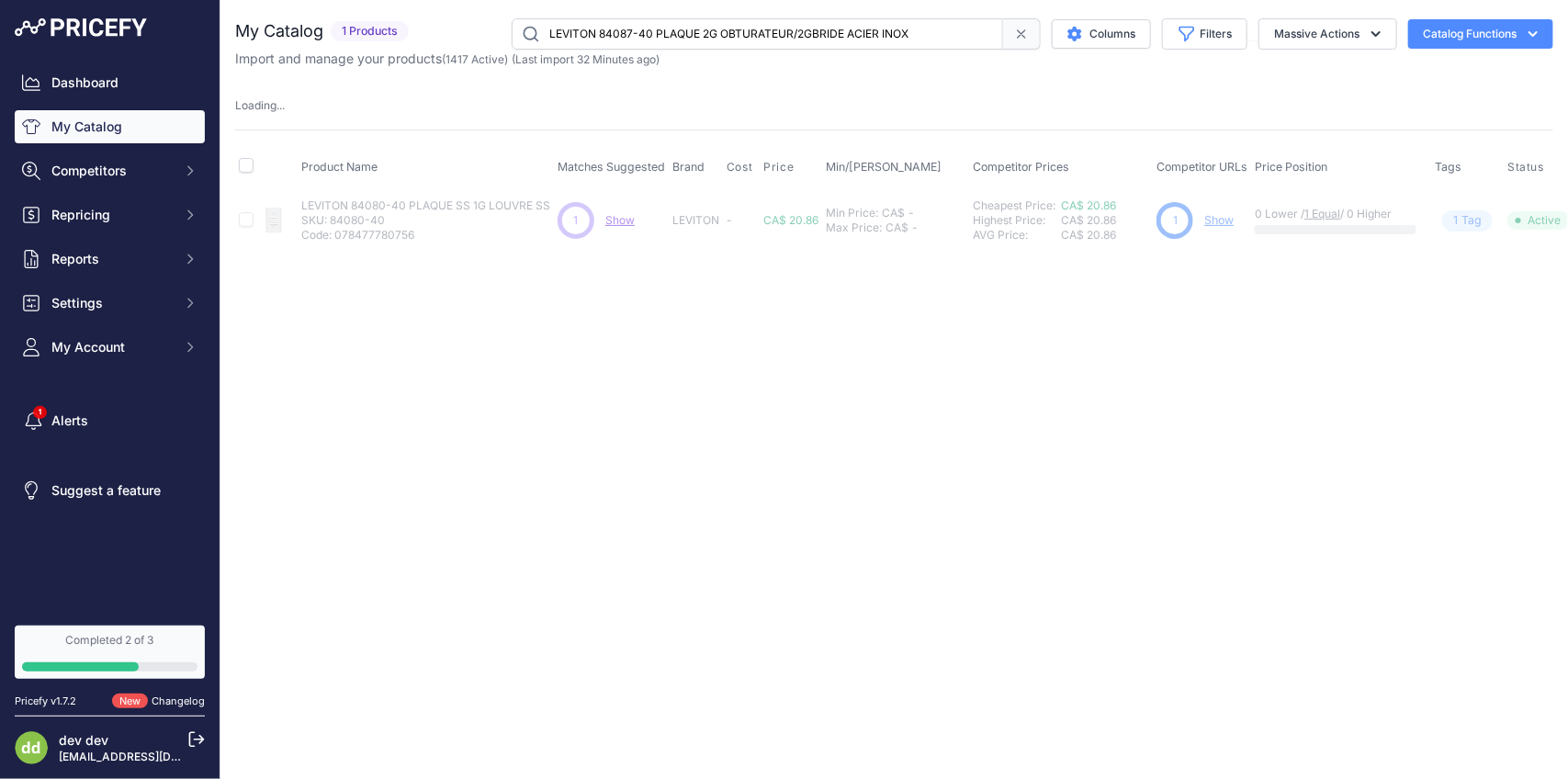
click at [707, 33] on input "LEVITON 84087-40 PLAQUE 2G OBTURATEUR/2GBRIDE ACIER INOX" at bounding box center [757, 34] width 491 height 31
paste input "92-40 PLAQUE 2G RECEPT SS"
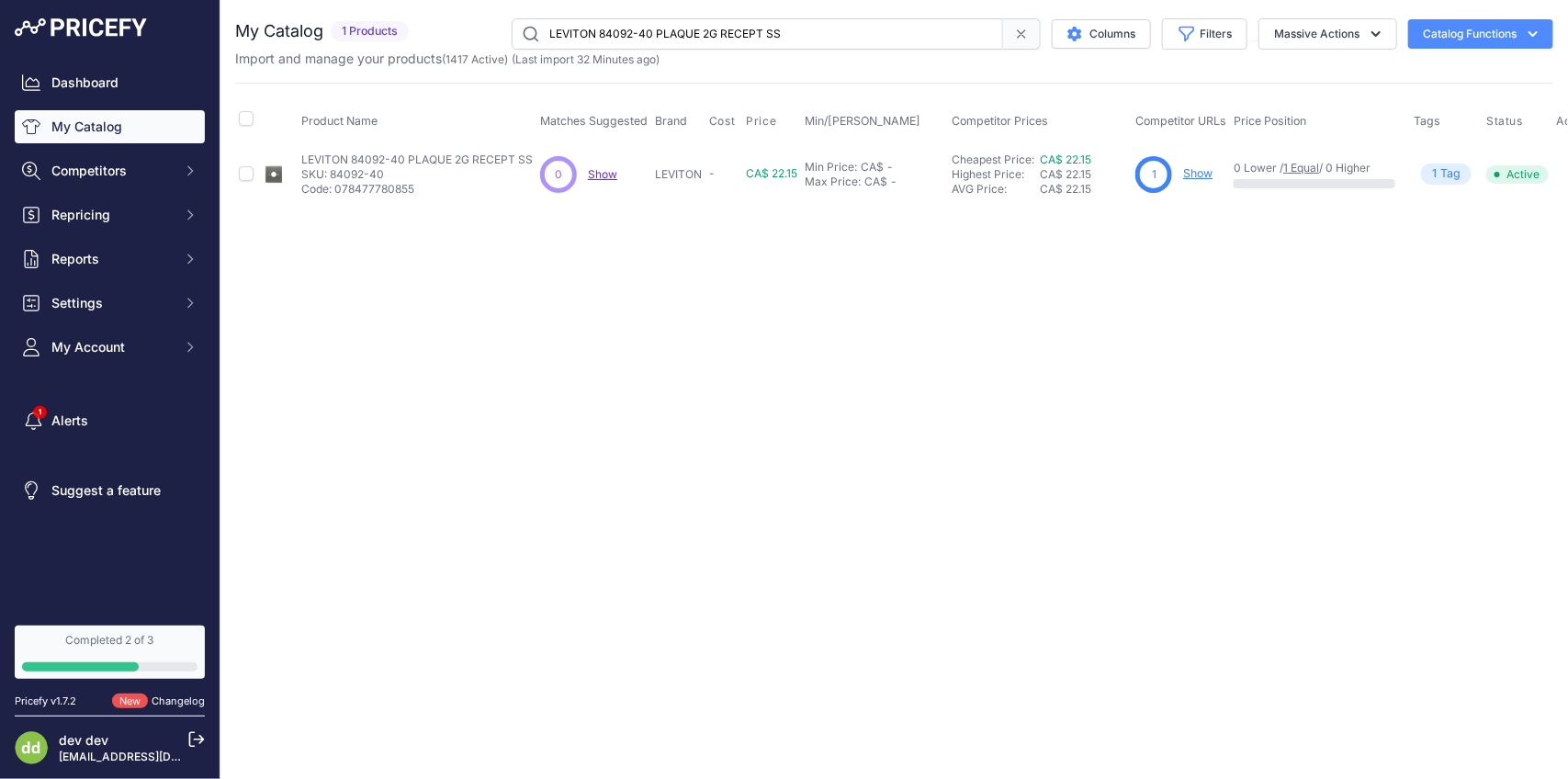
click at [673, 38] on input "LEVITON 84092-40 PLAQUE 2G RECEPT SS" at bounding box center [757, 34] width 491 height 31
paste input "101 PLAQUE 1G A BASCULE SURDIMENSIONNE ACIER INOX"
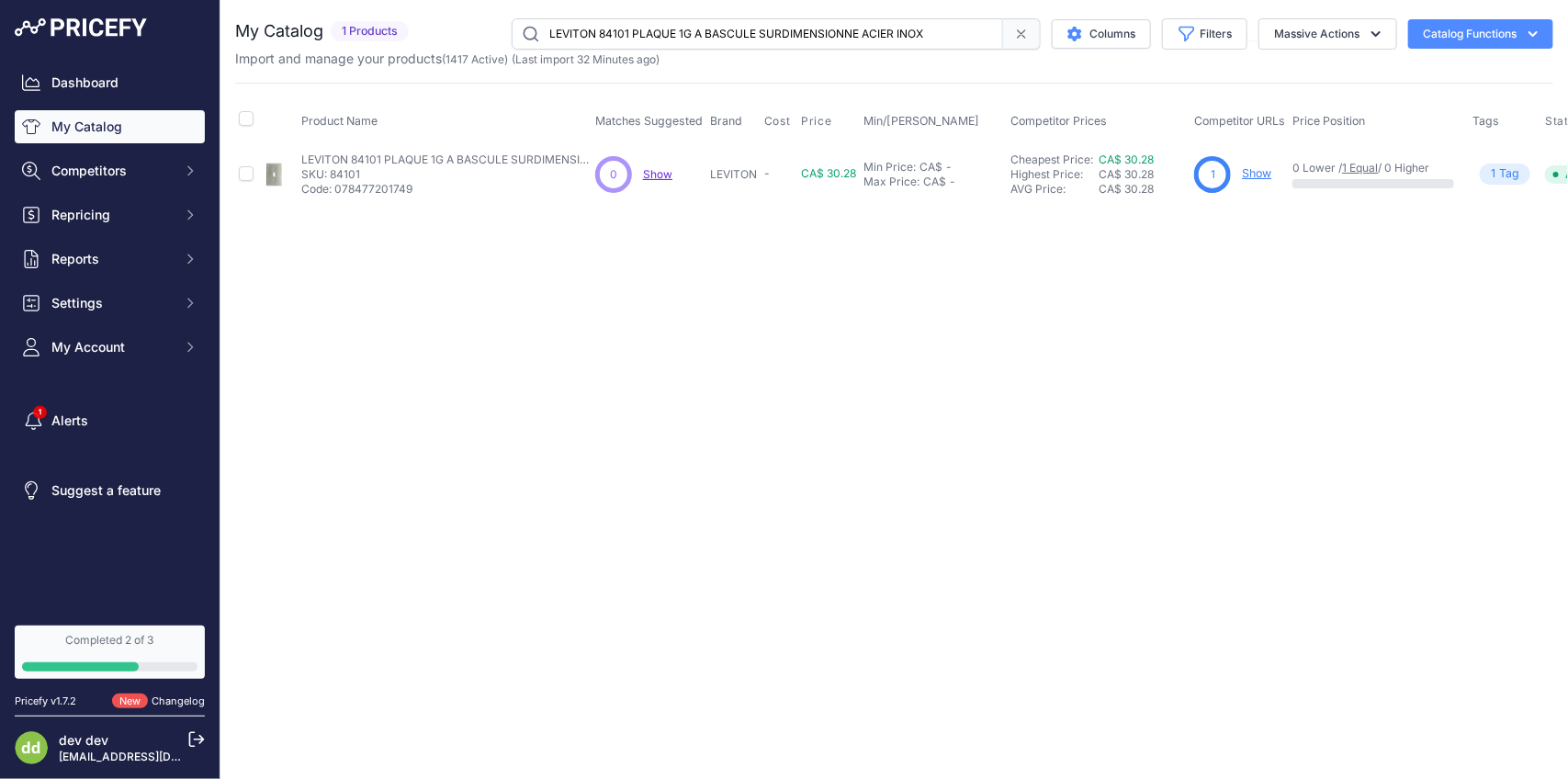
click at [761, 43] on input "LEVITON 84101 PLAQUE 1G A BASCULE SURDIMENSIONNE ACIER INOX" at bounding box center [757, 34] width 491 height 31
click at [718, 28] on input "LEVITON 84101 PLAQUE 1G A BASCULE SURDIMENSIONNE ACIER INOX" at bounding box center [757, 34] width 491 height 31
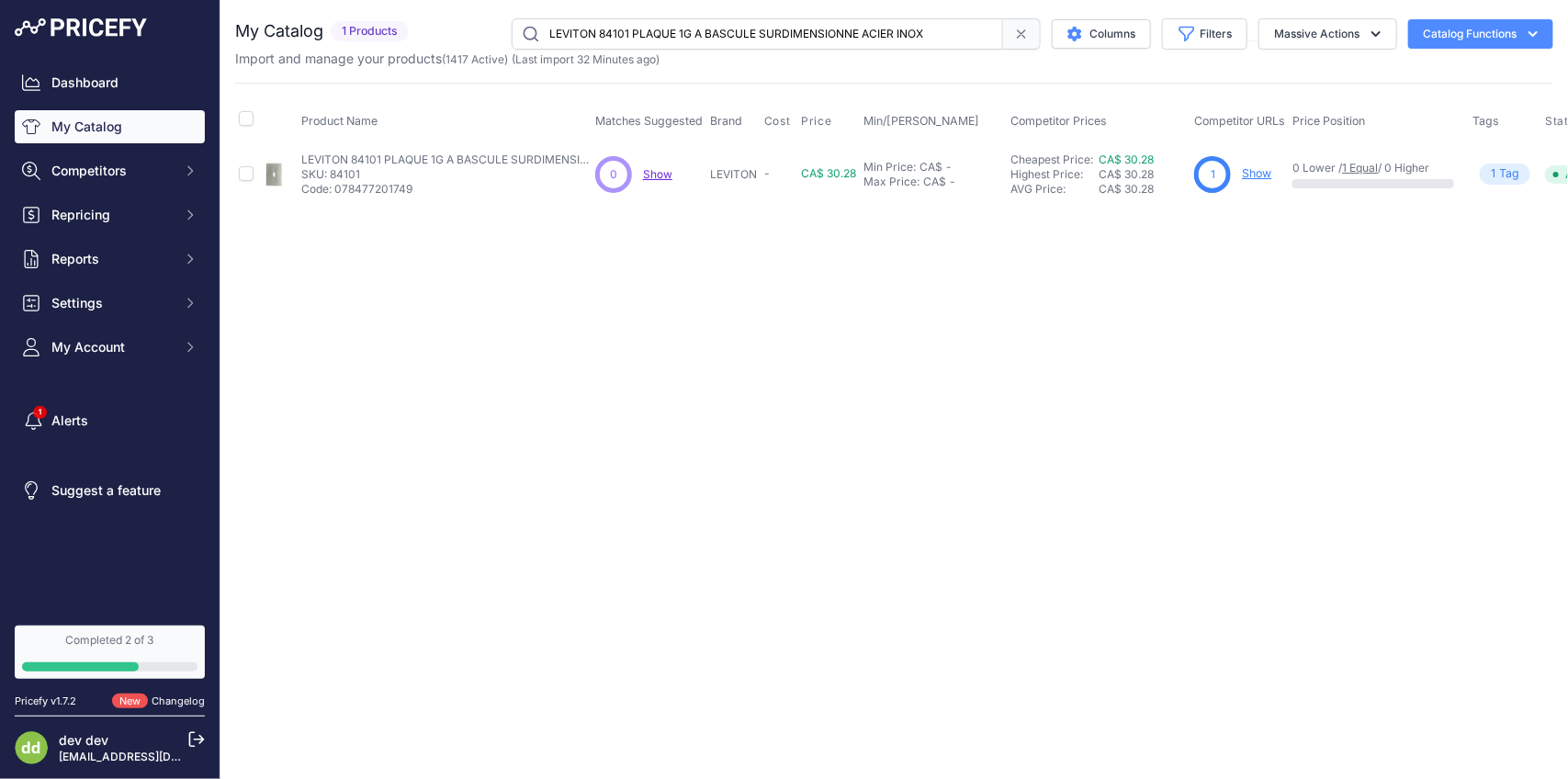
click at [718, 28] on input "LEVITON 84101 PLAQUE 1G A BASCULE SURDIMENSIONNE ACIER INOX" at bounding box center [757, 34] width 491 height 31
paste input "-40 PLAQUE 1G INTERR SS GRANDE"
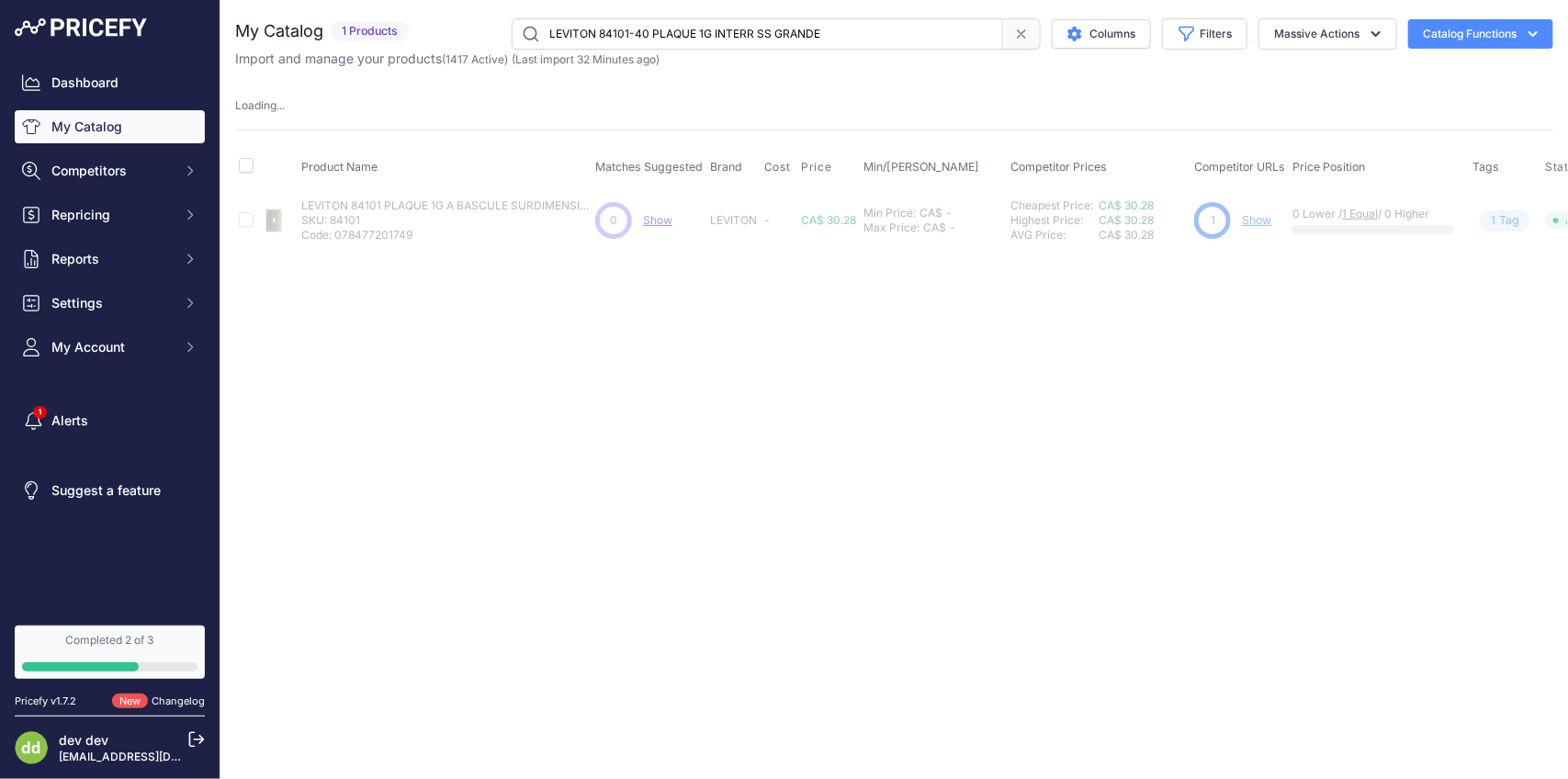
click at [792, 29] on input "LEVITON 84101-40 PLAQUE 1G INTERR SS GRANDE" at bounding box center [757, 34] width 491 height 31
paste input "3-40 PLAQUE 1G SURDUMENSIONNEACIER INOX"
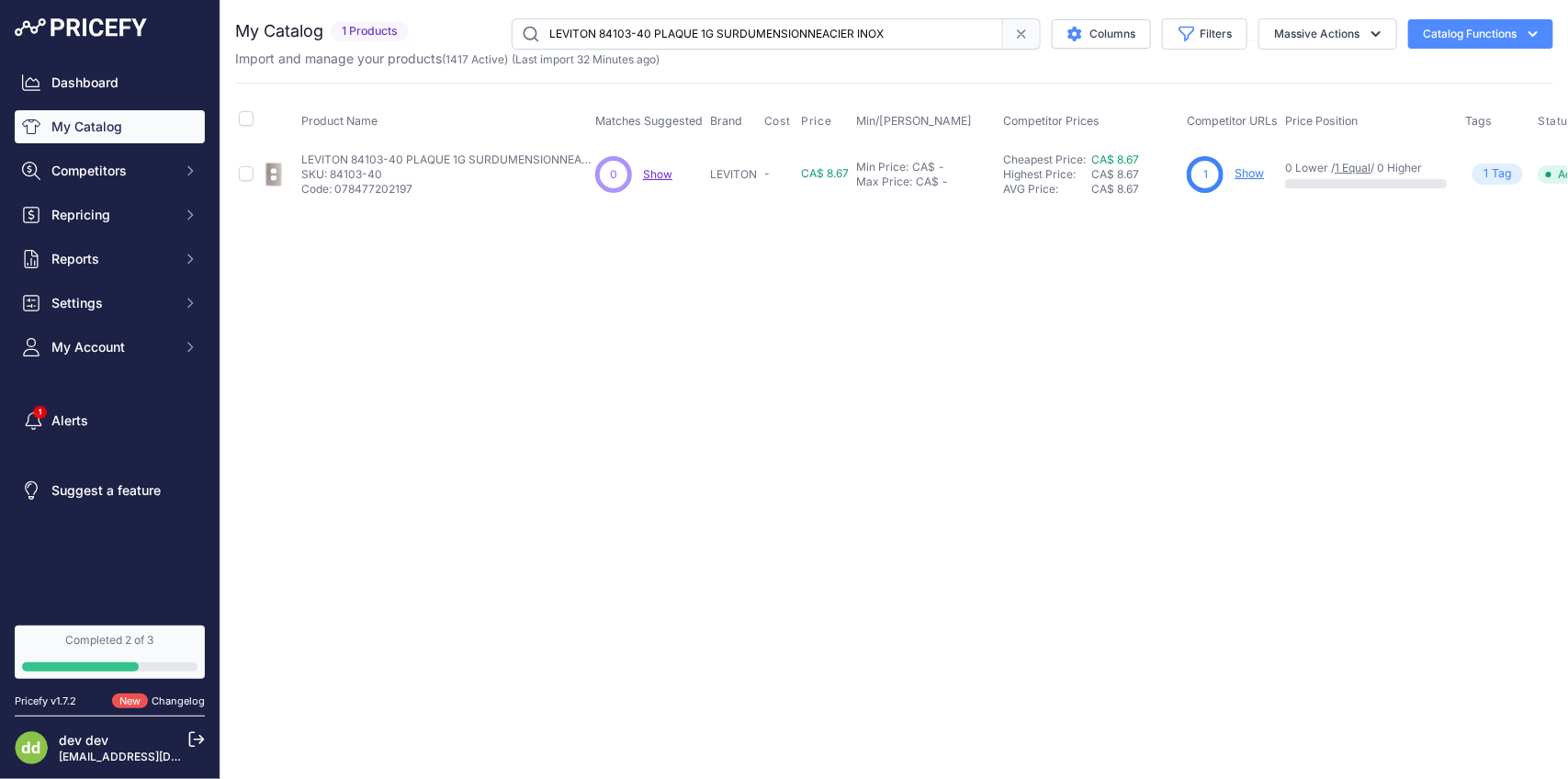
click at [815, 46] on input "LEVITON 84103-40 PLAQUE 1G SURDUMENSIONNEACIER INOX" at bounding box center [757, 34] width 491 height 31
click at [818, 43] on input "LEVITON 84103-40 PLAQUE 1G SURDUMENSIONNEACIER INOX" at bounding box center [757, 34] width 491 height 31
paste input "14 PLAQUE 1G OBTURATEUR MAGNETIQUE"
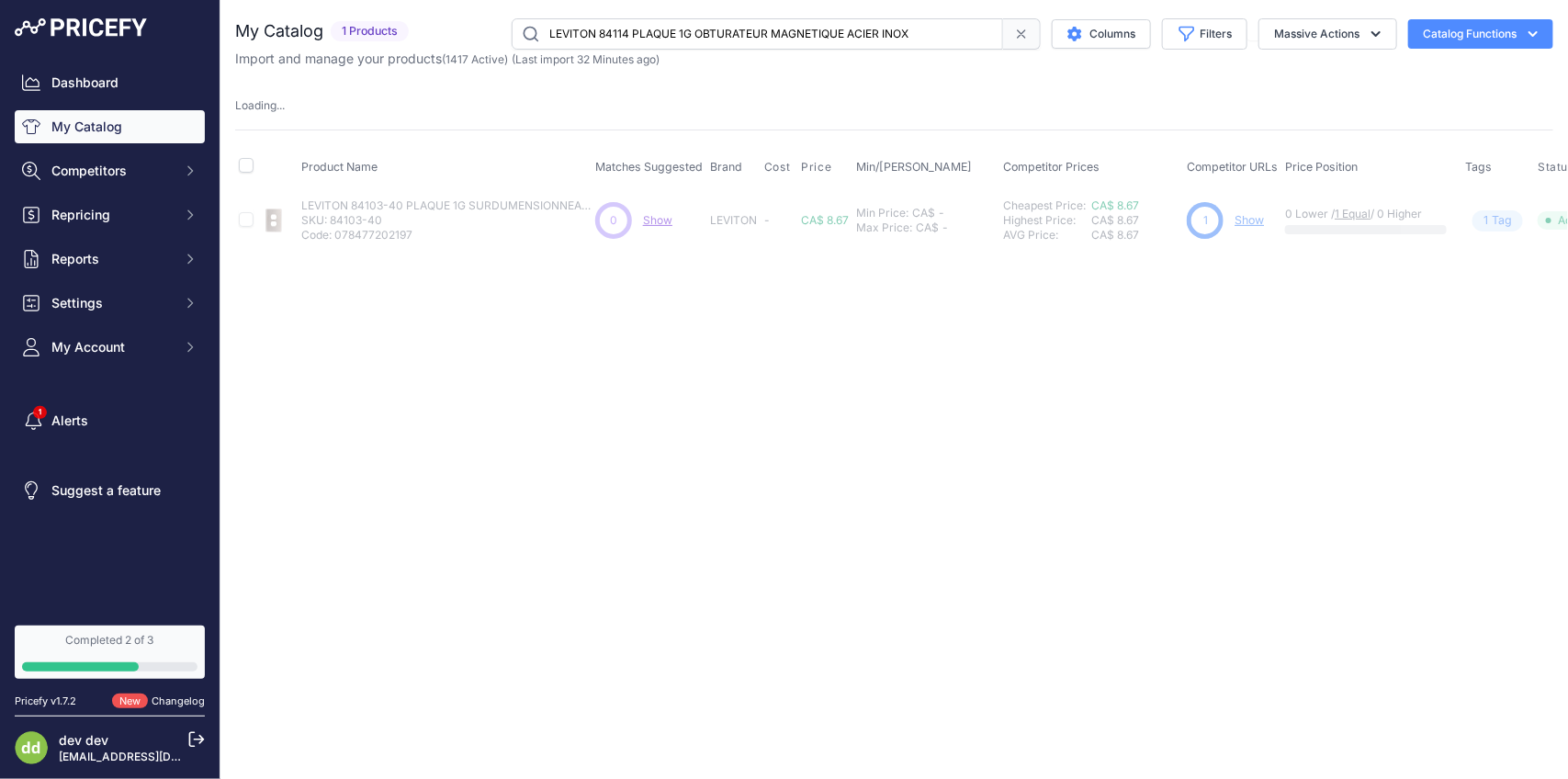
click at [784, 30] on input "LEVITON 84114 PLAQUE 1G OBTURATEUR MAGNETIQUE ACIER INOX" at bounding box center [757, 34] width 491 height 31
paste input "-40 PLAQUE 1G OBTURATEUR NON"
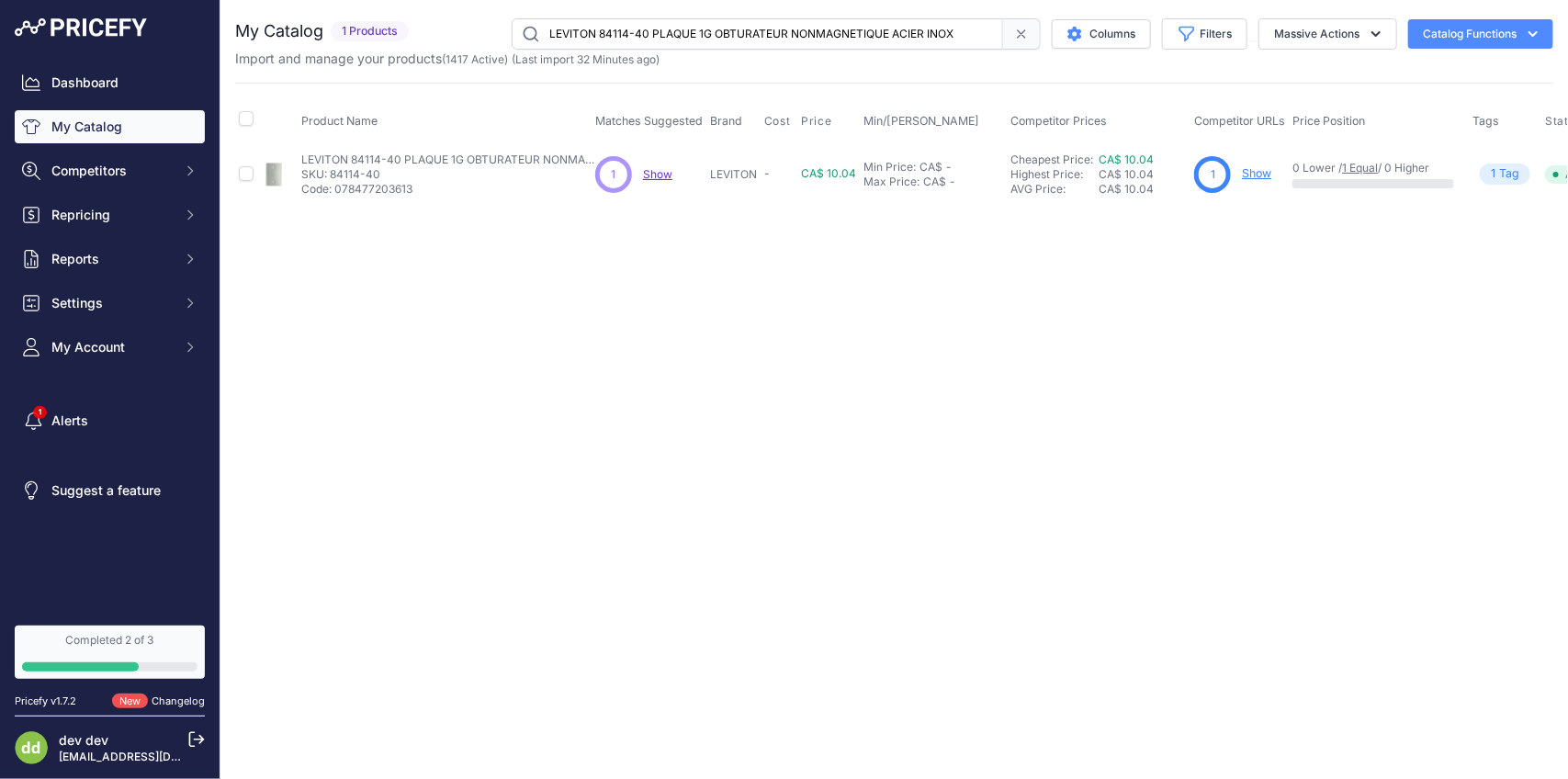
click at [791, 29] on input "LEVITON 84114-40 PLAQUE 1G OBTURATEUR NONMAGNETIQUE ACIER INOX" at bounding box center [757, 34] width 491 height 31
paste input "6-40 PLAQUE 2G SURDIMENSIONNE"
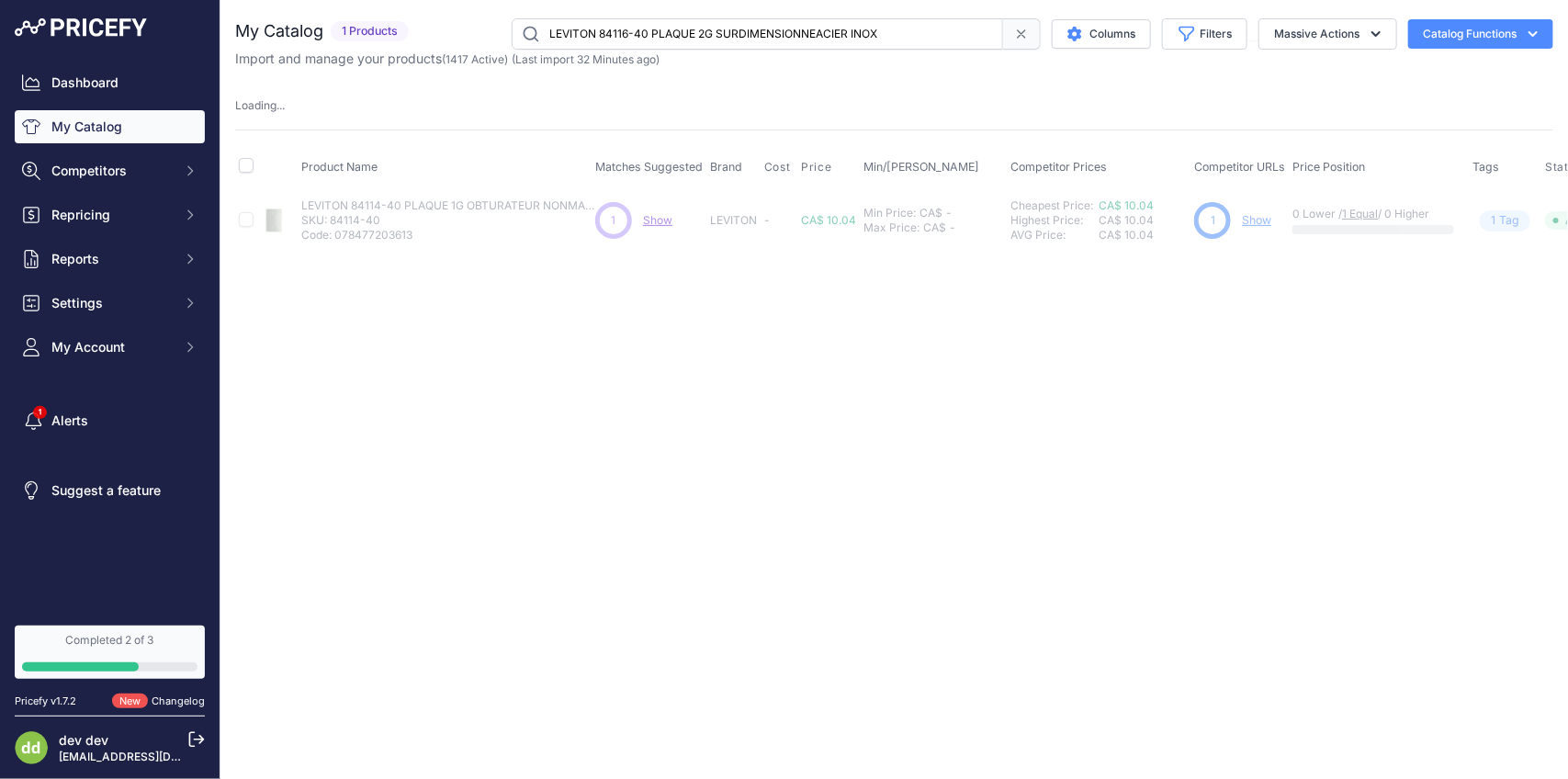
click at [816, 25] on input "LEVITON 84116-40 PLAQUE 2G SURDIMENSIONNEACIER INOX" at bounding box center [757, 34] width 491 height 31
paste input "25-40 PLAQUE 2G OBTURATEUR MONTE BRIDE"
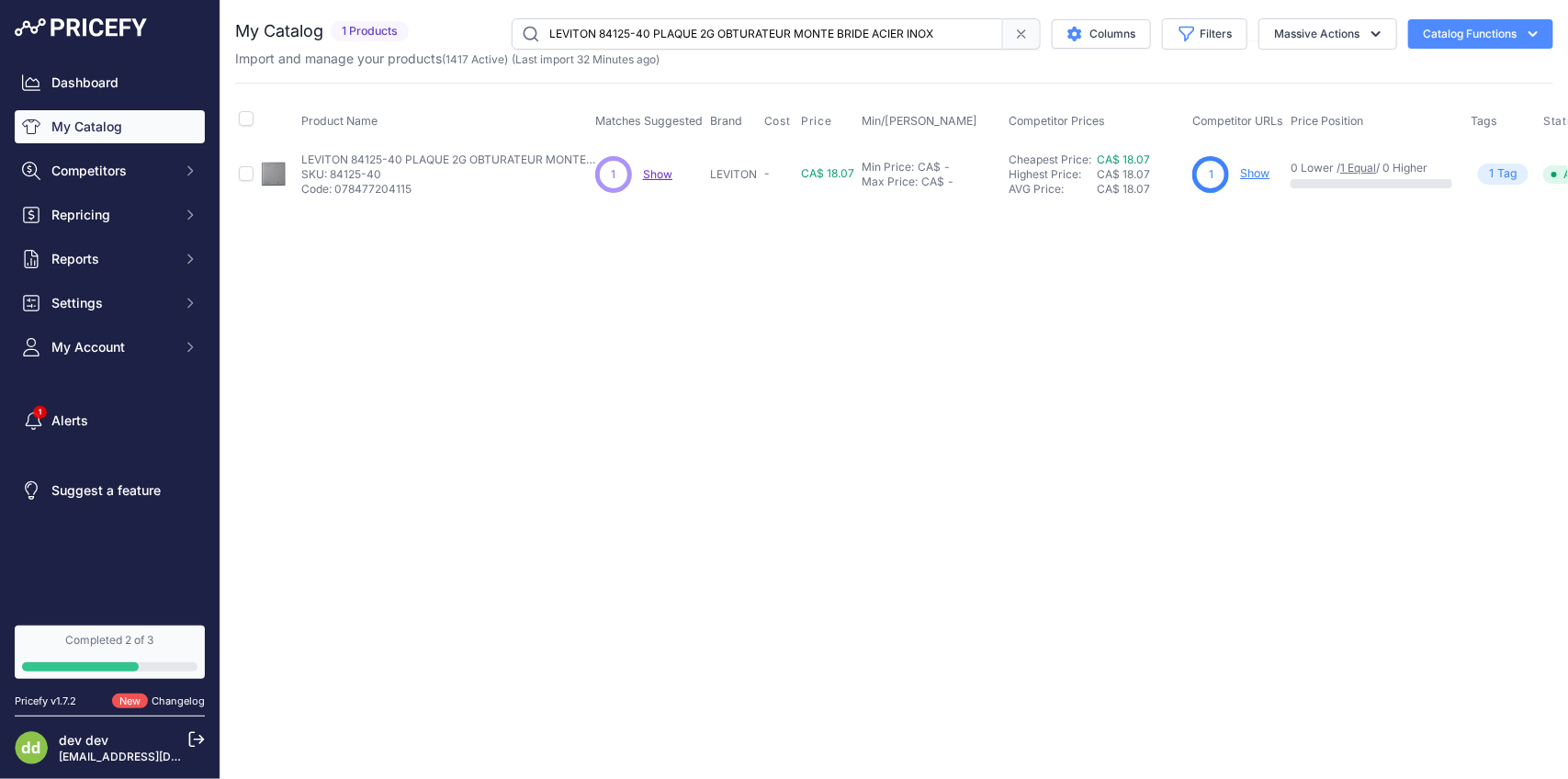
click at [788, 40] on input "LEVITON 84125-40 PLAQUE 2G OBTURATEUR MONTE BRIDE ACIER INOX" at bounding box center [757, 34] width 491 height 31
paste input "30-40 PLAQUE 3G SURDIMENSIONNE"
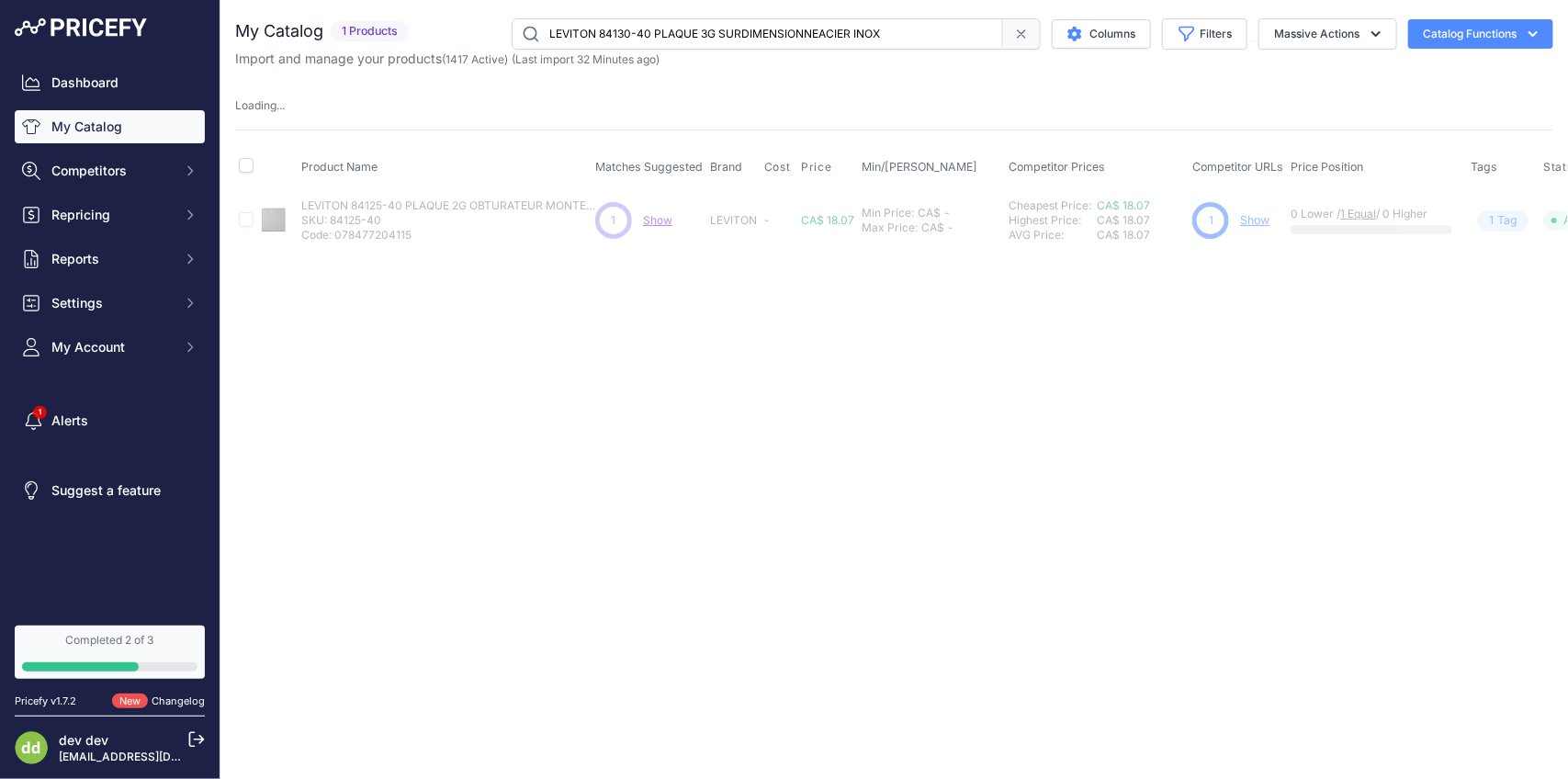
click at [770, 19] on input "LEVITON 84130-40 PLAQUE 3G SURDIMENSIONNEACIER INOX" at bounding box center [757, 34] width 491 height 31
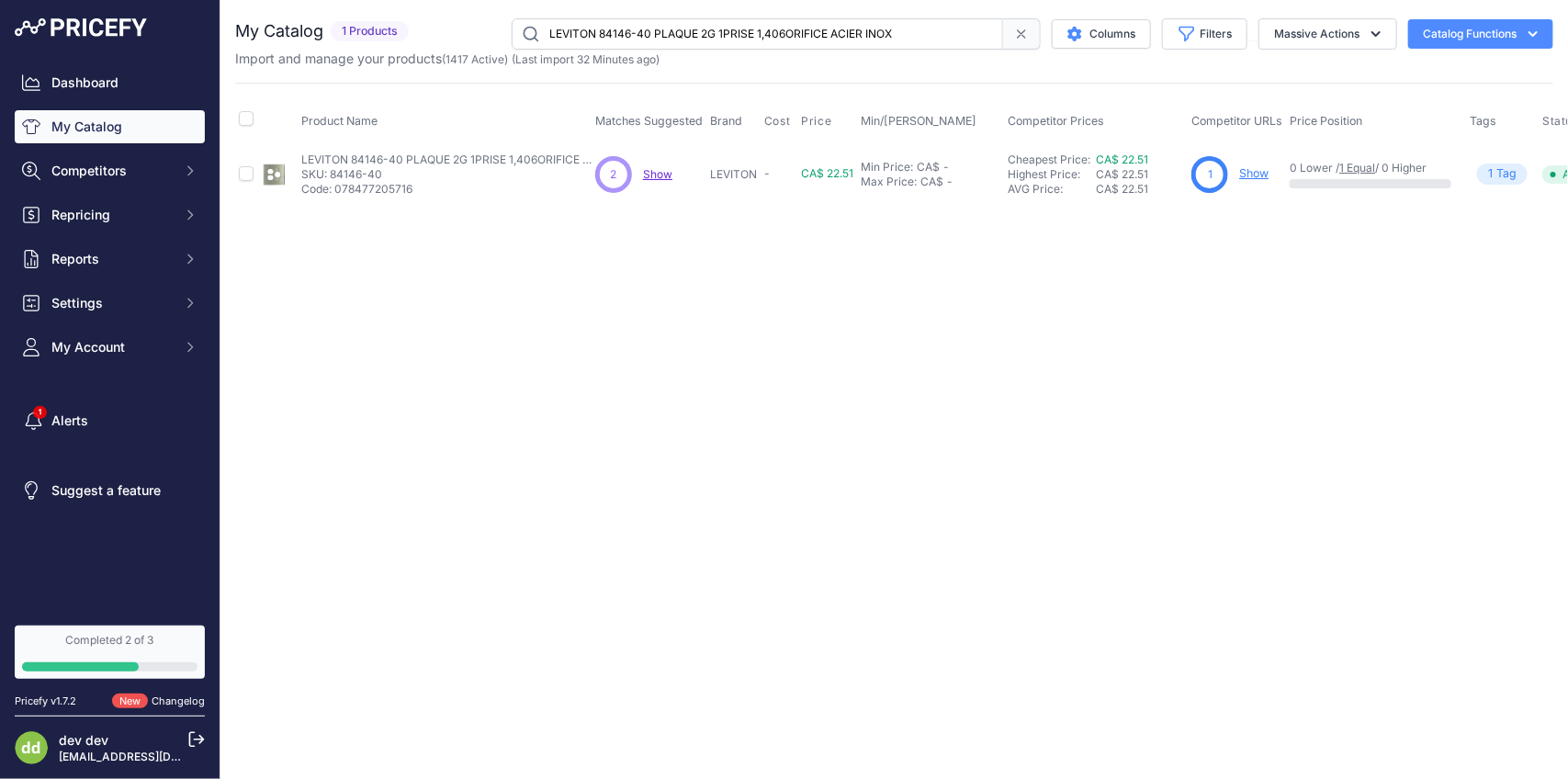
click at [664, 34] on input "LEVITON 84146-40 PLAQUE 2G 1PRISE 1,406ORIFICE ACIER INOX" at bounding box center [757, 34] width 491 height 31
click at [666, 34] on input "LEVITON 84146-40 PLAQUE 2G 1PRISE 1,406ORIFICE ACIER INOX" at bounding box center [757, 34] width 491 height 31
paste input "401-40 PLAQUE 1G DEC SS"
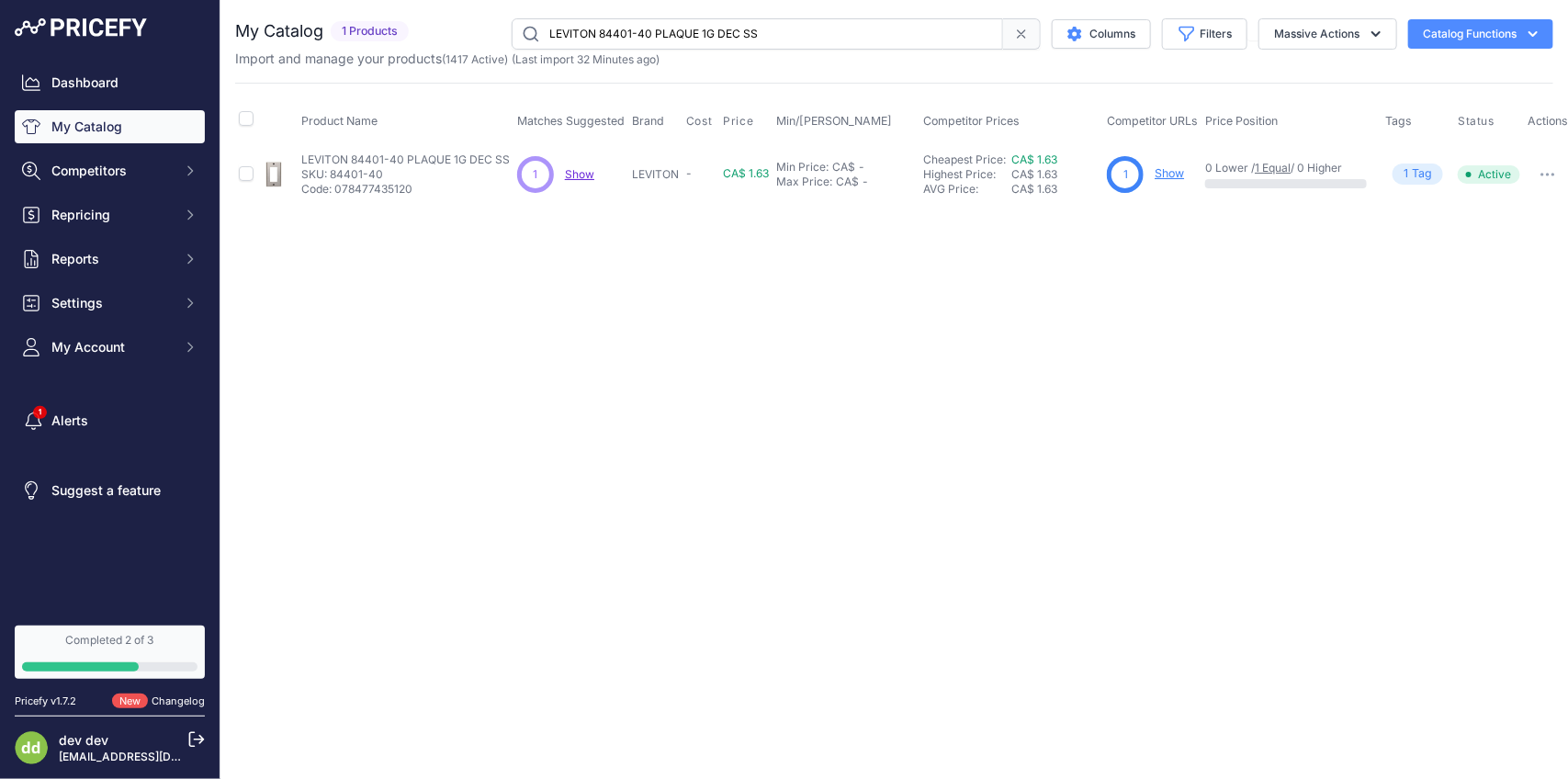
click at [707, 32] on input "LEVITON 84401-40 PLAQUE 1G DEC SS" at bounding box center [757, 34] width 491 height 31
paste input "C PLAQUE DECORA 1G 347V ACIER INOX"
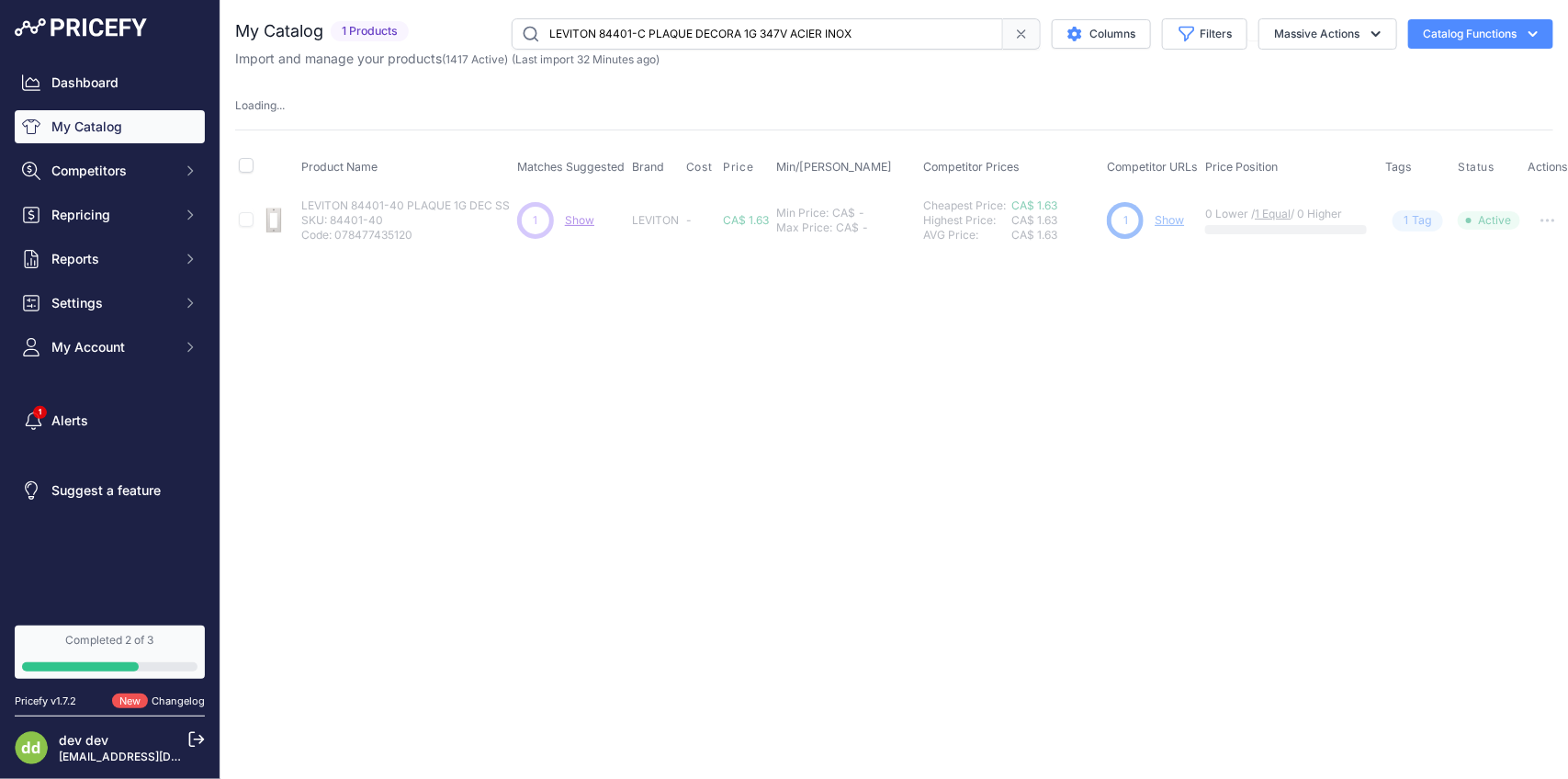
click at [695, 33] on input "LEVITON 84401-C PLAQUE DECORA 1G 347V ACIER INOX" at bounding box center [757, 34] width 491 height 31
paste input "9-40 PLAQUE 2G DEC SS"
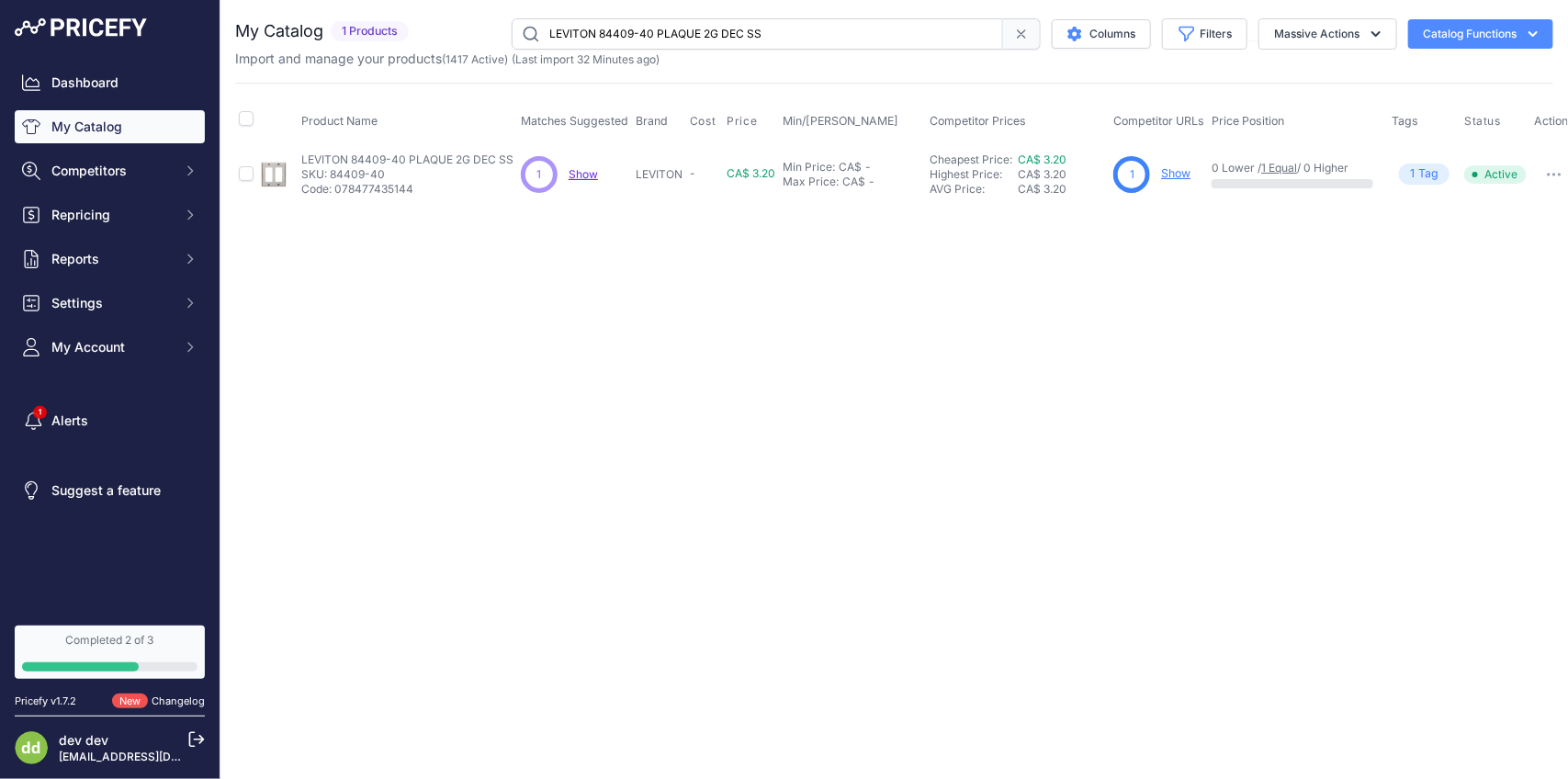
click at [671, 40] on input "LEVITON 84409-40 PLAQUE 2G DEC SS" at bounding box center [757, 34] width 491 height 31
click at [756, 28] on input "LEVITON 84409-40 PLAQUE 2G DEC SS" at bounding box center [757, 34] width 491 height 31
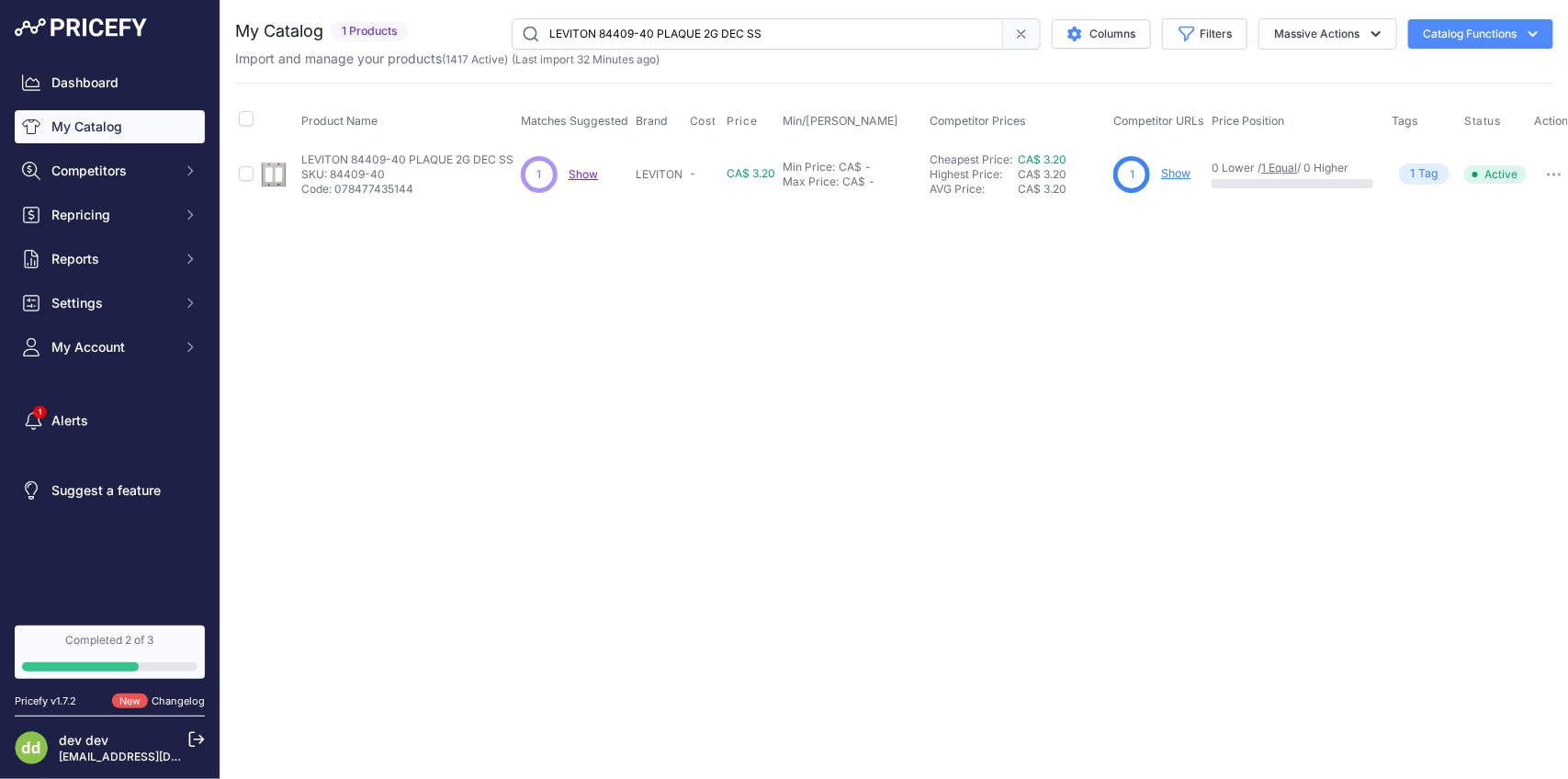
click at [756, 28] on input "LEVITON 84409-40 PLAQUE 2G DEC SS" at bounding box center [757, 34] width 491 height 31
paste input "11-40 PLAQUE 3"
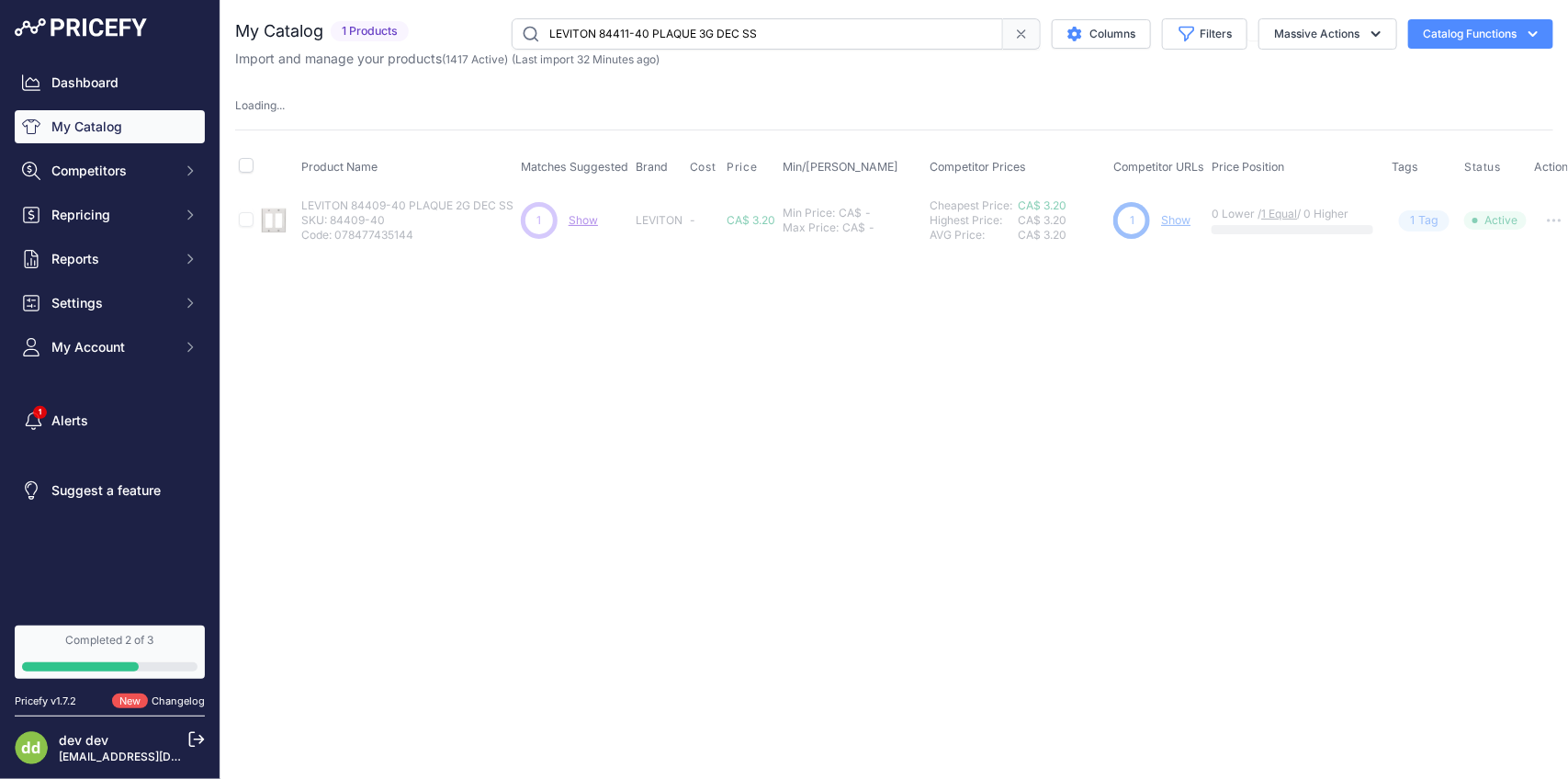
click at [736, 35] on input "LEVITON 84411-40 PLAQUE 3G DEC SS" at bounding box center [757, 34] width 491 height 31
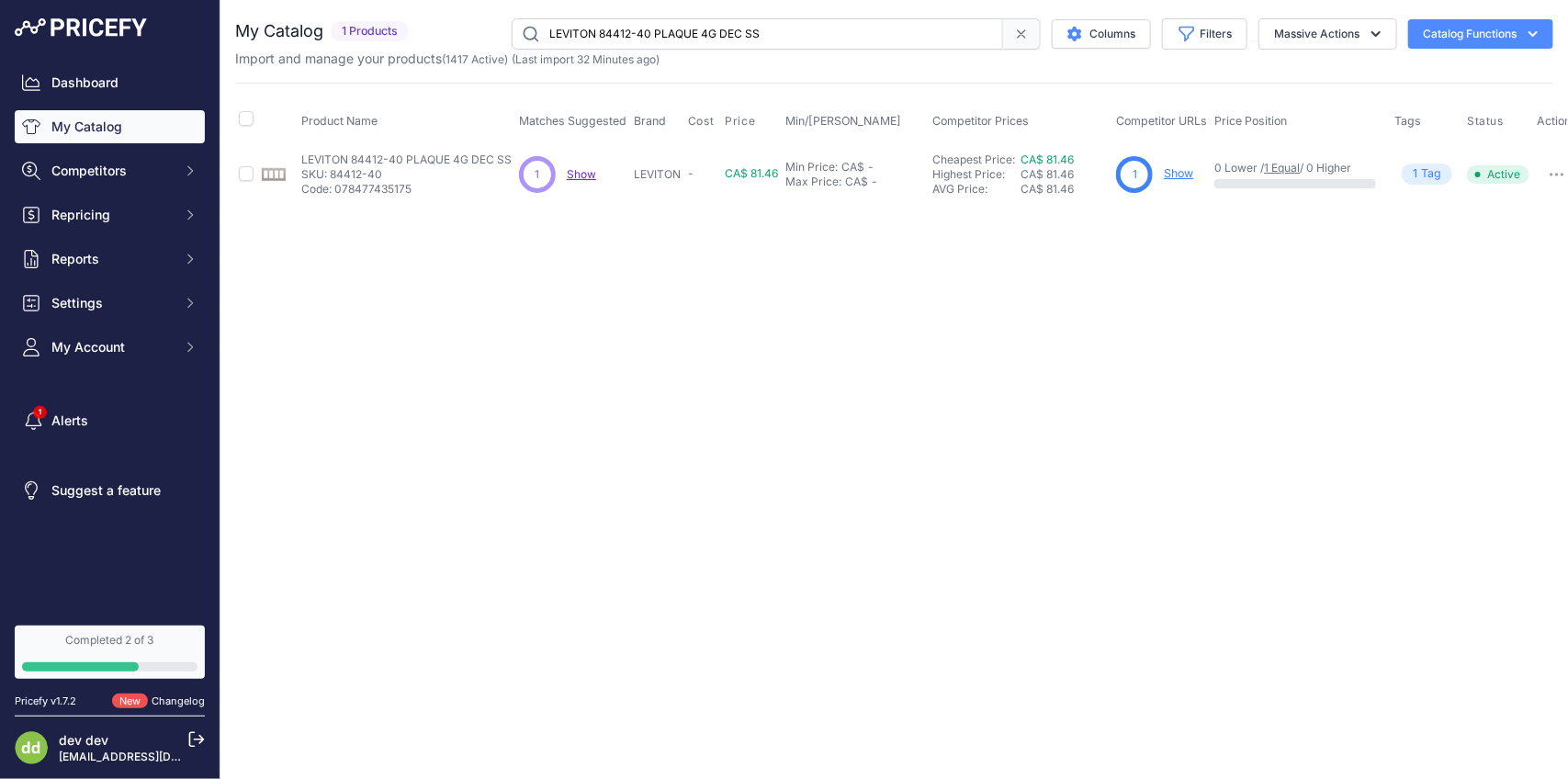
click at [770, 40] on input "LEVITON 84412-40 PLAQUE 4G DEC SS" at bounding box center [757, 34] width 491 height 31
paste input "21-40 PLAQUE 3G 2TGL/1 DEC ACIER INOX"
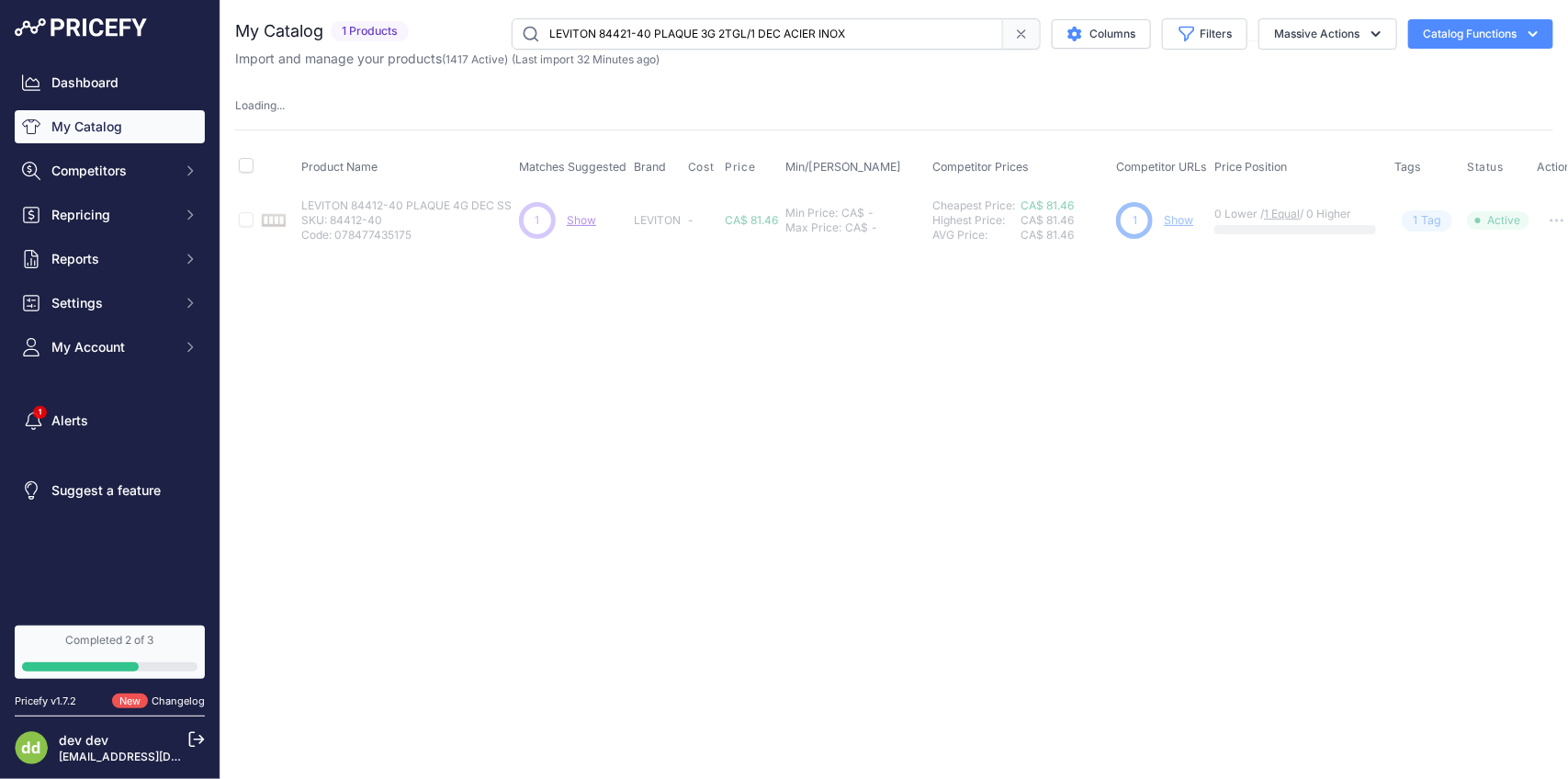
click at [751, 17] on div "You are not connected to the internet. My Catalog" at bounding box center [895, 134] width 1319 height 268
click at [738, 44] on input "LEVITON 84421-40 PLAQUE 3G 2TGL/1 DEC ACIER INOX" at bounding box center [757, 34] width 491 height 31
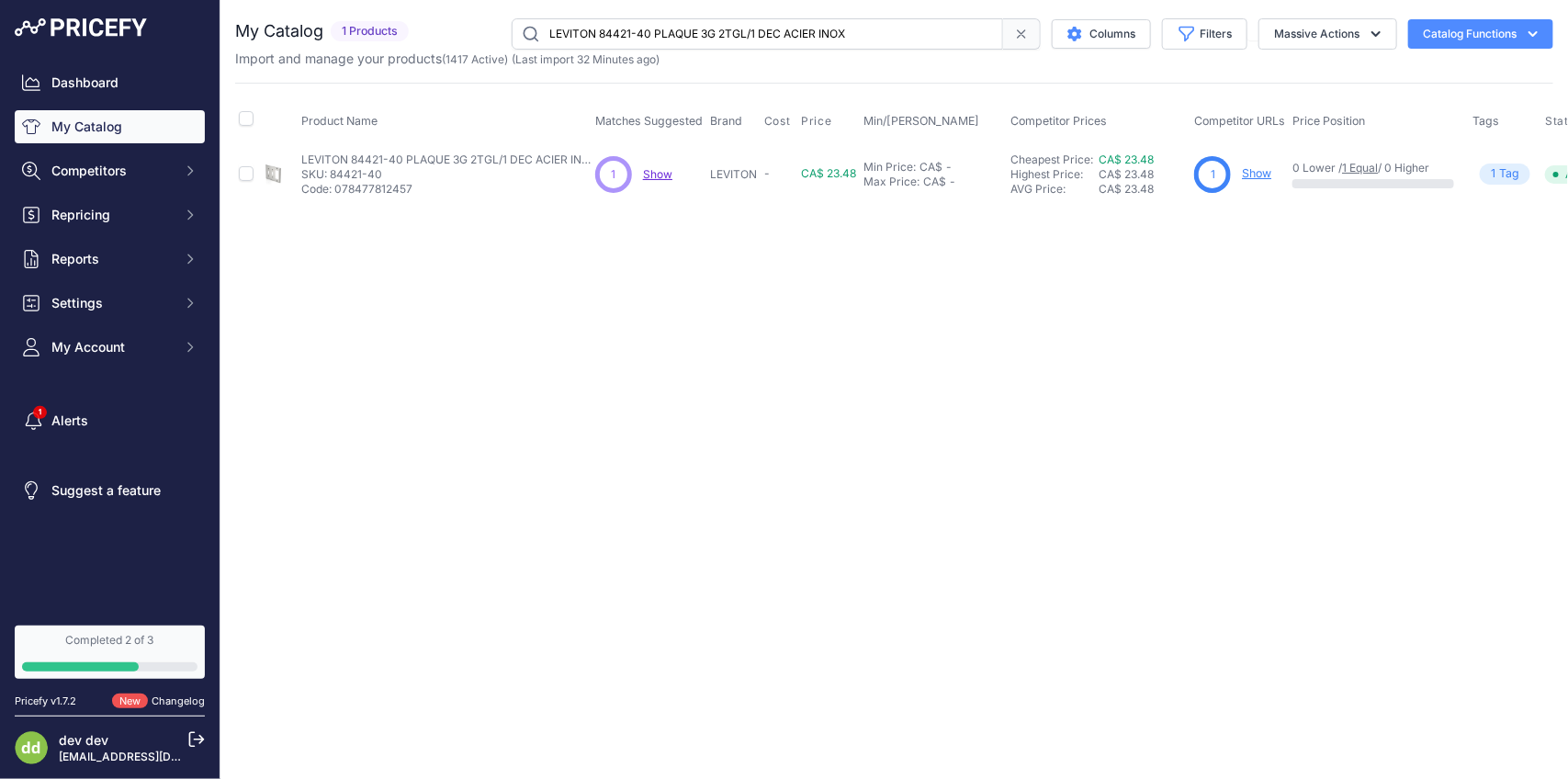
click at [738, 44] on input "LEVITON 84421-40 PLAQUE 3G 2TGL/1 DEC ACIER INOX" at bounding box center [757, 34] width 491 height 31
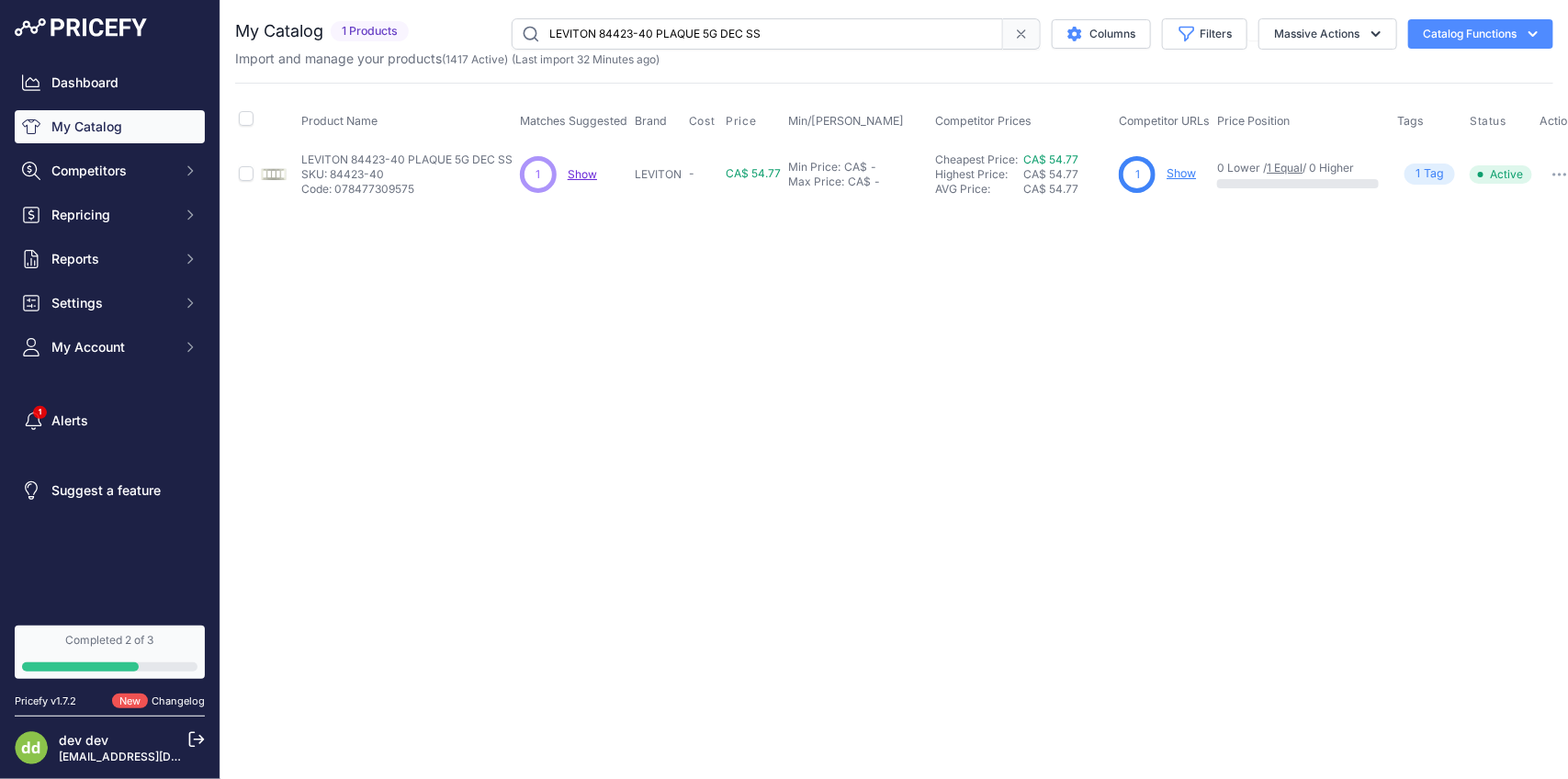
click at [754, 35] on input "LEVITON 84423-40 PLAQUE 5G DEC SS" at bounding box center [757, 34] width 491 height 31
paste input "36-40 PLAQUE 6"
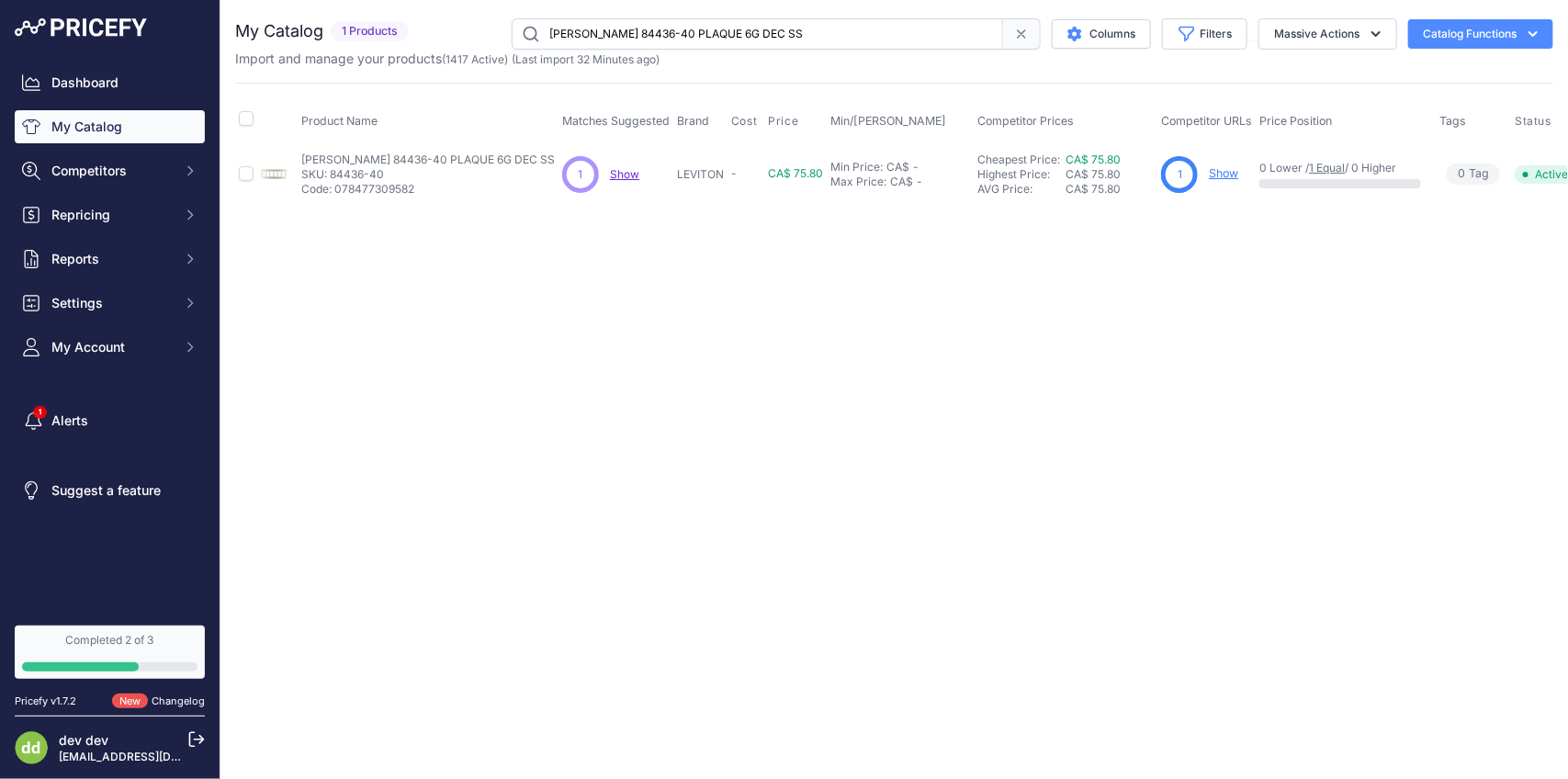
click at [783, 35] on input "[PERSON_NAME] 84436-40 PLAQUE 6G DEC SS" at bounding box center [757, 34] width 491 height 31
paste input "5001 PLAQUE 1G INTERR PLASTBRUN"
click at [727, 23] on input "LEVITON 85001 PLAQUE 1G INTERR PLASTBRUN" at bounding box center [757, 34] width 491 height 31
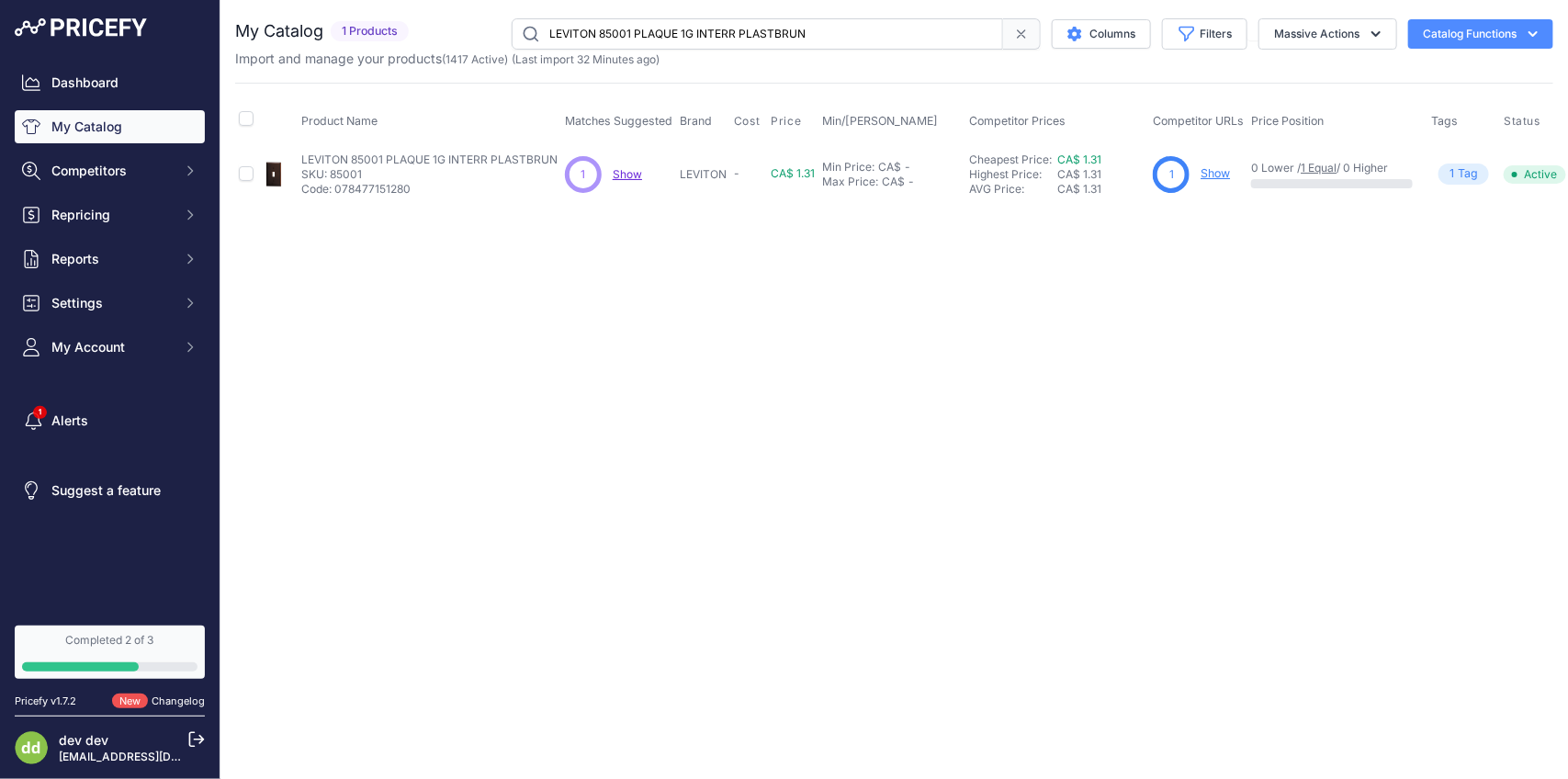
click at [727, 23] on input "LEVITON 85001 PLAQUE 1G INTERR PLASTBRUN" at bounding box center [757, 34] width 491 height 31
paste input "3 PLAQUE 1G DUPLEX"
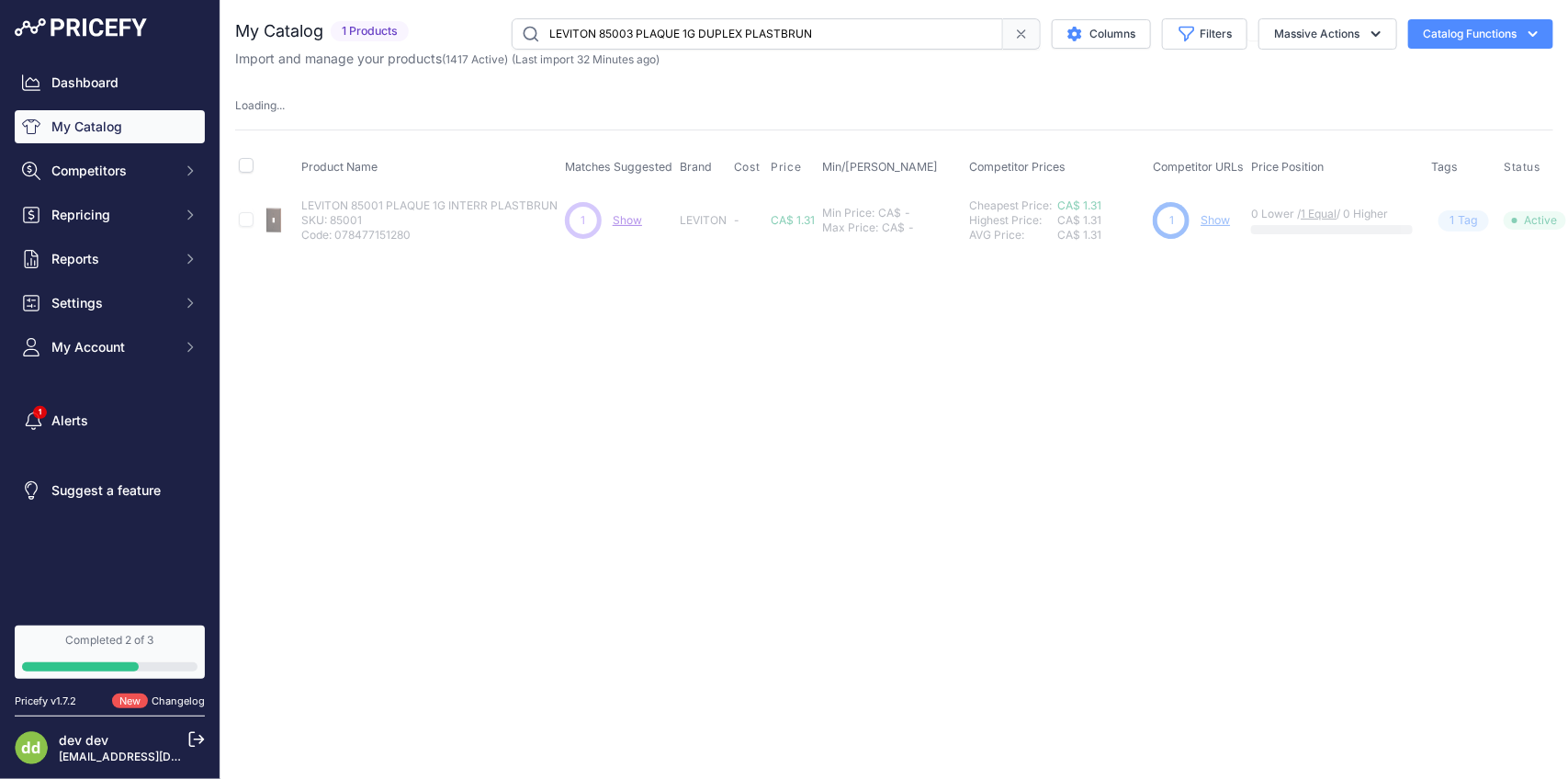
click at [736, 24] on input "LEVITON 85003 PLAQUE 1G DUPLEX PLASTBRUN" at bounding box center [757, 34] width 491 height 31
paste input "4 PLAQUE 1G RECEPT 15/20A"
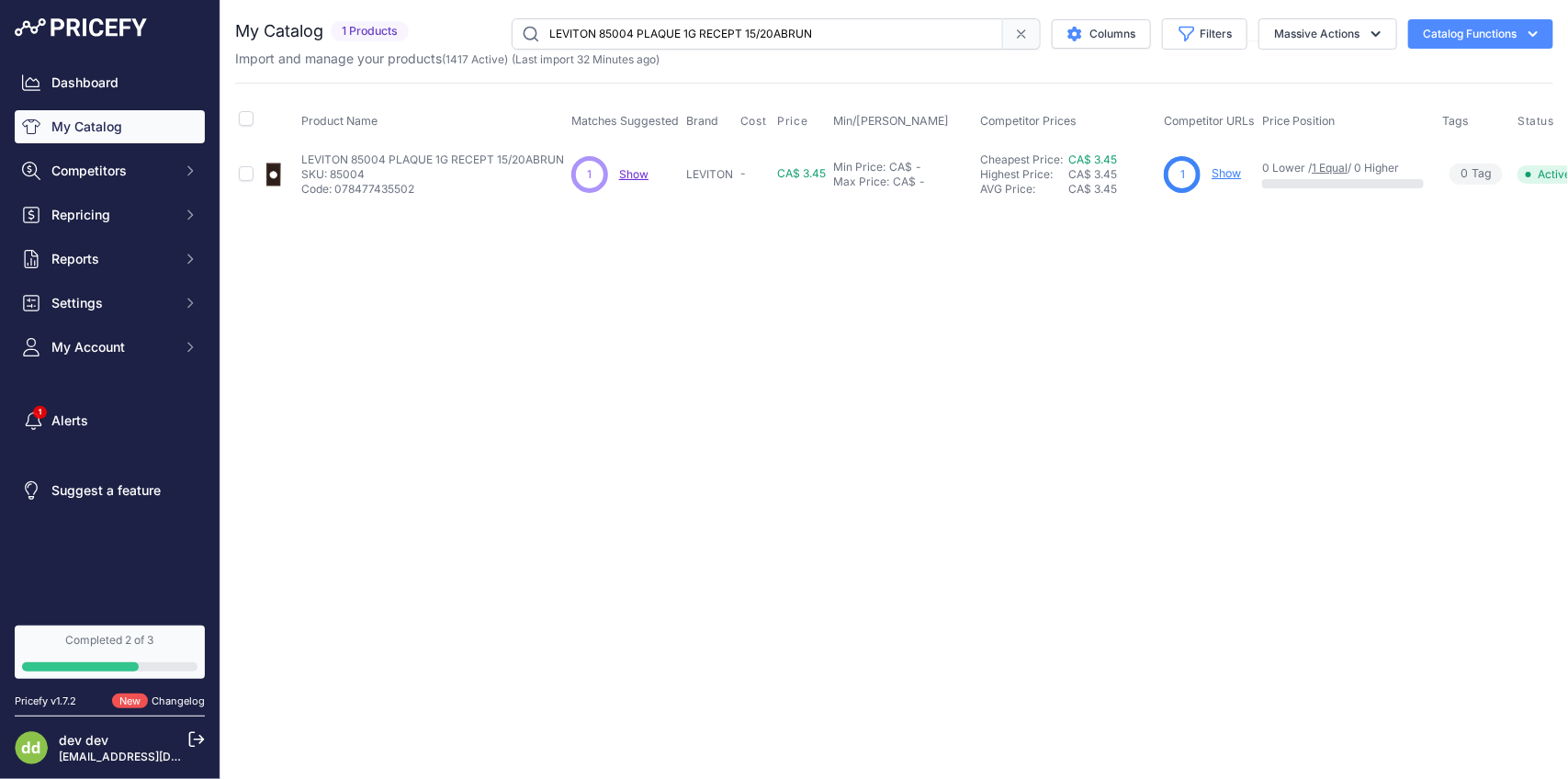
click at [770, 34] on input "LEVITON 85004 PLAQUE 1G RECEPT 15/20ABRUN" at bounding box center [757, 34] width 491 height 31
paste input "12 PLAQUE 4G INTERR PLAST"
click at [708, 30] on input "LEVITON 85012 PLAQUE 4G INTERR PLASTBRUN" at bounding box center [757, 34] width 491 height 31
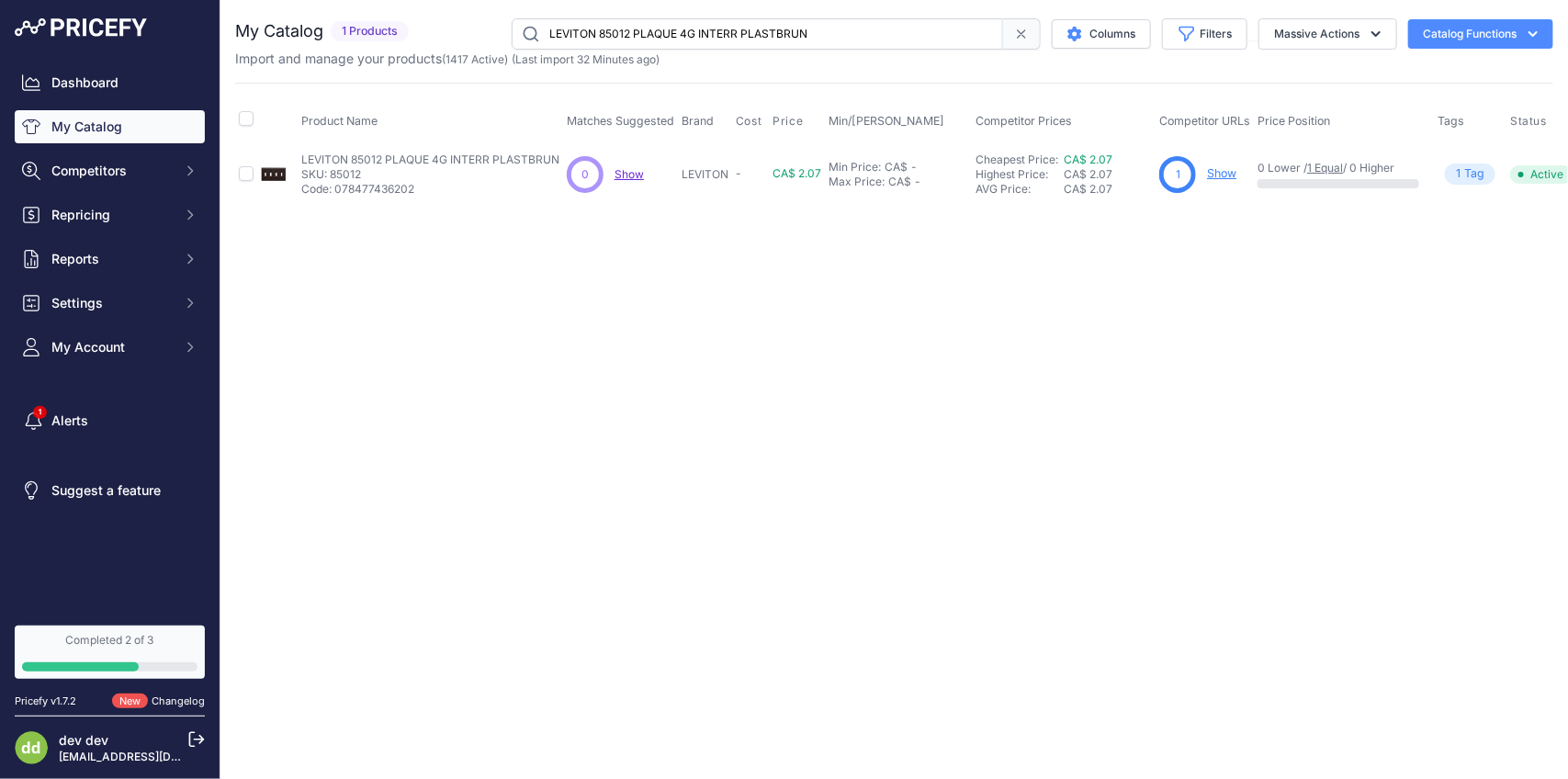
click at [708, 30] on input "LEVITON 85012 PLAQUE 4G INTERR PLASTBRUN" at bounding box center [757, 34] width 491 height 31
drag, startPoint x: 708, startPoint y: 30, endPoint x: 710, endPoint y: 16, distance: 14.1
click at [708, 23] on input "LEVITON 85012 PLAQUE 4G INTERR PLASTBRUN" at bounding box center [757, 34] width 491 height 31
paste input "6001 PLAQUE 1G INTERR PLASTIVOIRE"
click at [740, 18] on input "LEVITON 86001 PLAQUE 1G INTERR PLASTIVOIRE" at bounding box center [757, 34] width 491 height 31
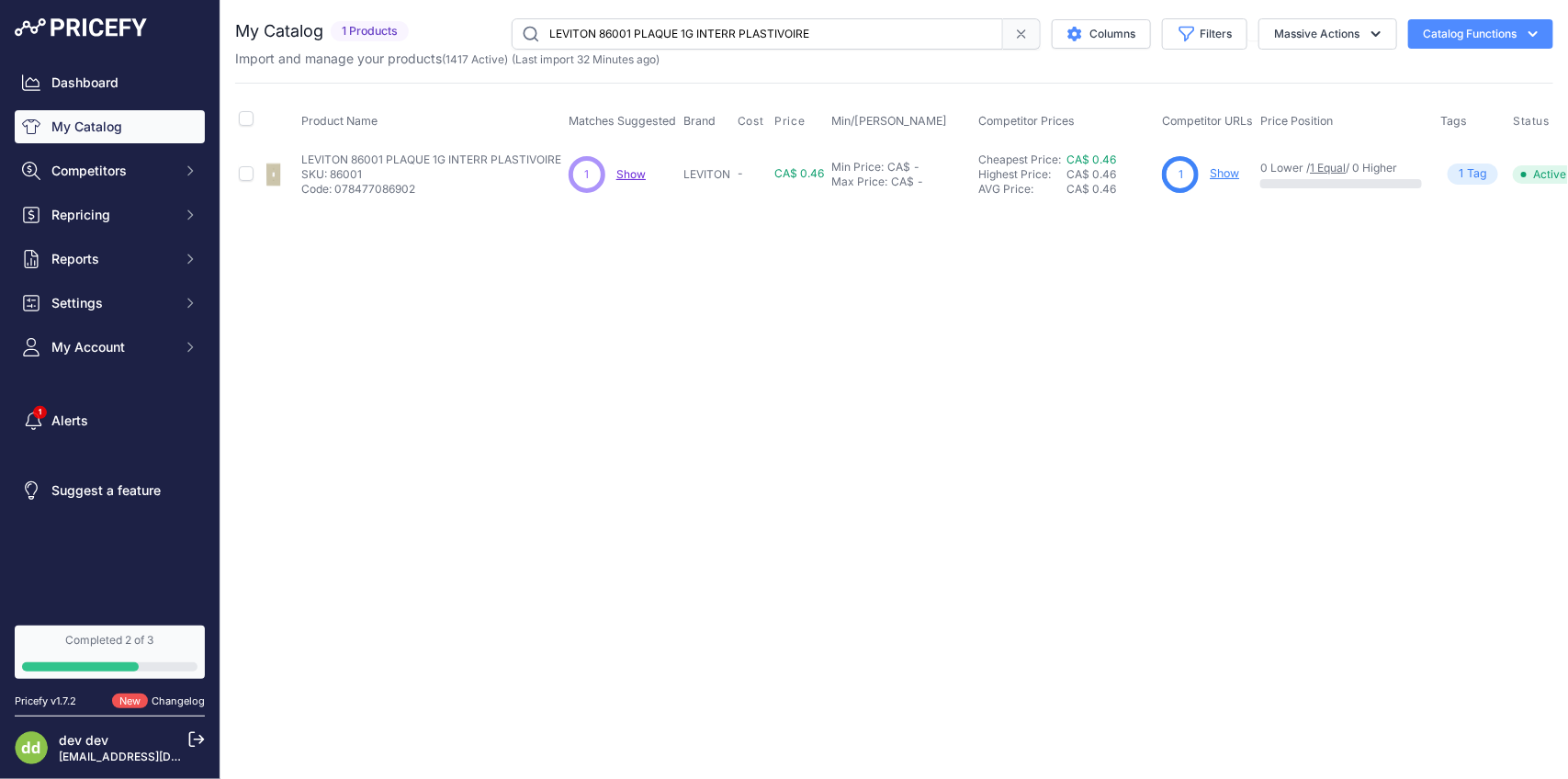
click at [740, 18] on input "LEVITON 86001 PLAQUE 1G INTERR PLASTIVOIRE" at bounding box center [757, 34] width 491 height 31
paste input "3 PLAQUE 1G DUPLEX"
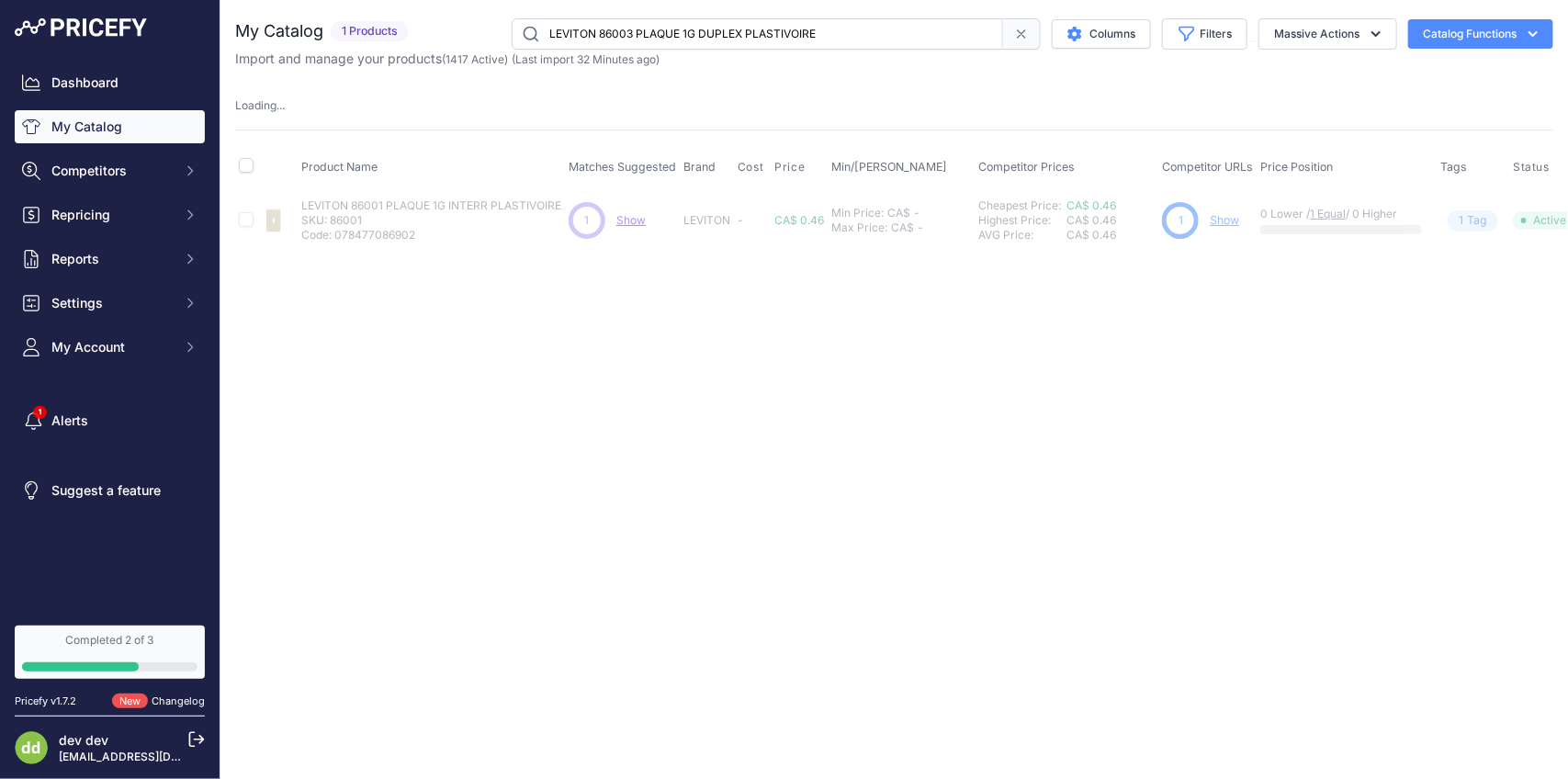
click at [781, 42] on input "LEVITON 86003 PLAQUE 1G DUPLEX PLASTIVOIRE" at bounding box center [757, 34] width 491 height 31
paste input "4 PLAQUE 1G RECEPT 15APLAST"
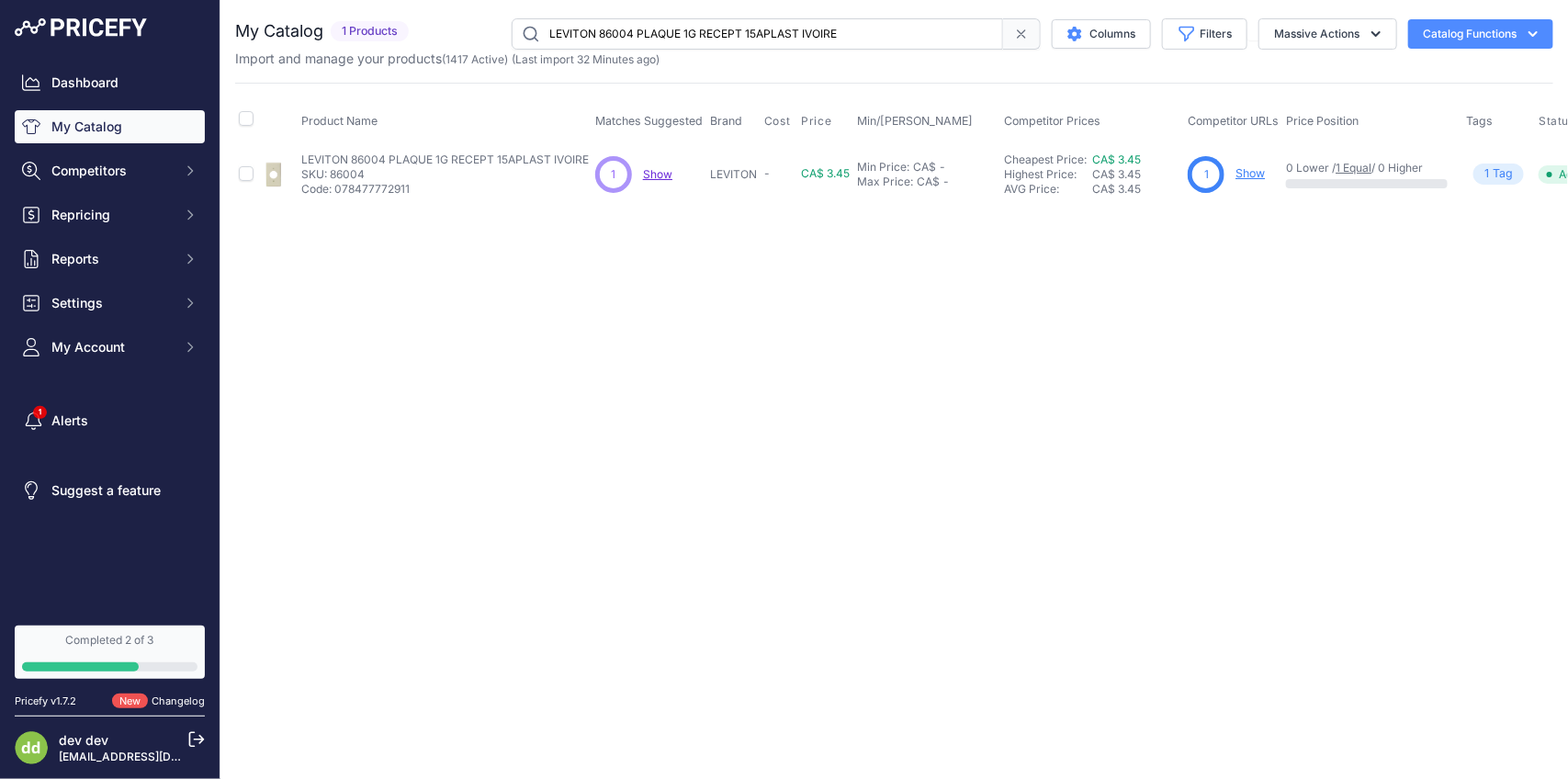
click at [696, 40] on input "LEVITON 86004 PLAQUE 1G RECEPT 15APLAST IVOIRE" at bounding box center [757, 34] width 491 height 31
paste input "5 PLAQUE 2G INTERR DUPLEX"
click at [731, 30] on input "LEVITON 86005 PLAQUE 2G INTERR DUPLEXPLAST IVOIRE" at bounding box center [757, 34] width 491 height 31
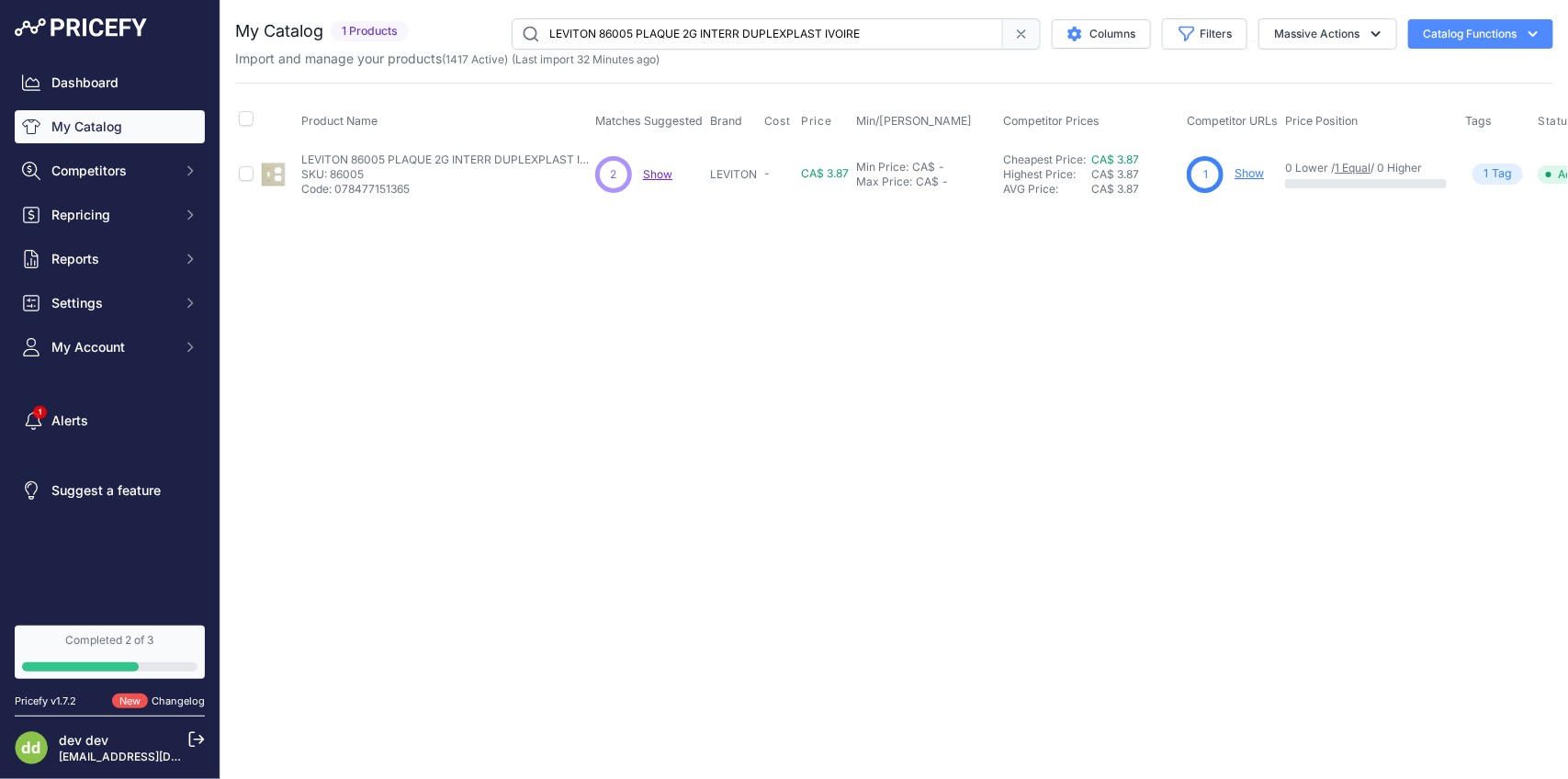
click at [731, 30] on input "LEVITON 86005 PLAQUE 2G INTERR DUPLEXPLAST IVOIRE" at bounding box center [757, 34] width 491 height 31
paste input "9 PLAQUE 2G INTERR PLAST"
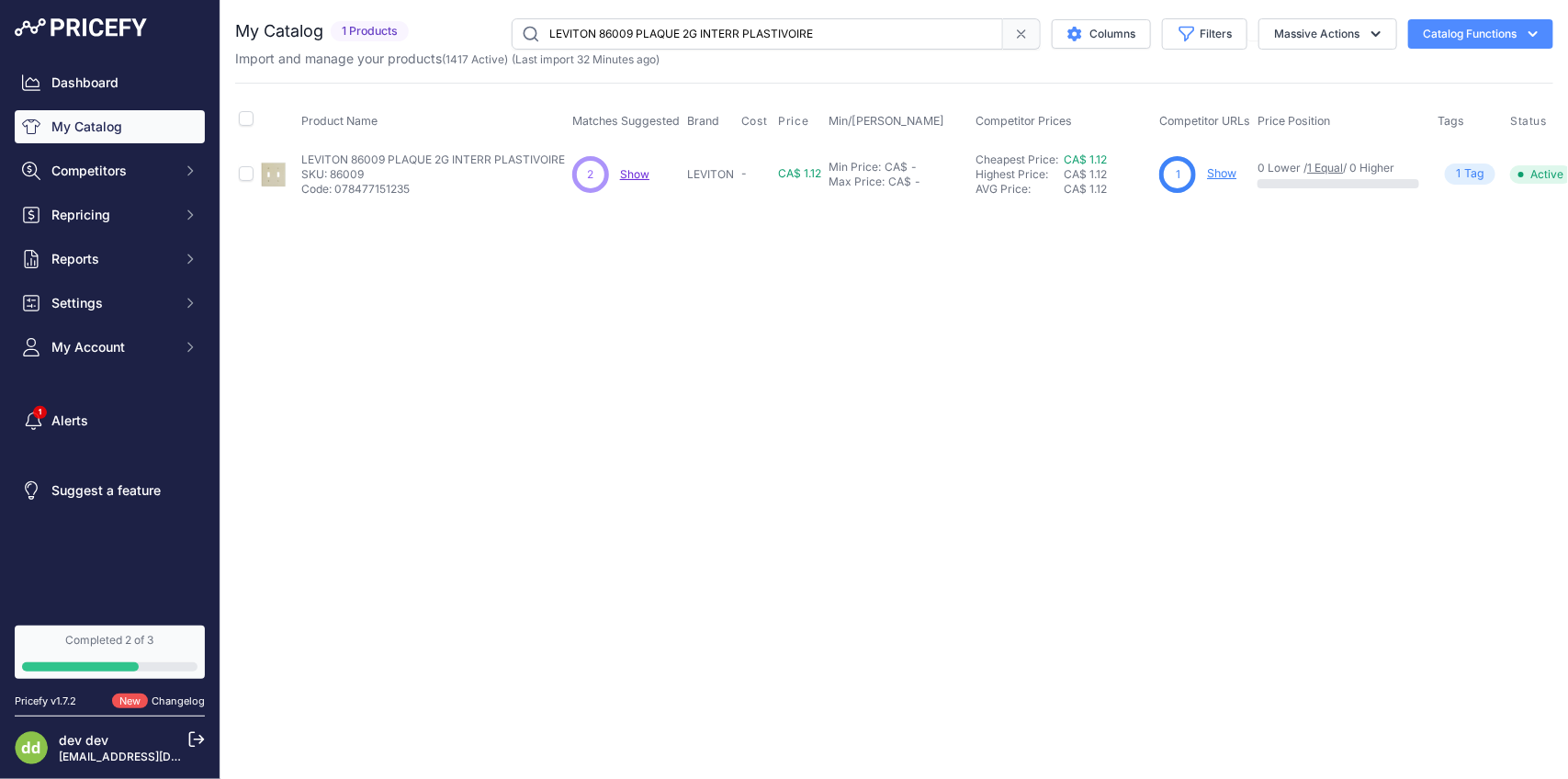
click at [774, 25] on input "LEVITON 86009 PLAQUE 2G INTERR PLASTIVOIRE" at bounding box center [757, 34] width 491 height 31
paste input "11 PLAQUE 3"
click at [782, 25] on input "LEVITON 86011 PLAQUE 3G INTERR PLASTIVOIRE" at bounding box center [757, 34] width 491 height 31
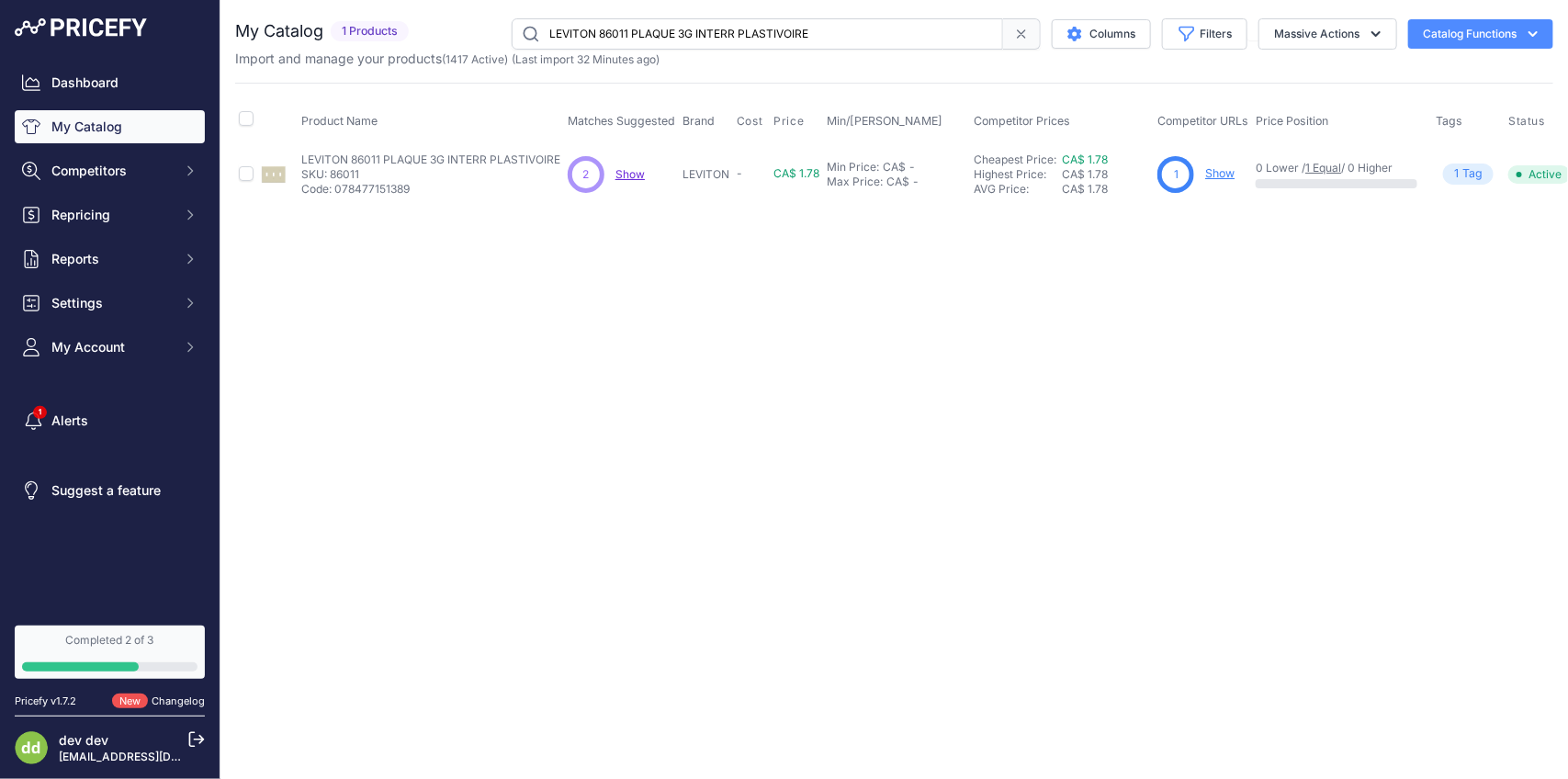
click at [782, 25] on input "LEVITON 86011 PLAQUE 3G INTERR PLASTIVOIRE" at bounding box center [757, 34] width 491 height 31
paste input "4 PLAQUE 1G VIERGE"
click at [800, 29] on input "LEVITON 86014 PLAQUE 1G VIERGE PLASTIVOIRE" at bounding box center [757, 34] width 491 height 31
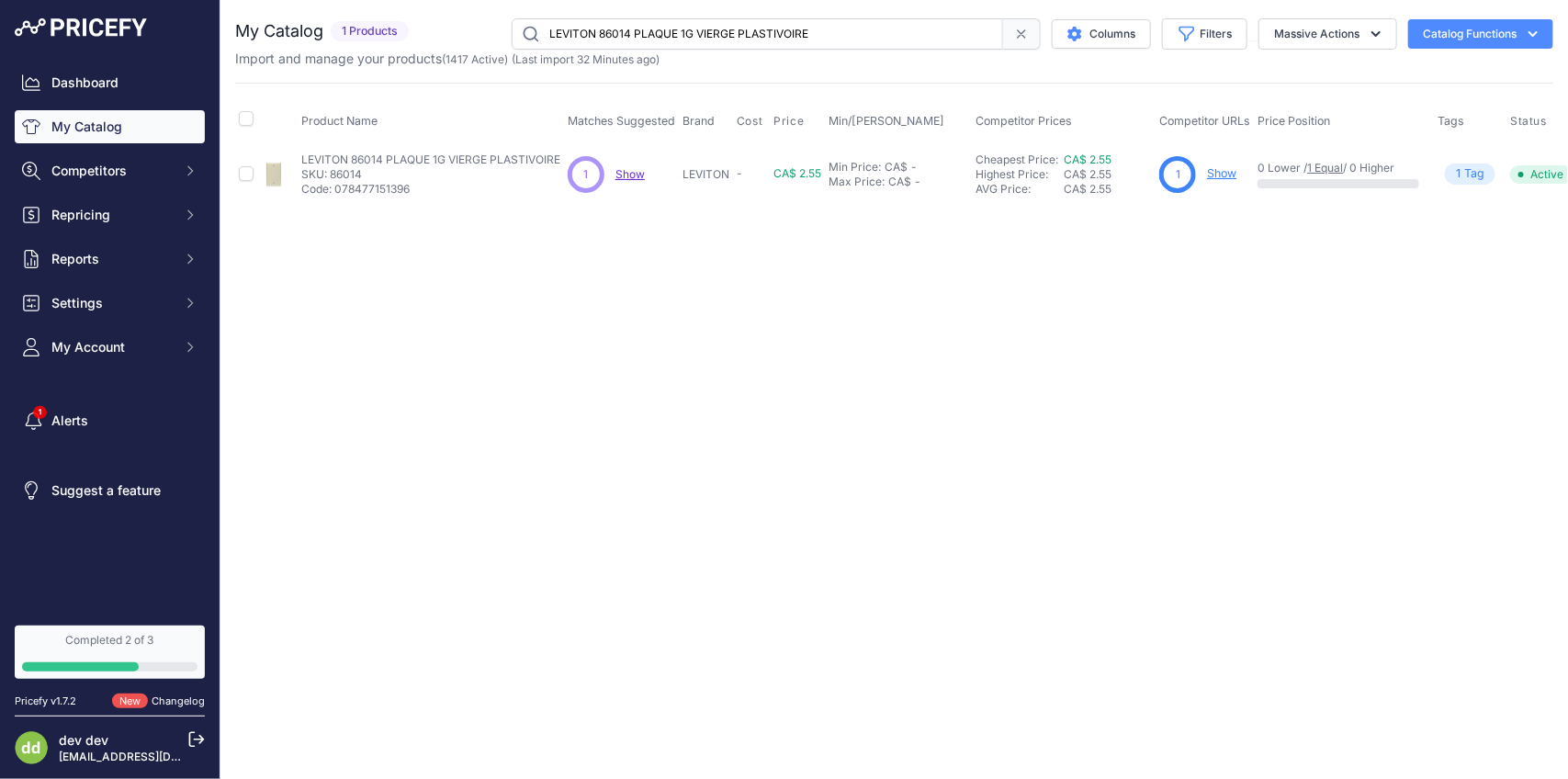
click at [800, 29] on input "LEVITON 86014 PLAQUE 1G VIERGE PLASTIVOIRE" at bounding box center [757, 34] width 491 height 31
paste input "6 PLAQUE 2G DUPLEX"
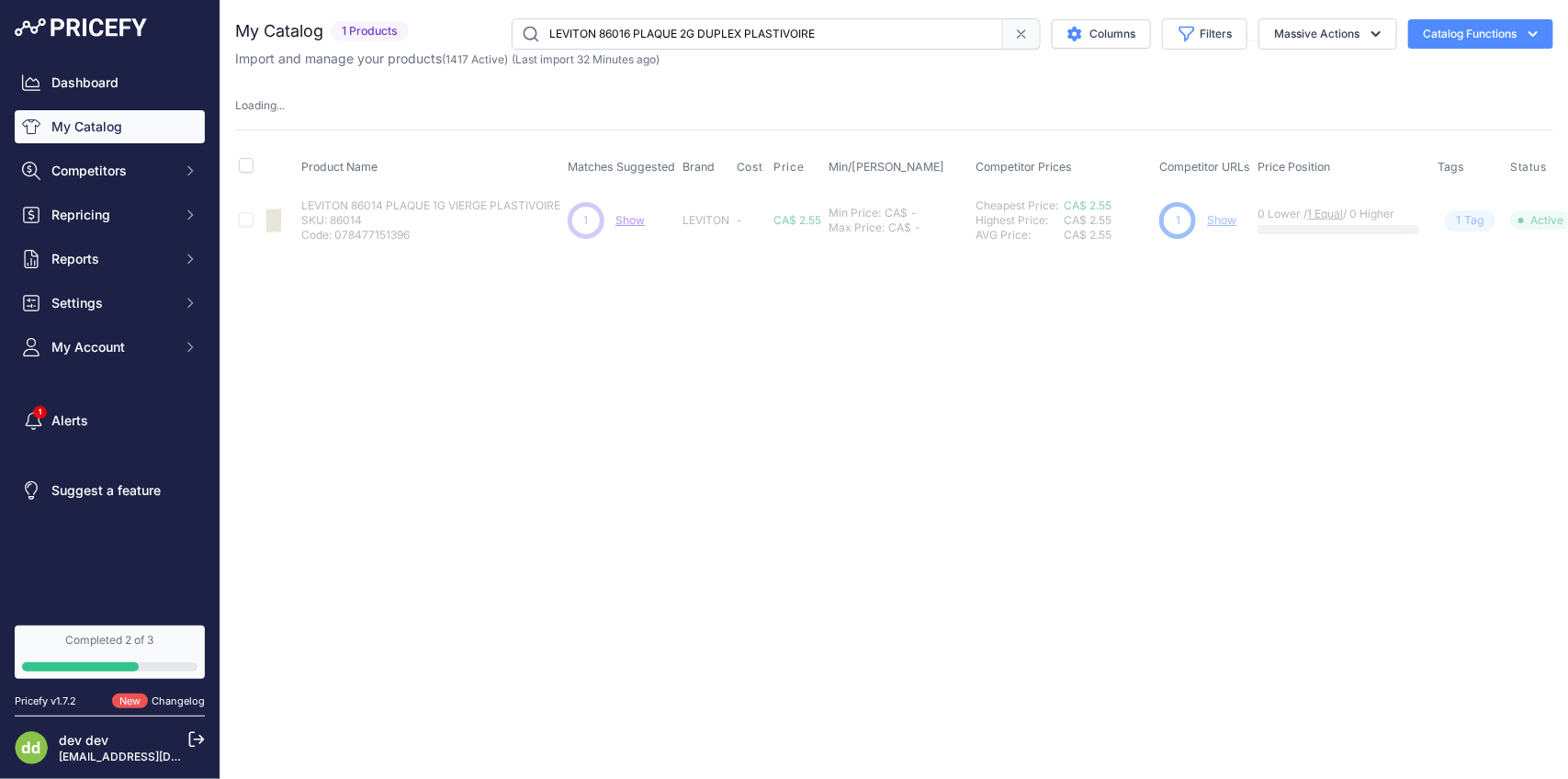
click at [761, 32] on input "LEVITON 86016 PLAQUE 2G DUPLEX PLASTIVOIRE" at bounding box center [757, 34] width 491 height 31
paste input "25 PLAQUE 2G VIERGE"
click at [767, 29] on input "LEVITON 86025 PLAQUE 2G VIERGE PLASTIVOIRE" at bounding box center [757, 34] width 491 height 31
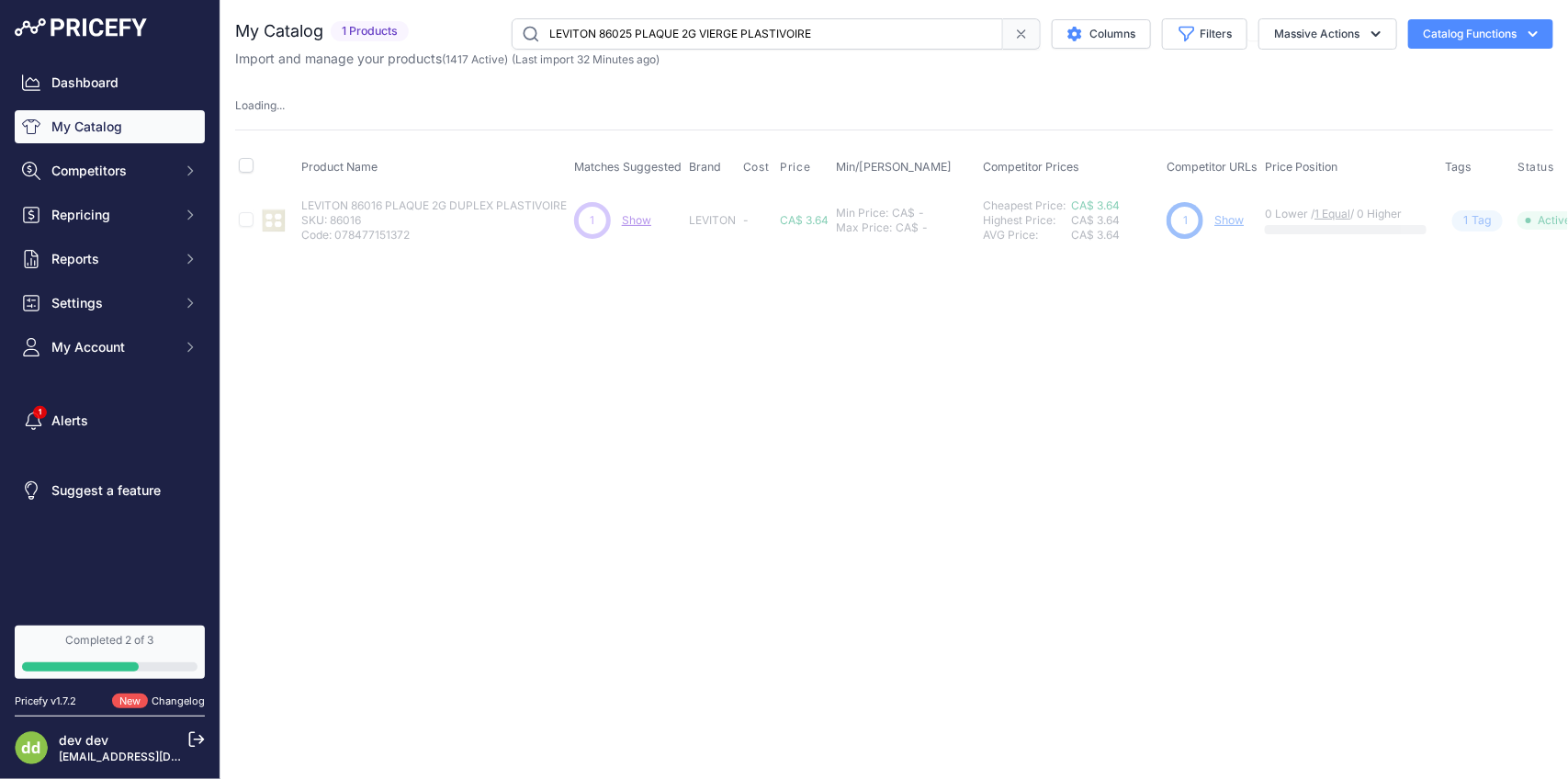
click at [767, 29] on input "LEVITON 86025 PLAQUE 2G VIERGE PLASTIVOIRE" at bounding box center [757, 34] width 491 height 31
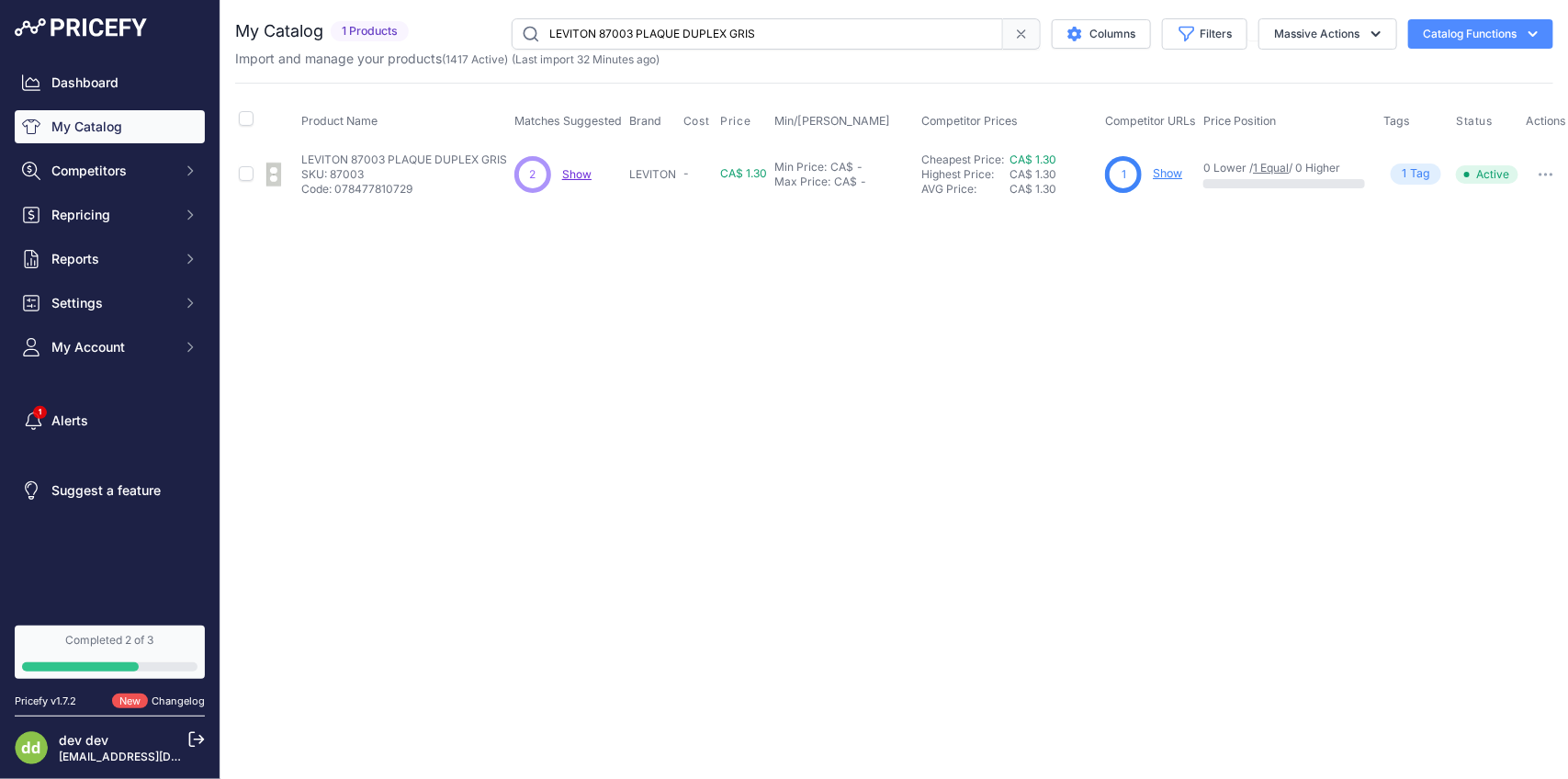
click at [664, 39] on input "LEVITON 87003 PLAQUE DUPLEX GRIS" at bounding box center [757, 34] width 491 height 31
paste input "8001 PLAQUE 1G INTERR PLASTBLANC"
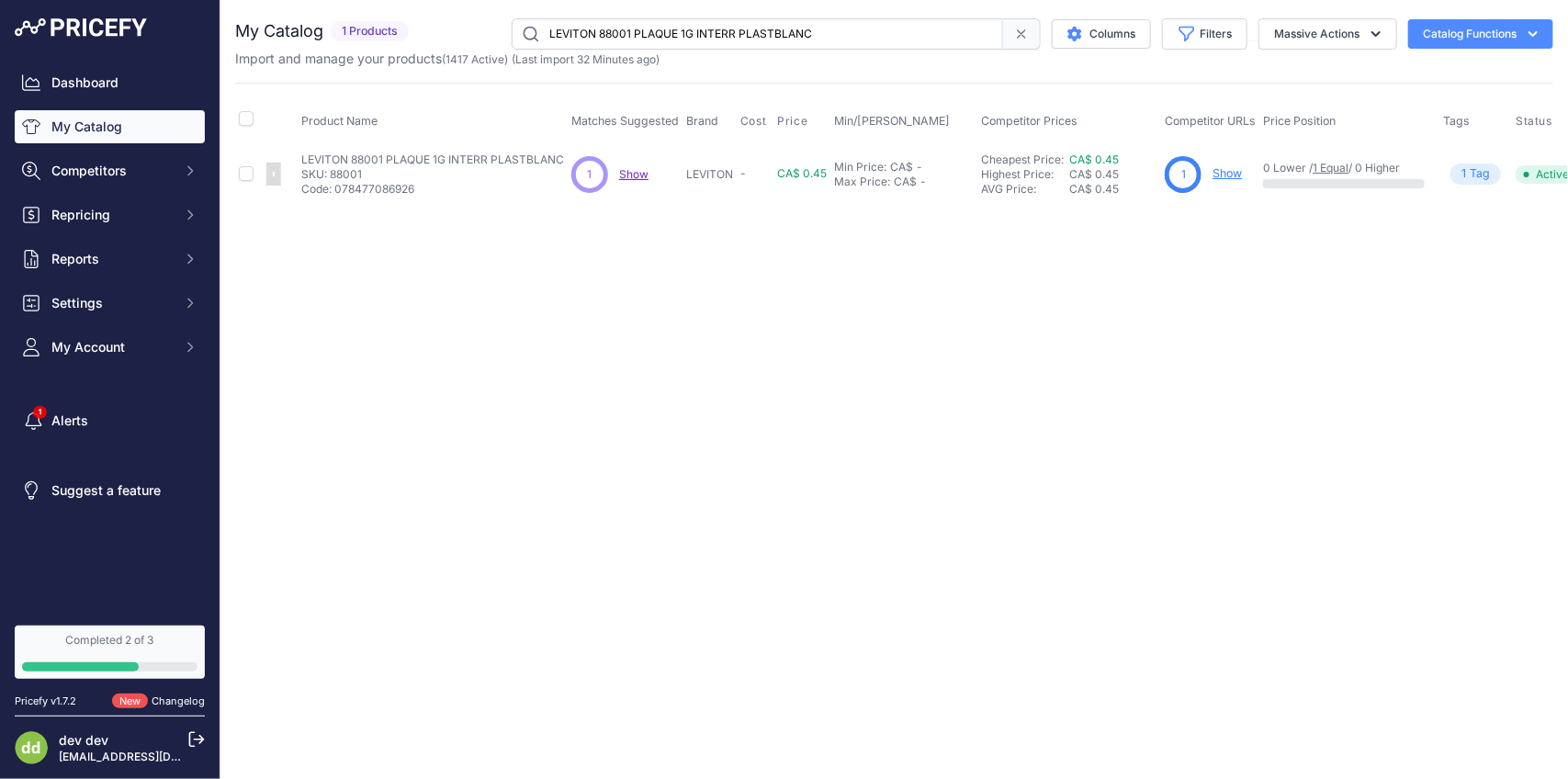
click at [733, 29] on input "LEVITON 88001 PLAQUE 1G INTERR PLASTBLANC" at bounding box center [757, 34] width 491 height 31
paste input "3 PLAQUE 1G DUPLEX"
click at [744, 42] on input "LEVITON 88003 PLAQUE 1G DUPLEX PLASTBLANC" at bounding box center [757, 34] width 491 height 31
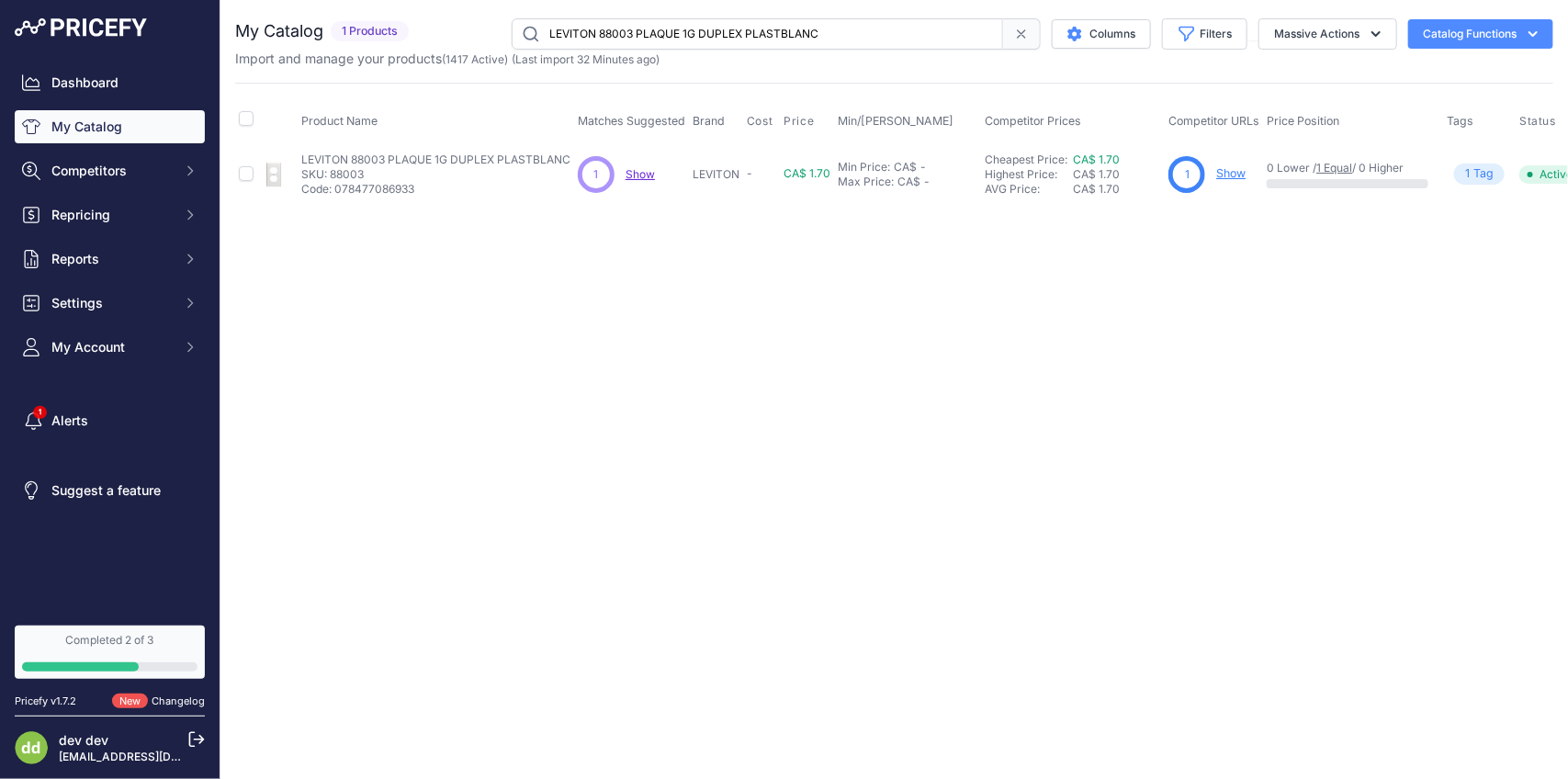
click at [744, 42] on input "LEVITON 88003 PLAQUE 1G DUPLEX PLASTBLANC" at bounding box center [757, 34] width 491 height 31
paste input "4 PLAQUE 1G RECEPT"
click at [802, 42] on input "LEVITON 88004 PLAQUE 1G RECEPT PLASTBLANC" at bounding box center [757, 34] width 491 height 31
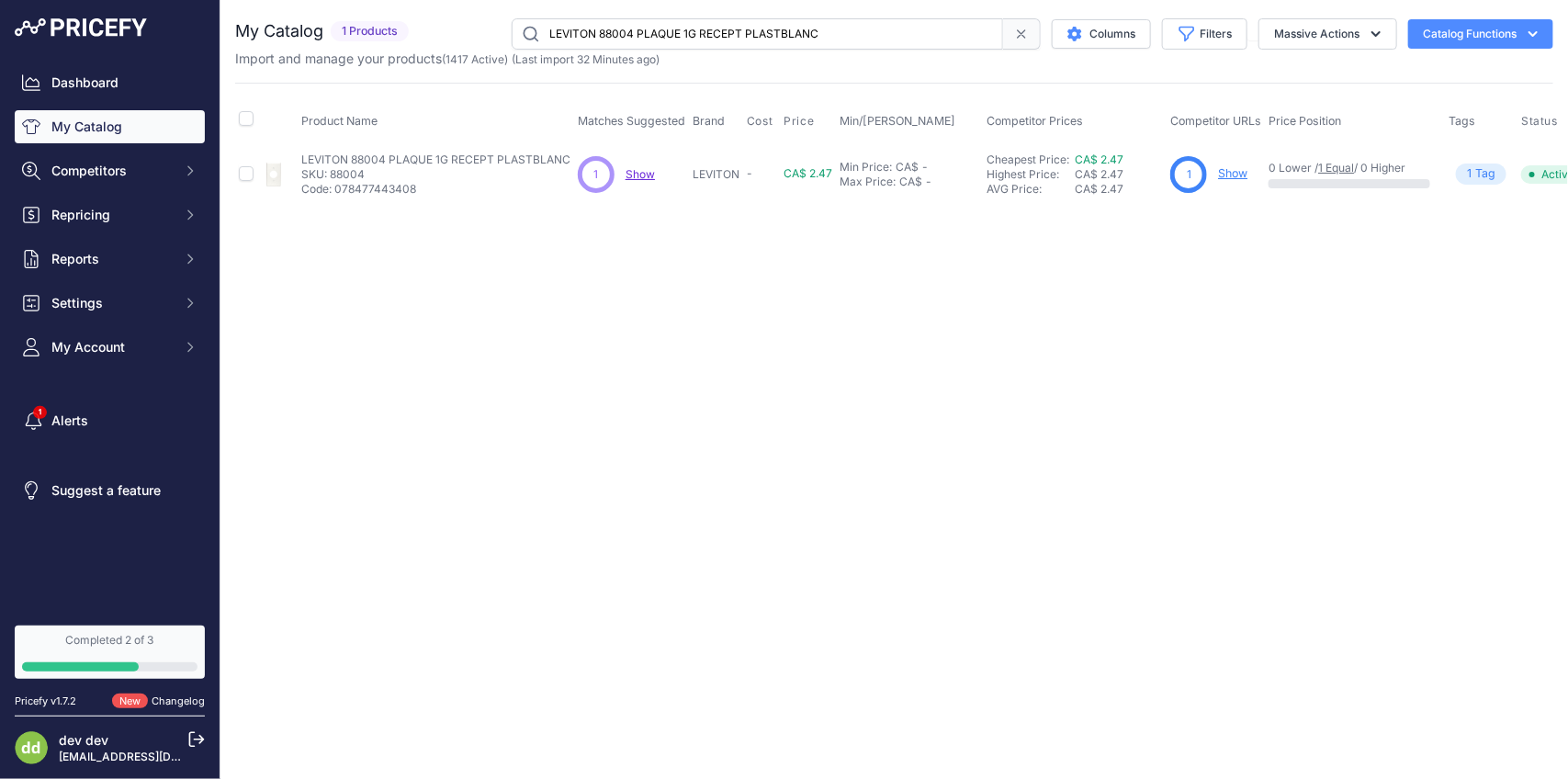
click at [802, 42] on input "LEVITON 88004 PLAQUE 1G RECEPT PLASTBLANC" at bounding box center [757, 34] width 491 height 31
paste input "5 PLAQUE 2G INTERR RECPLAST"
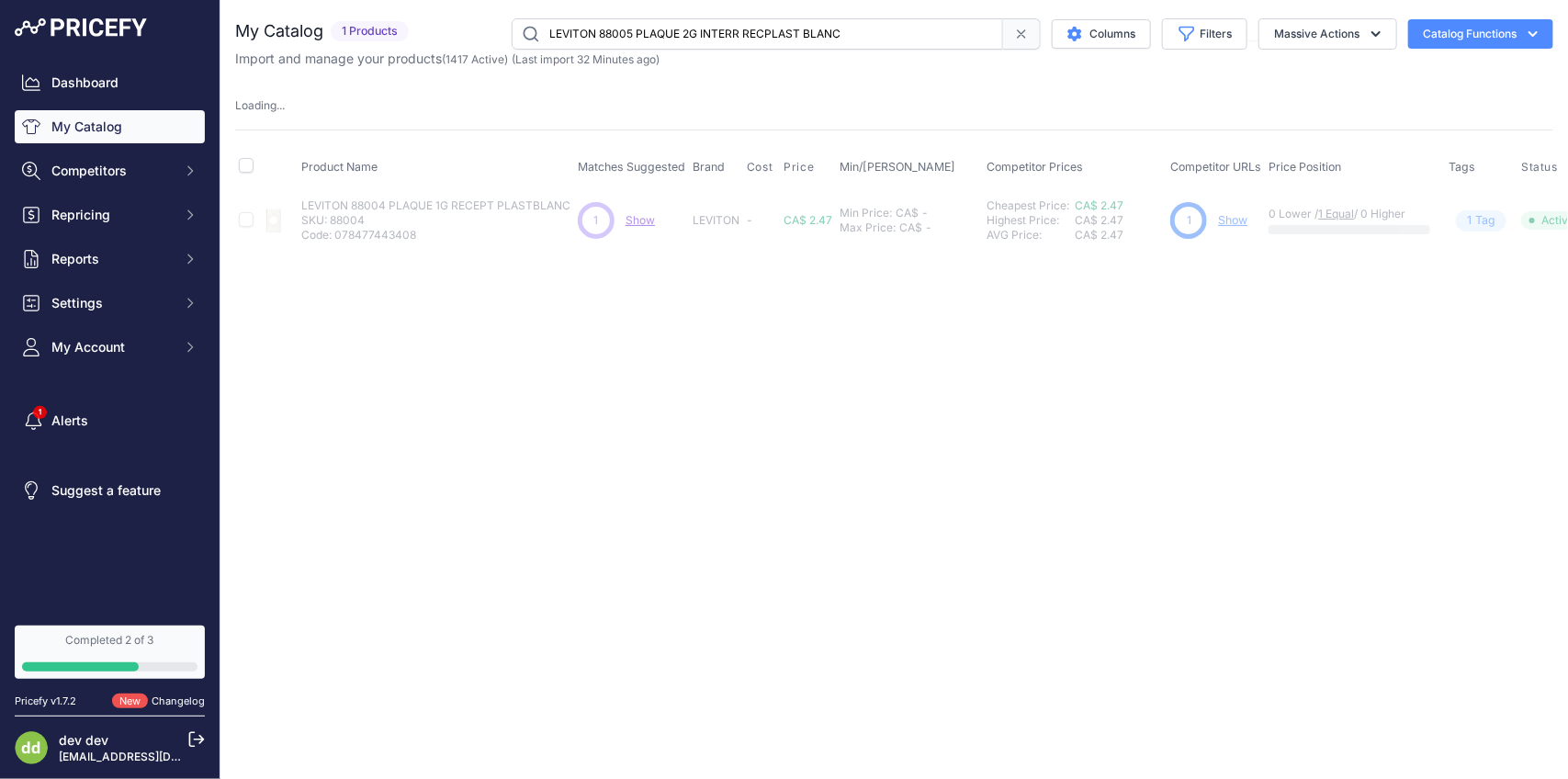
click at [750, 37] on input "LEVITON 88005 PLAQUE 2G INTERR RECPLAST BLANC" at bounding box center [757, 34] width 491 height 31
paste input "6 PLAQUE 2G INTERR VIERGE"
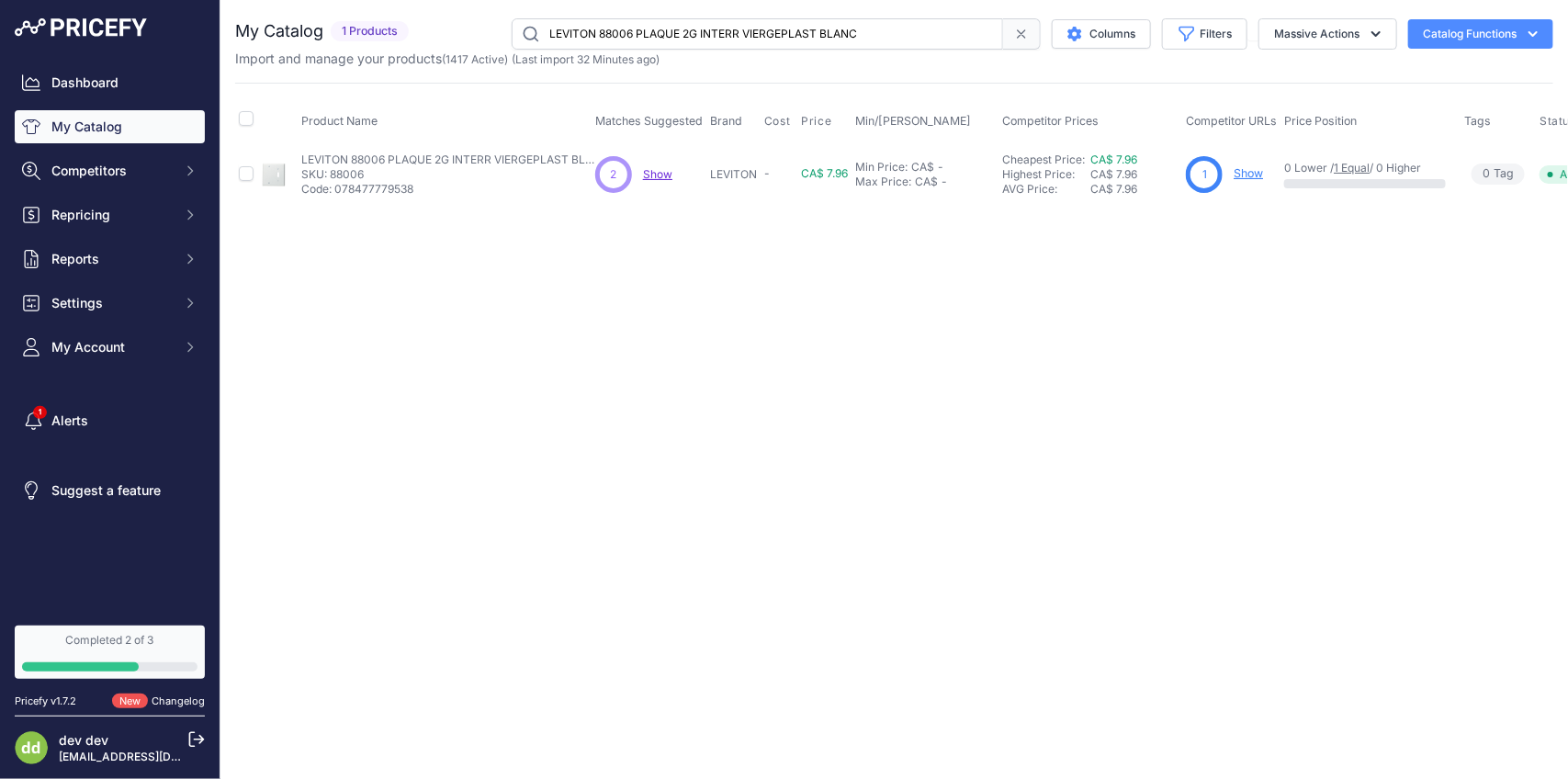
click at [746, 33] on input "LEVITON 88006 PLAQUE 2G INTERR VIERGEPLAST BLANC" at bounding box center [757, 34] width 491 height 31
click at [747, 32] on input "LEVITON 88006 PLAQUE 2G INTERR VIERGEPLAST BLANC" at bounding box center [757, 34] width 491 height 31
paste input "8 PLAQUE 2G DUPLEX VIERGE"
click at [821, 42] on input "LEVITON 88008 PLAQUE 2G DUPLEX VIERGEBLANC" at bounding box center [757, 34] width 491 height 31
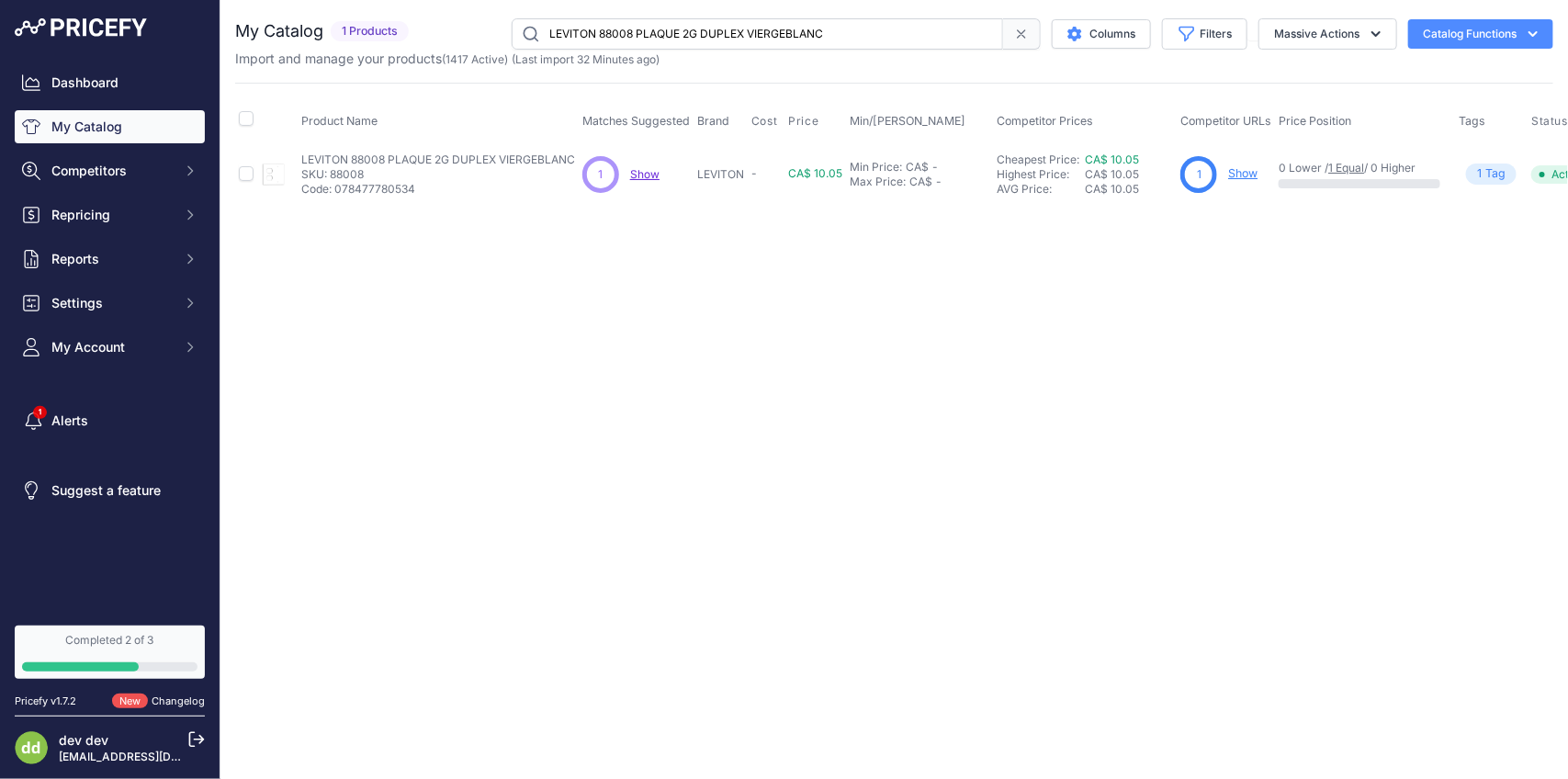
click at [821, 42] on input "LEVITON 88008 PLAQUE 2G DUPLEX VIERGEBLANC" at bounding box center [757, 34] width 491 height 31
paste input "9 PLAQUE 2G INTERR PLAST"
click at [731, 37] on input "LEVITON 88009 PLAQUE 2G INTERR PLASTBLANC" at bounding box center [757, 34] width 491 height 31
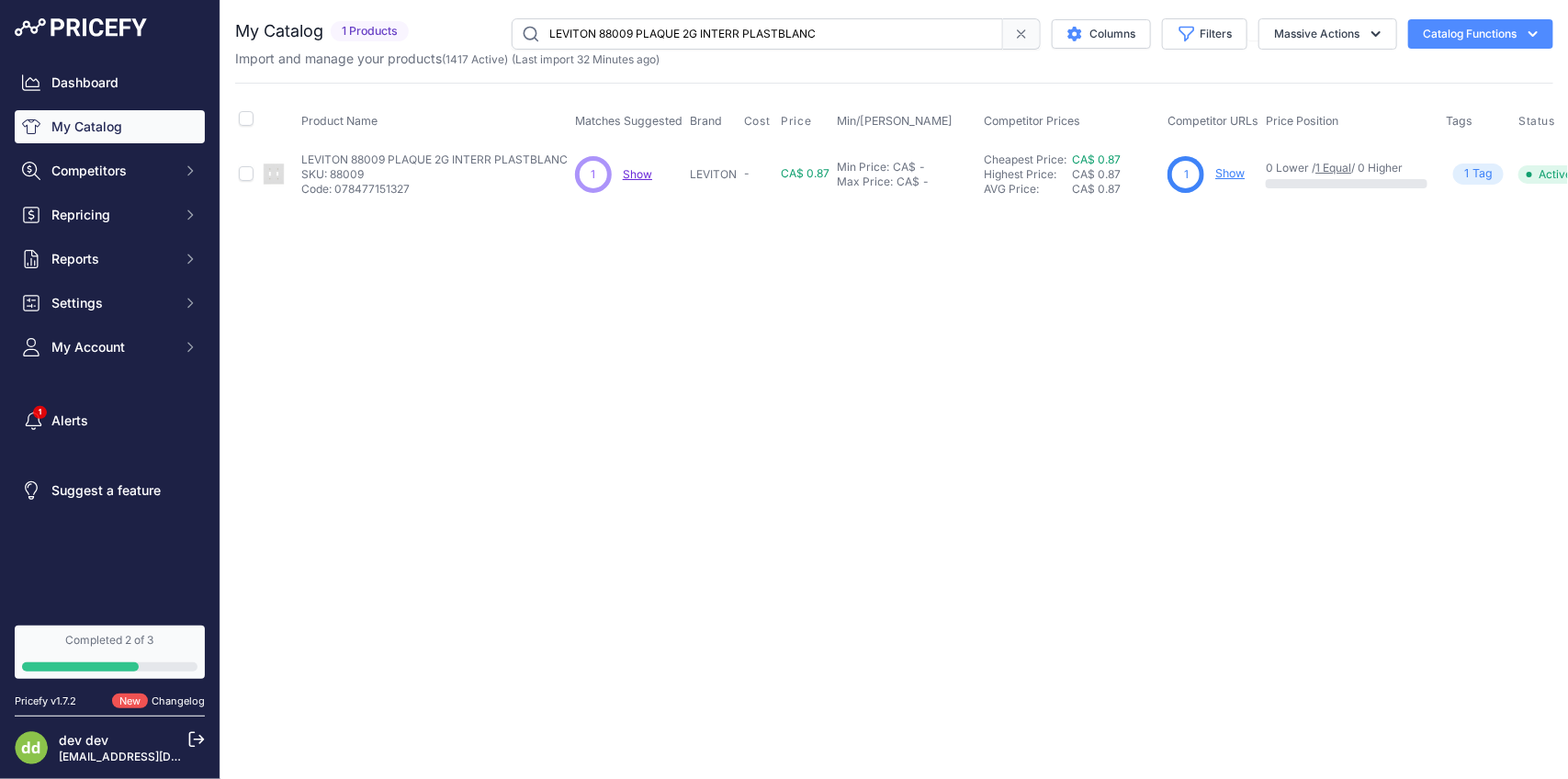
click at [731, 37] on input "LEVITON 88009 PLAQUE 2G INTERR PLASTBLANC" at bounding box center [757, 34] width 491 height 31
paste input "11 PLAQUE 3"
click at [687, 28] on input "LEVITON 88011 PLAQUE 3G INTERR PLASTBLANC" at bounding box center [757, 34] width 491 height 31
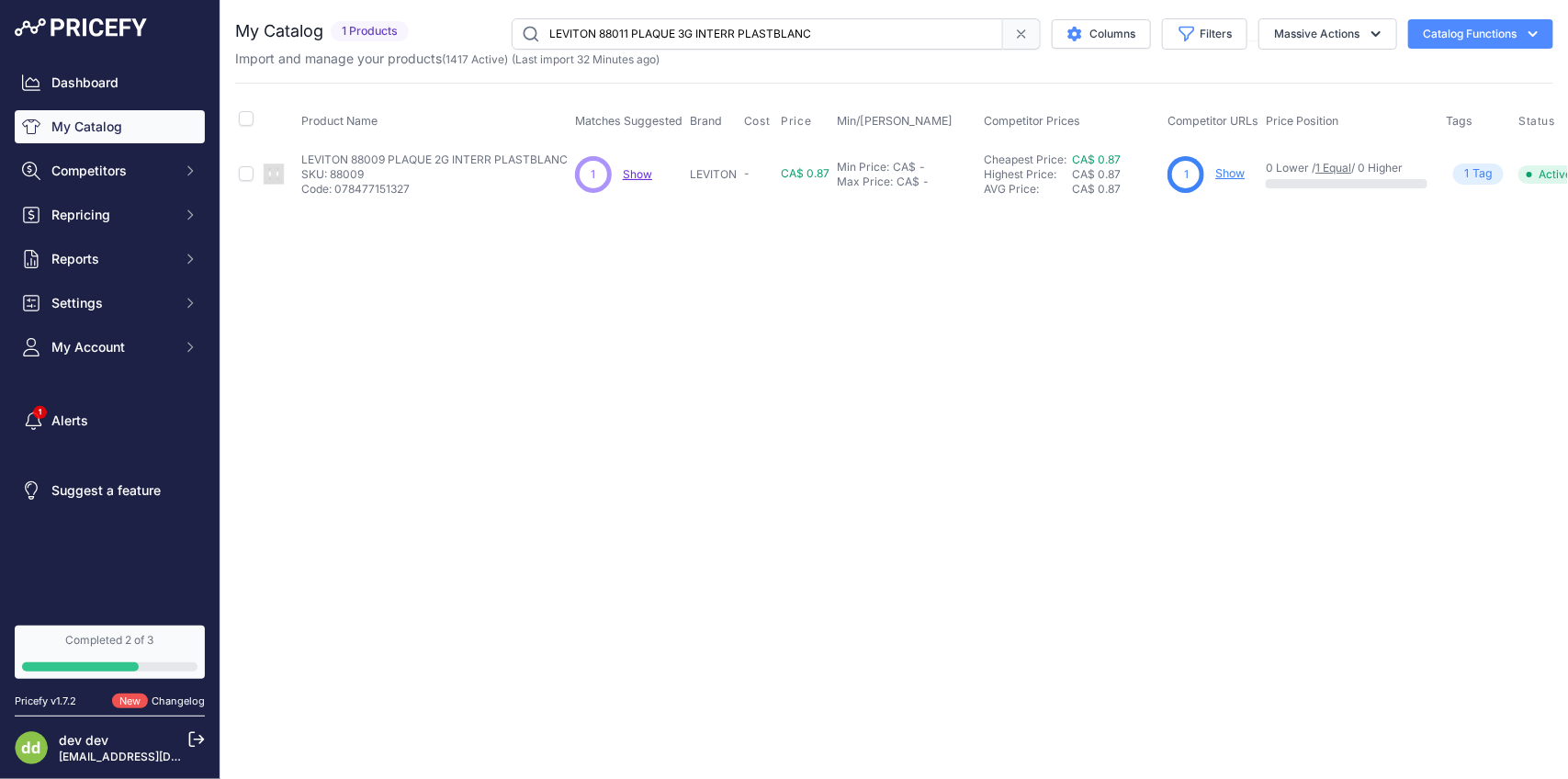
paste input "09 PLAQUE 2"
type input "LEVITON 88009 PLAQUE 2G INTERR PLASTBLANC"
